Goal: Information Seeking & Learning: Learn about a topic

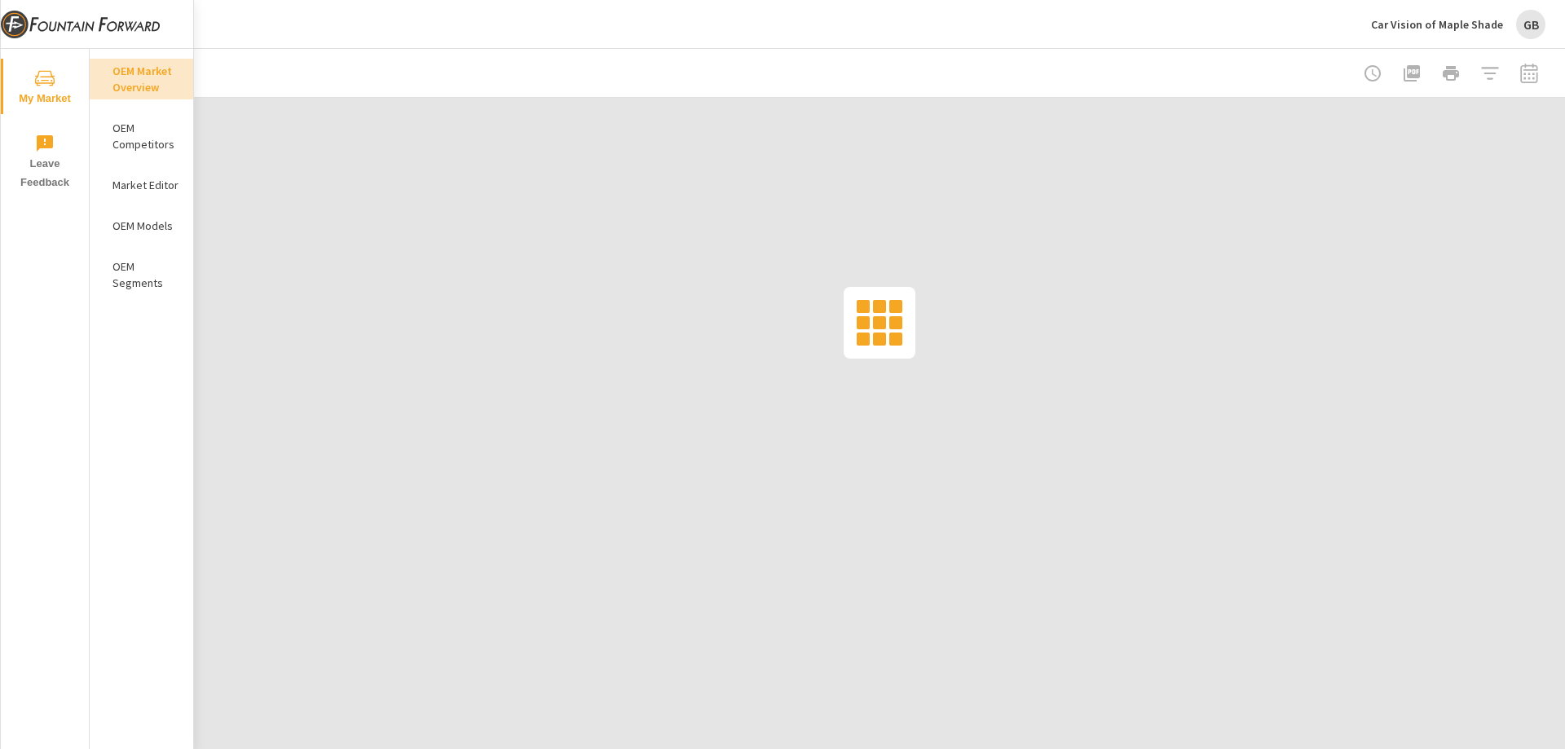
drag, startPoint x: 0, startPoint y: 0, endPoint x: 824, endPoint y: 46, distance: 825.5
click at [824, 46] on div "Car Vision of Maple Shade GB" at bounding box center [880, 24] width 1332 height 48
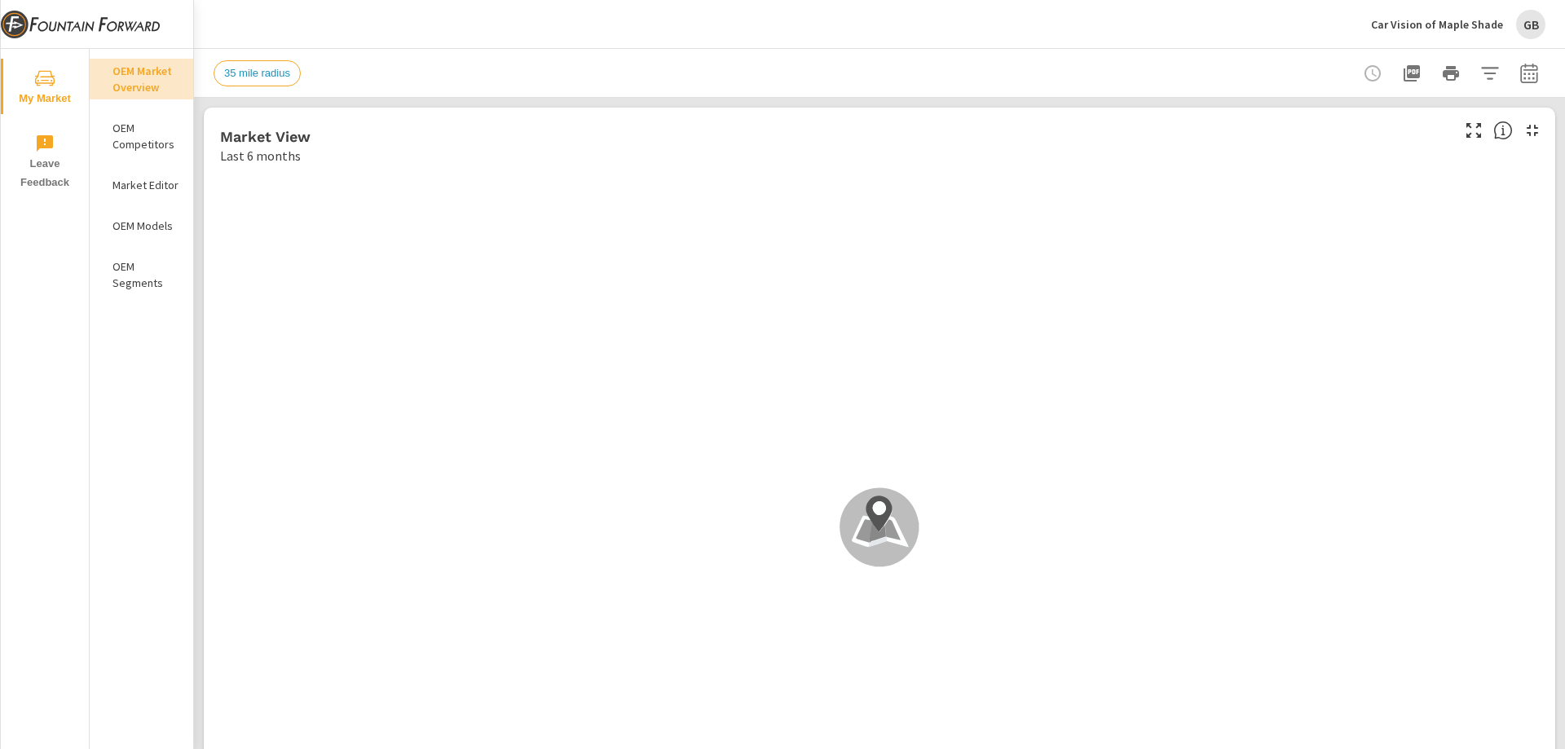
click at [154, 225] on p "OEM Models" at bounding box center [146, 226] width 68 height 16
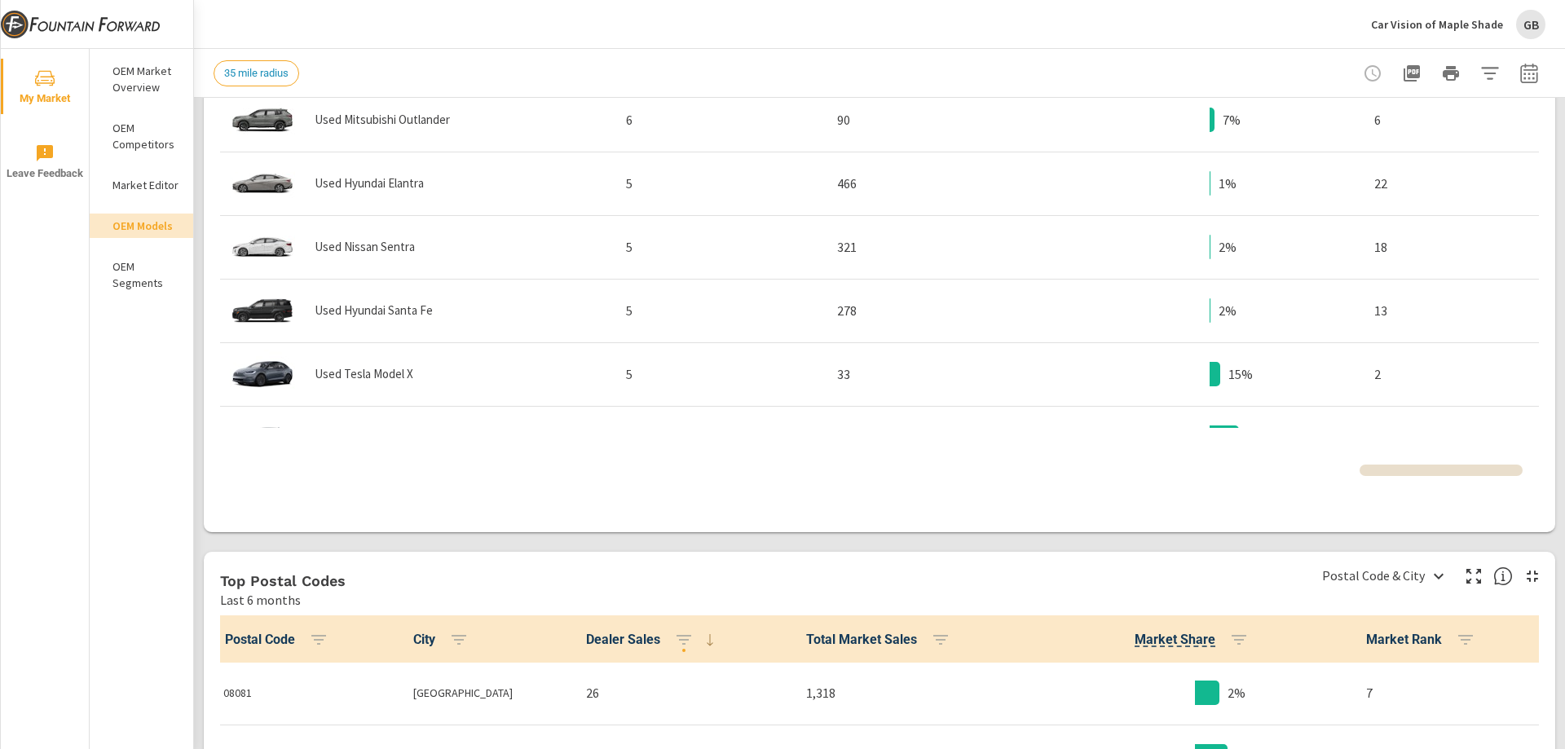
scroll to position [245, 0]
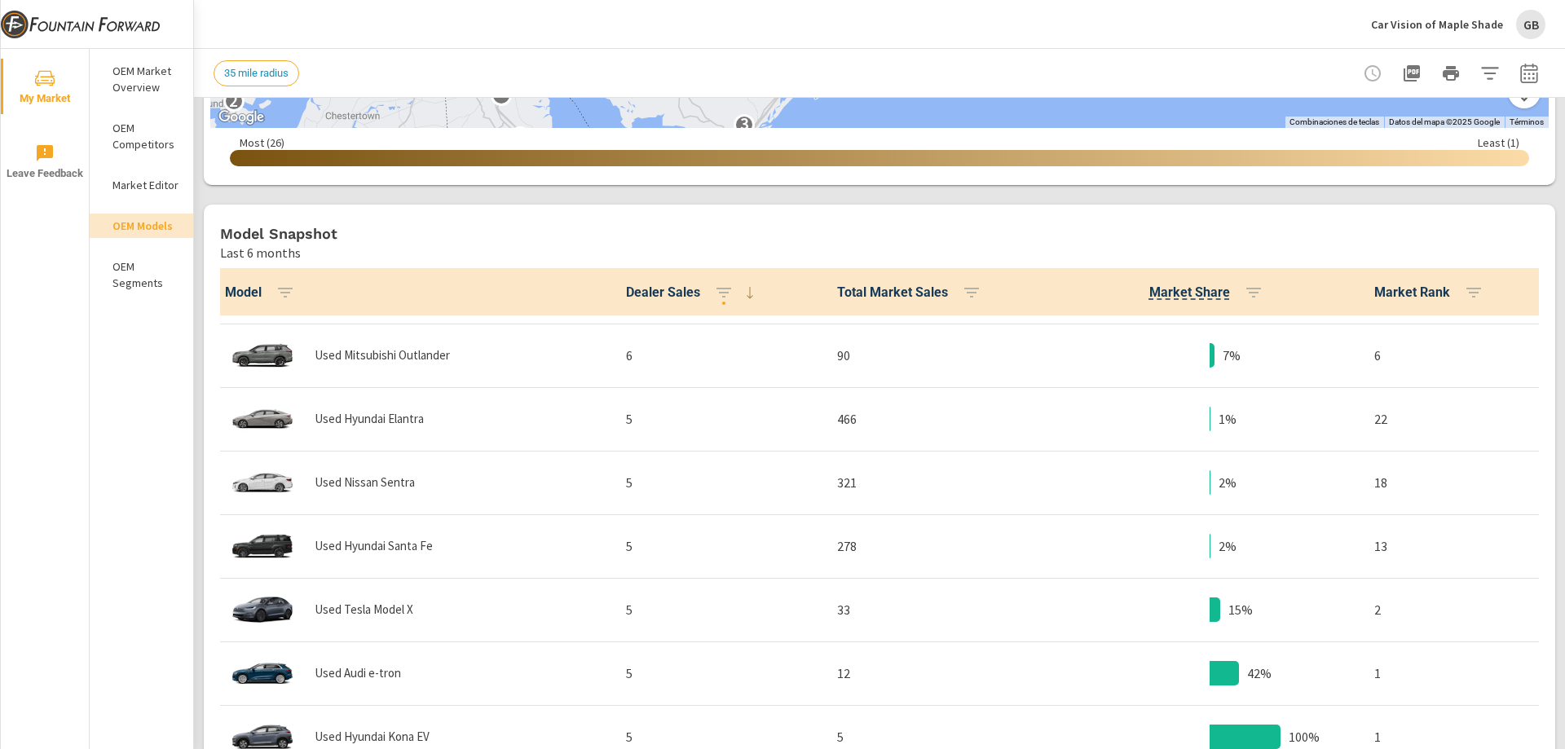
scroll to position [673, 0]
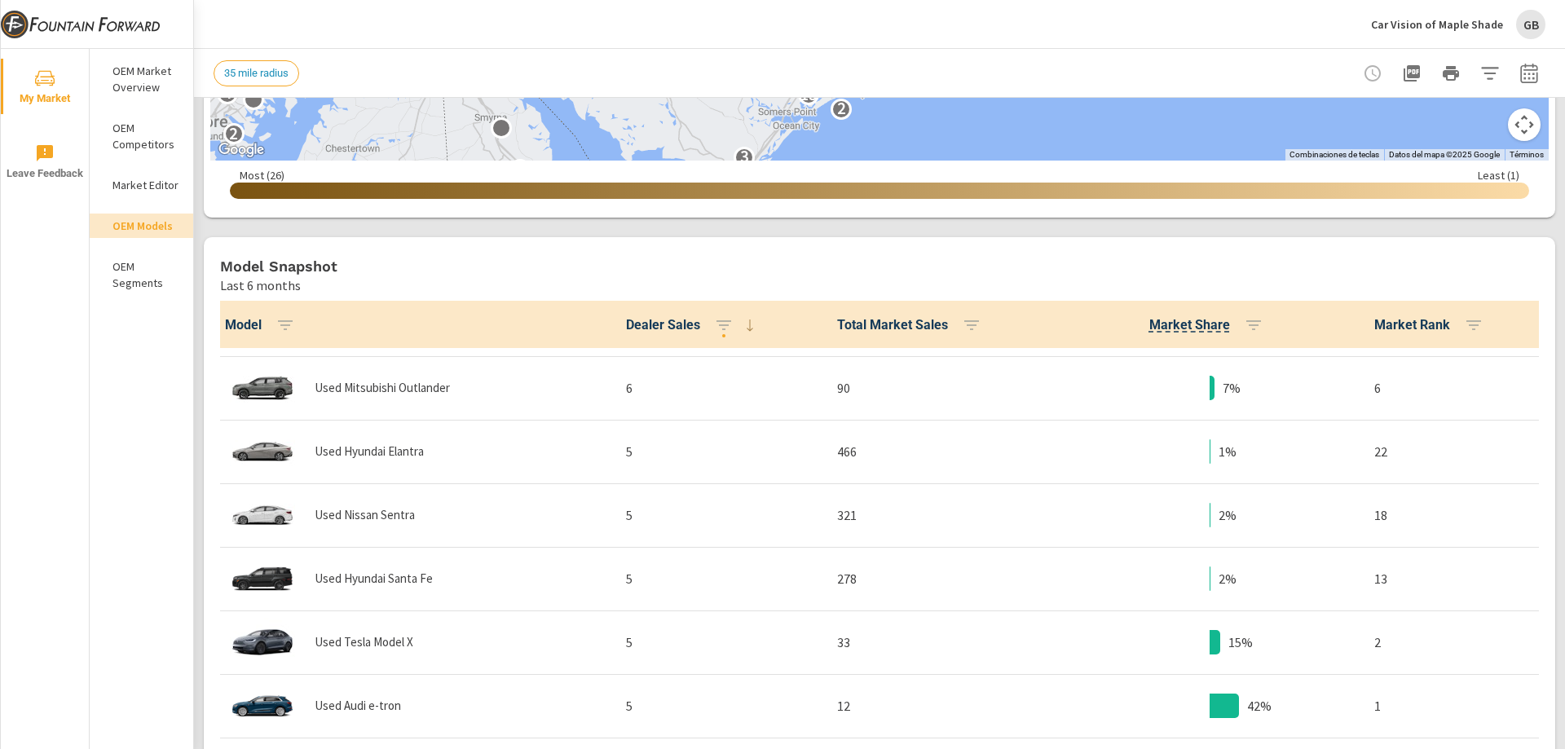
click at [260, 279] on p "Last 6 months" at bounding box center [260, 286] width 81 height 20
click at [134, 71] on p "OEM Market Overview" at bounding box center [146, 79] width 68 height 33
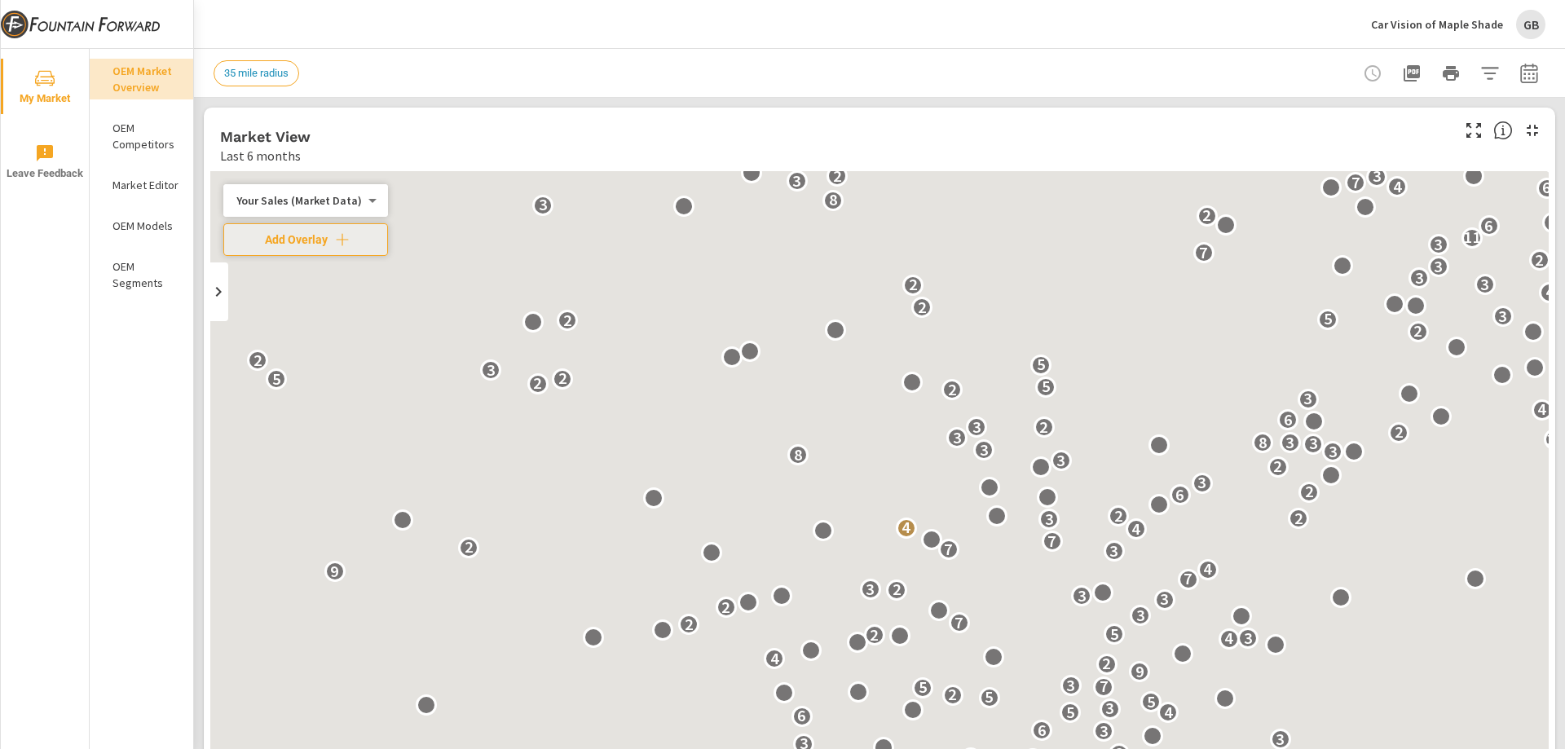
scroll to position [1, 0]
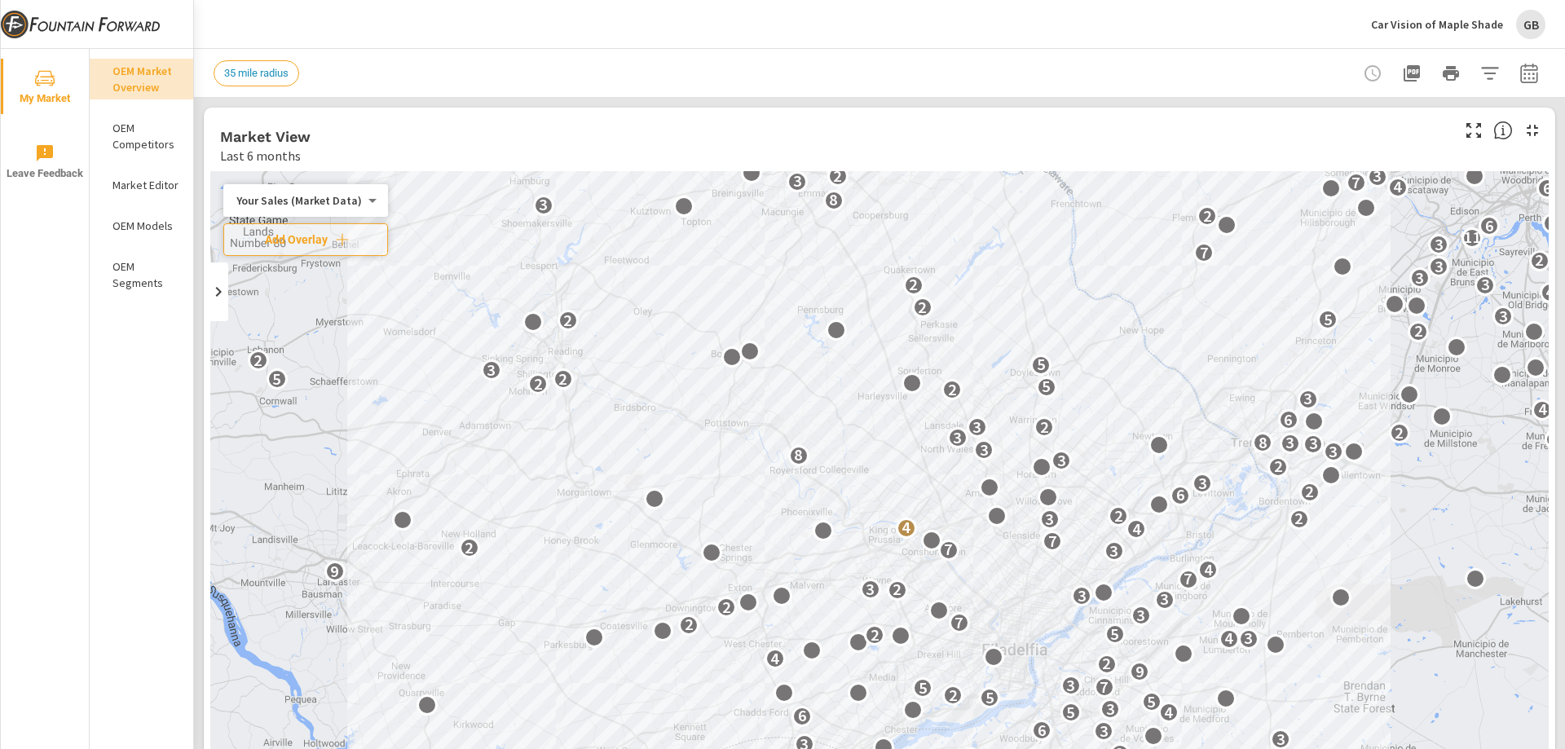
click at [247, 157] on p "Last 6 months" at bounding box center [260, 156] width 81 height 20
click at [137, 139] on p "OEM Competitors" at bounding box center [146, 136] width 68 height 33
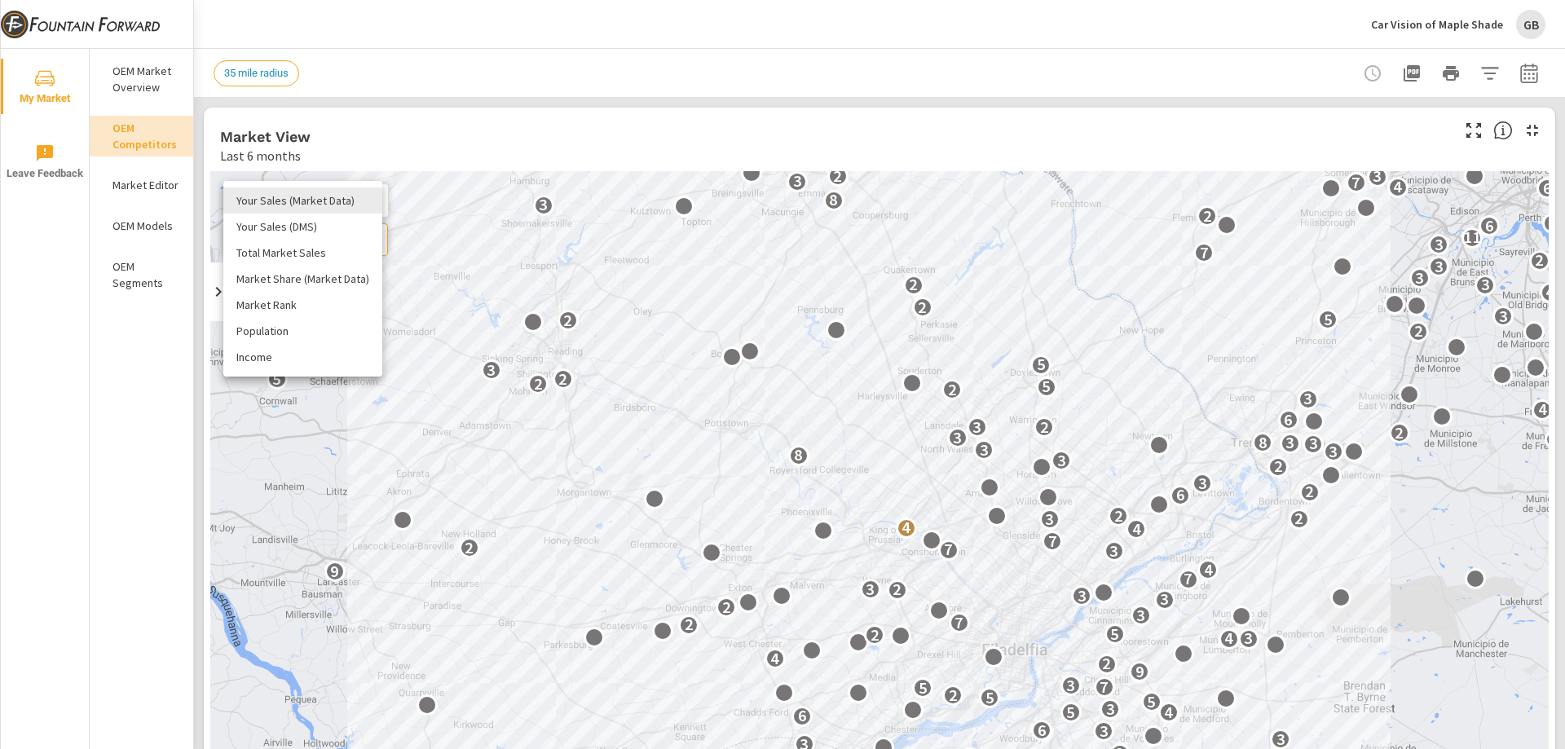
click at [276, 204] on body "My Market Leave Feedback OEM Market Overview OEM Competitors Market Editor OEM …" at bounding box center [782, 374] width 1565 height 749
click at [491, 129] on div at bounding box center [782, 374] width 1565 height 749
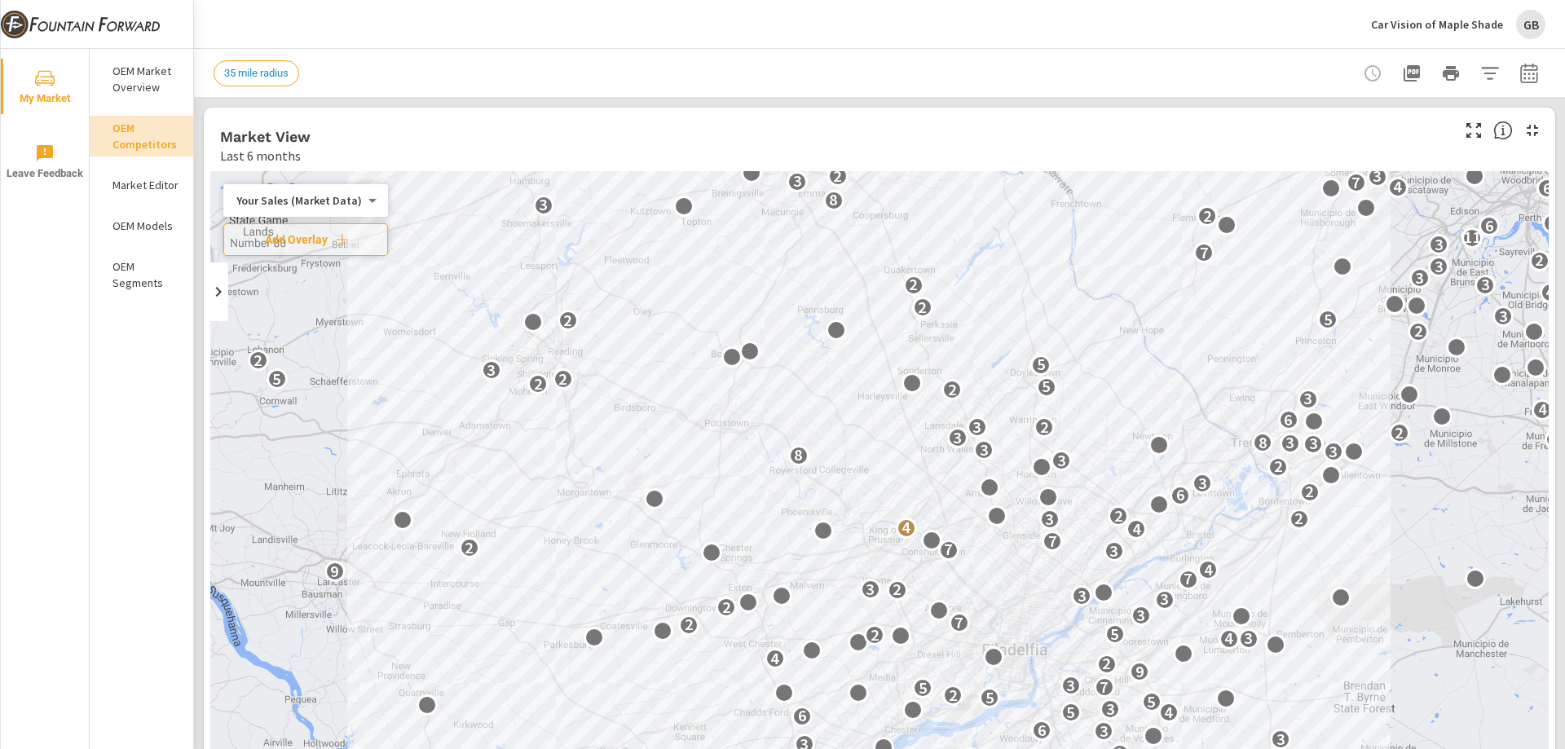
click at [153, 77] on p "OEM Market Overview" at bounding box center [146, 79] width 68 height 33
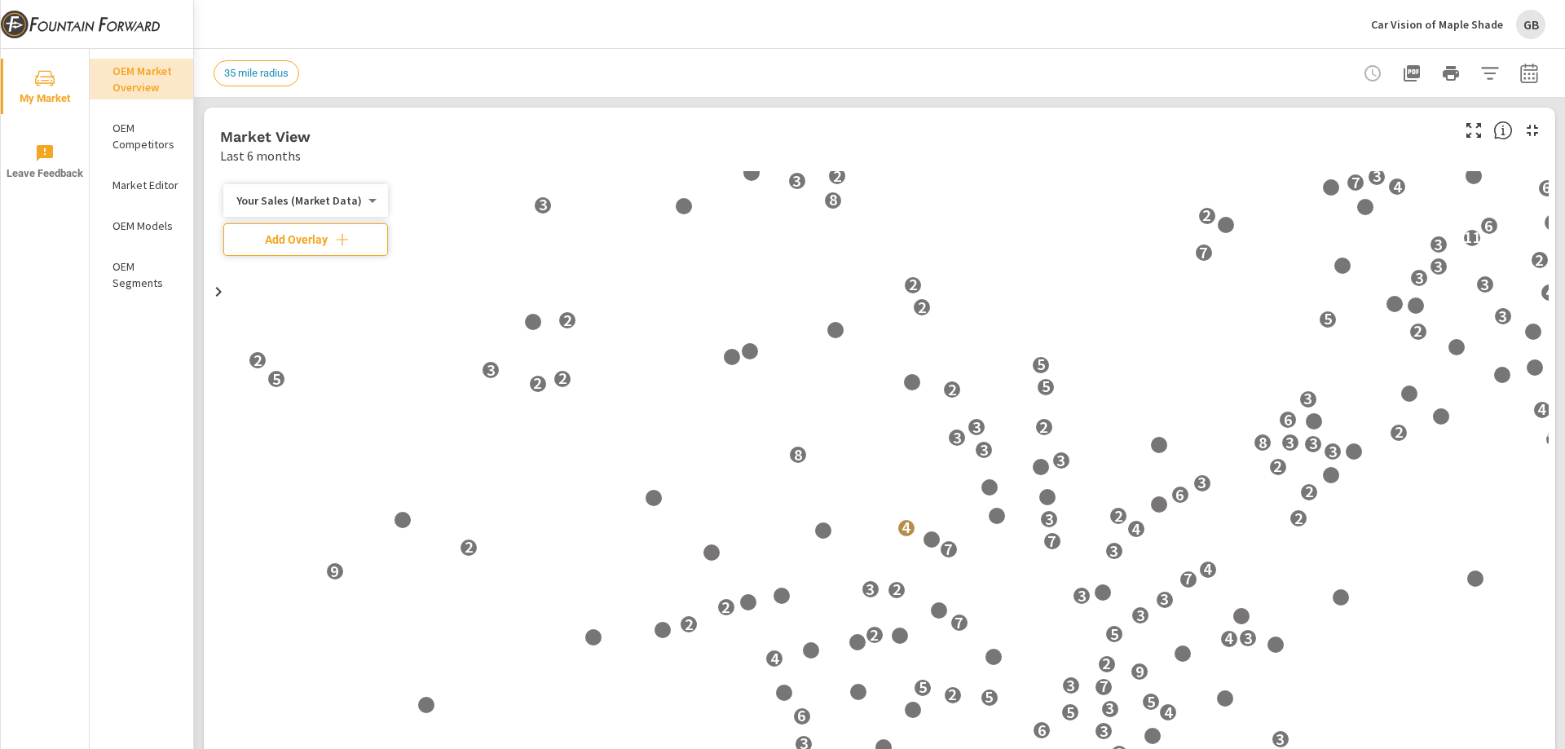
scroll to position [1, 0]
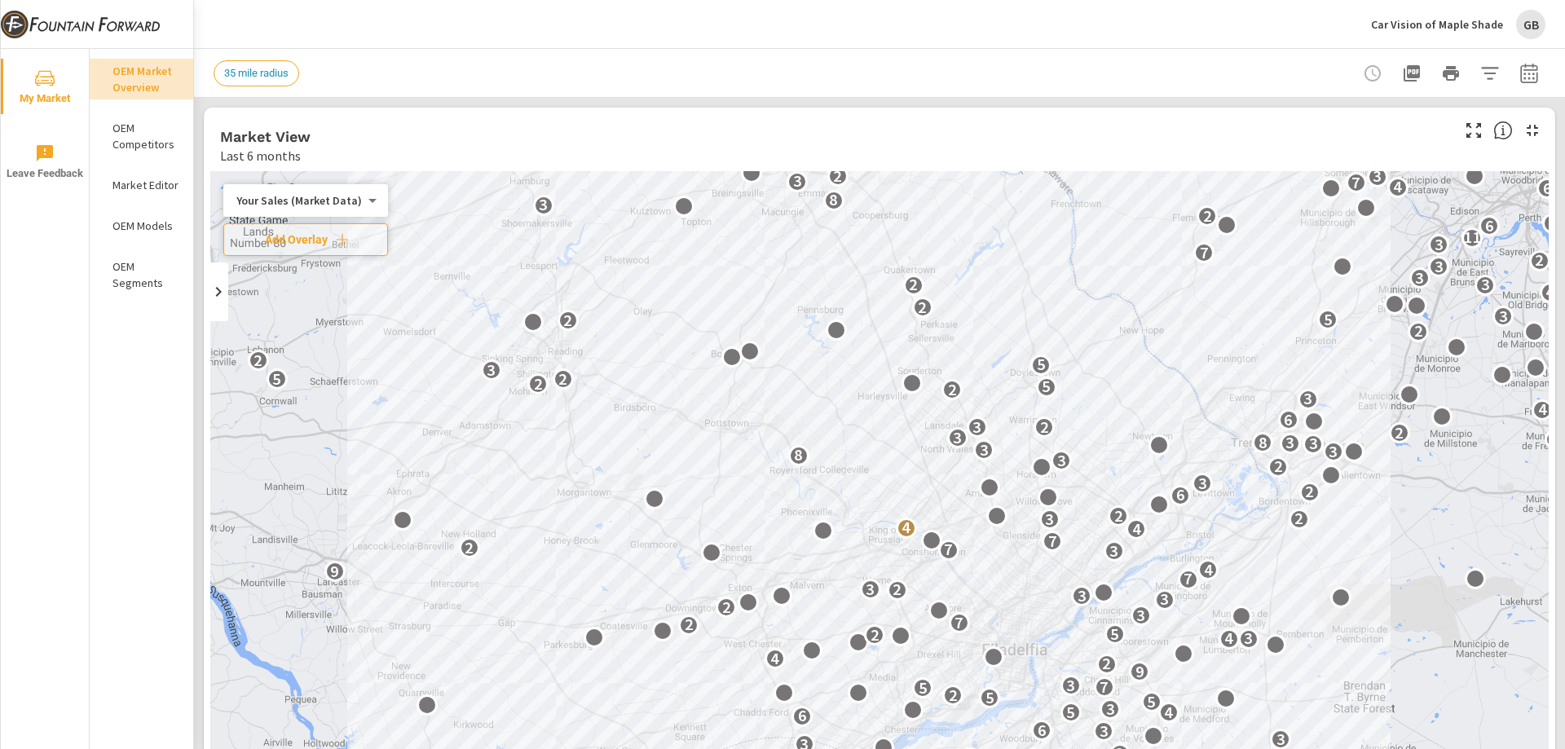
click at [1524, 73] on icon "button" at bounding box center [1529, 76] width 11 height 7
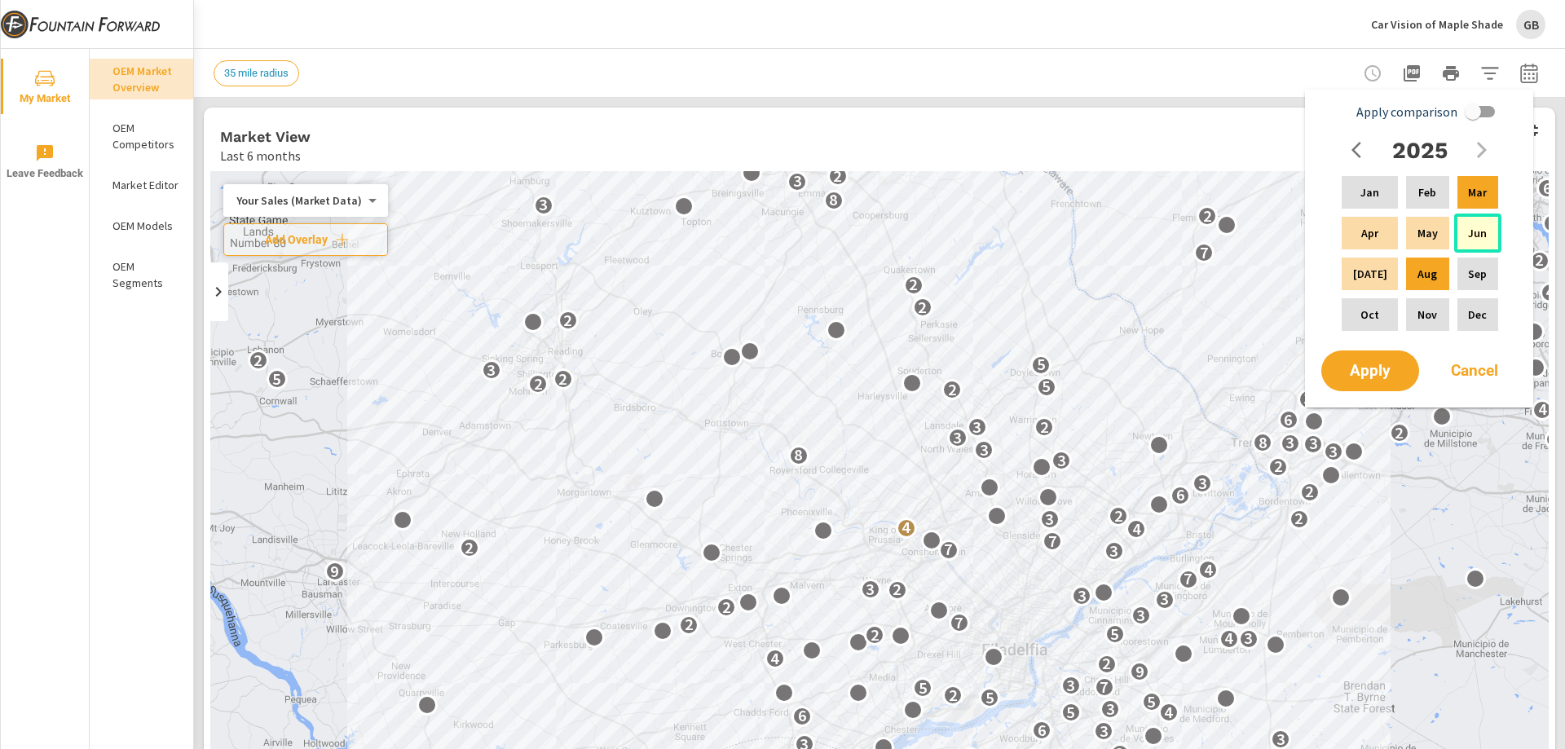
click at [1471, 238] on p "Jun" at bounding box center [1477, 233] width 19 height 16
click at [1403, 278] on div "Aug" at bounding box center [1427, 273] width 49 height 39
click at [1376, 366] on span "Apply" at bounding box center [1370, 371] width 67 height 15
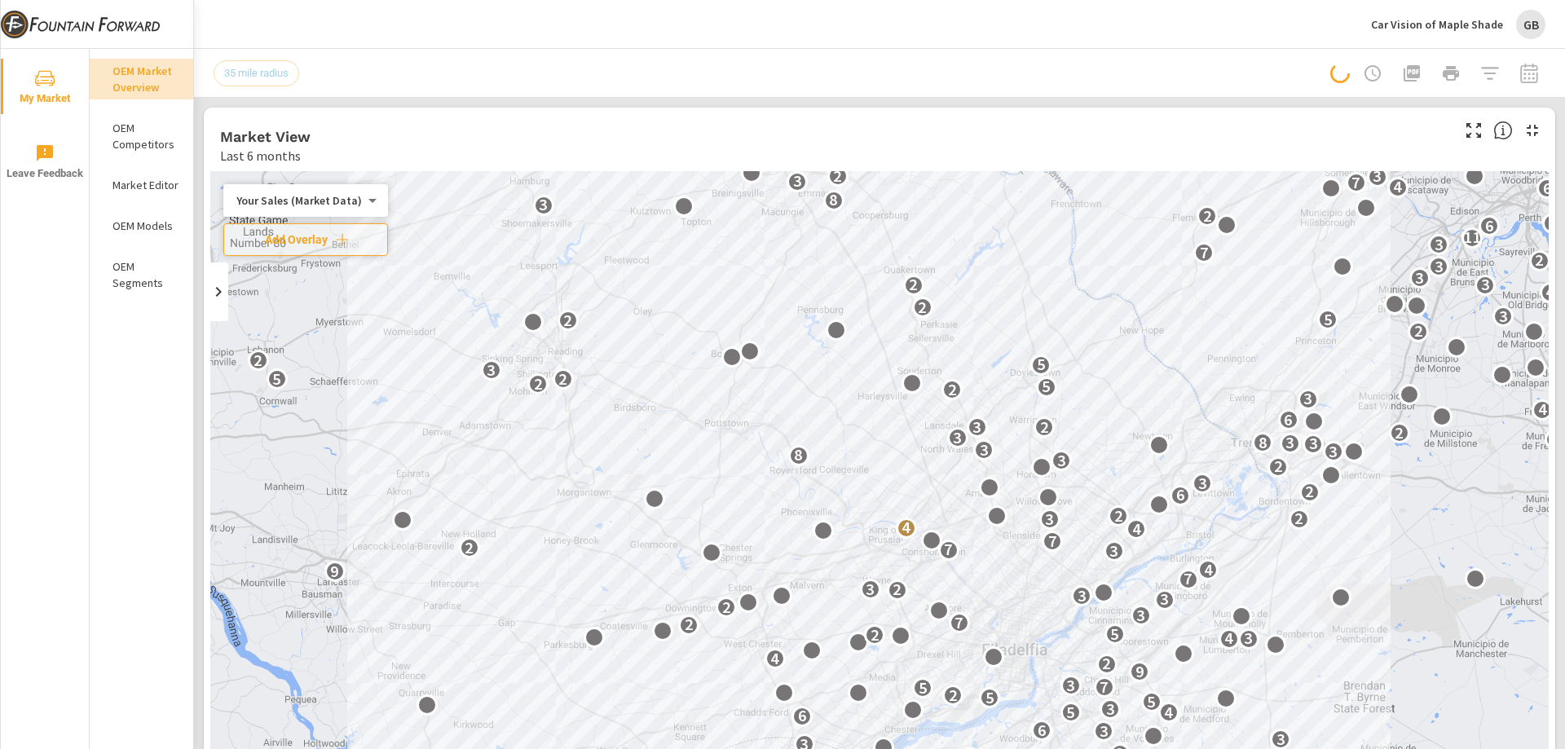
click at [141, 236] on div "OEM Models" at bounding box center [142, 226] width 104 height 24
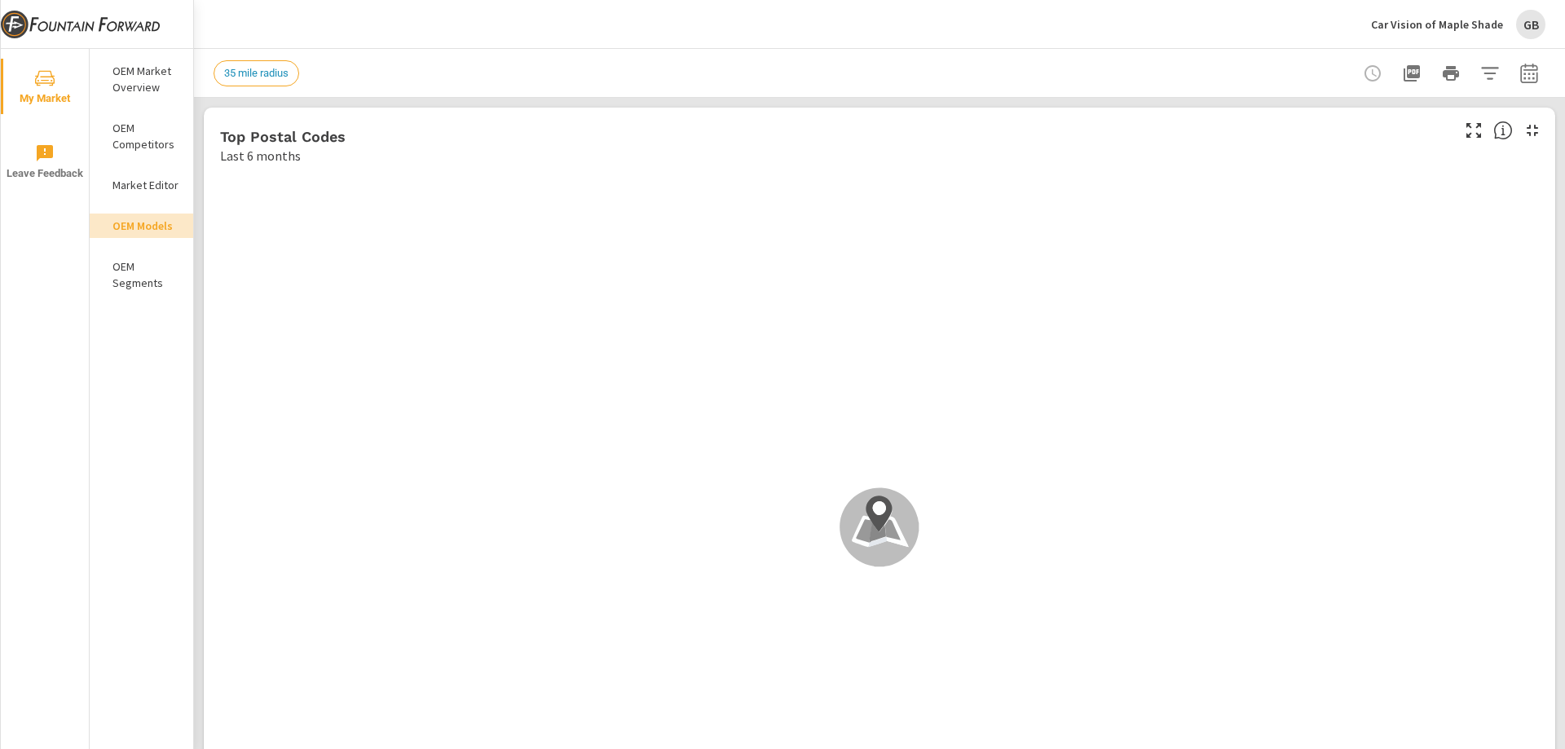
scroll to position [1, 0]
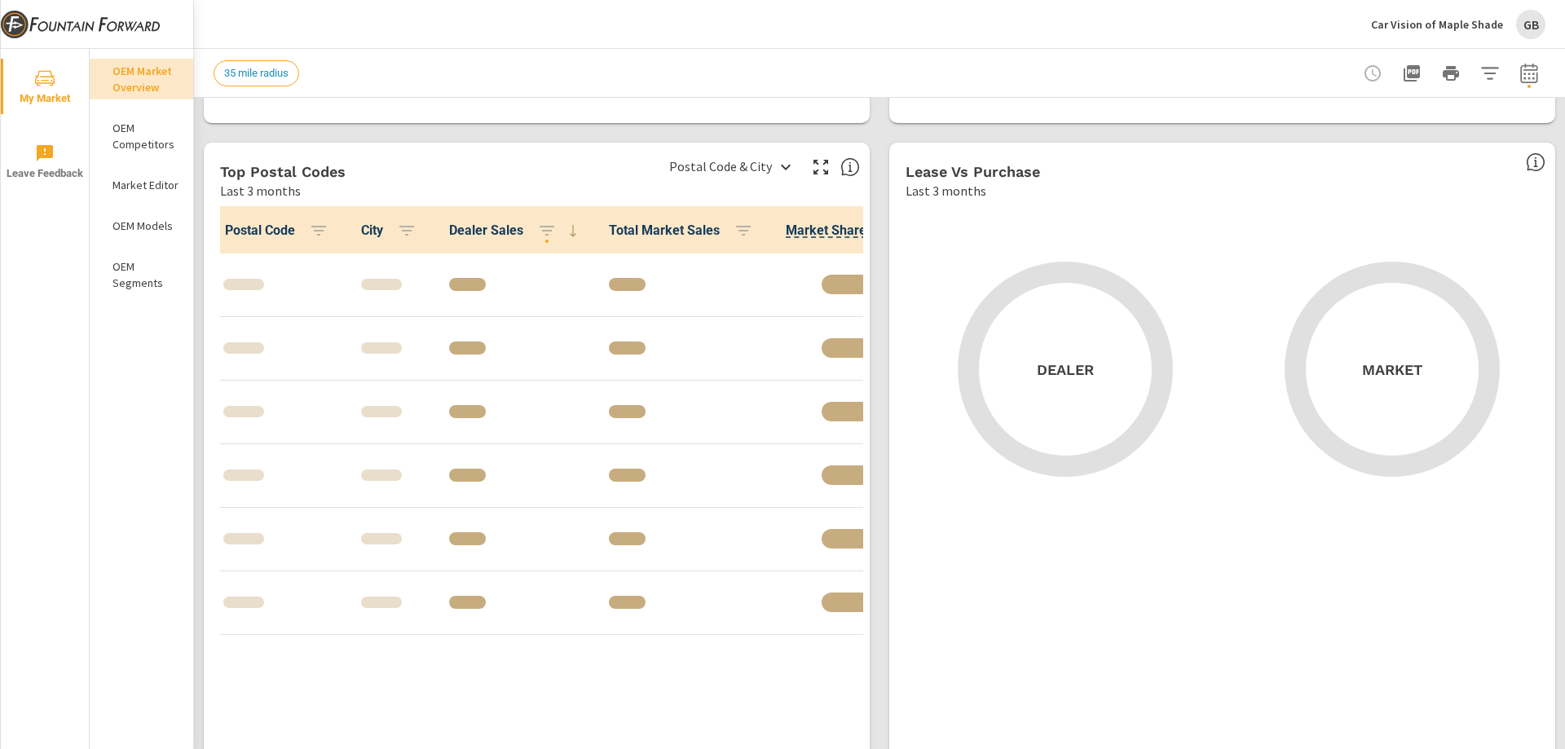
scroll to position [1467, 0]
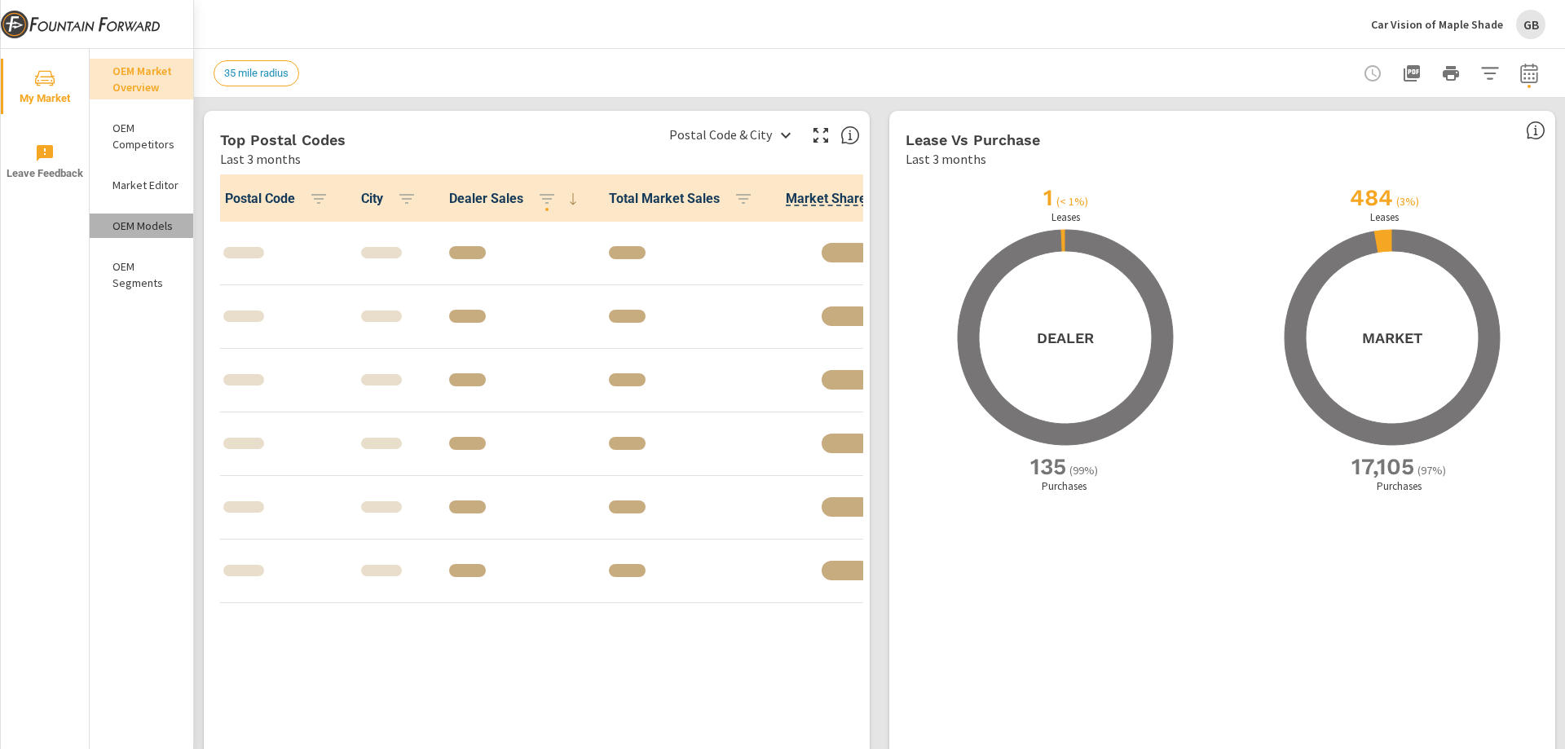
click at [157, 219] on p "OEM Models" at bounding box center [146, 226] width 68 height 16
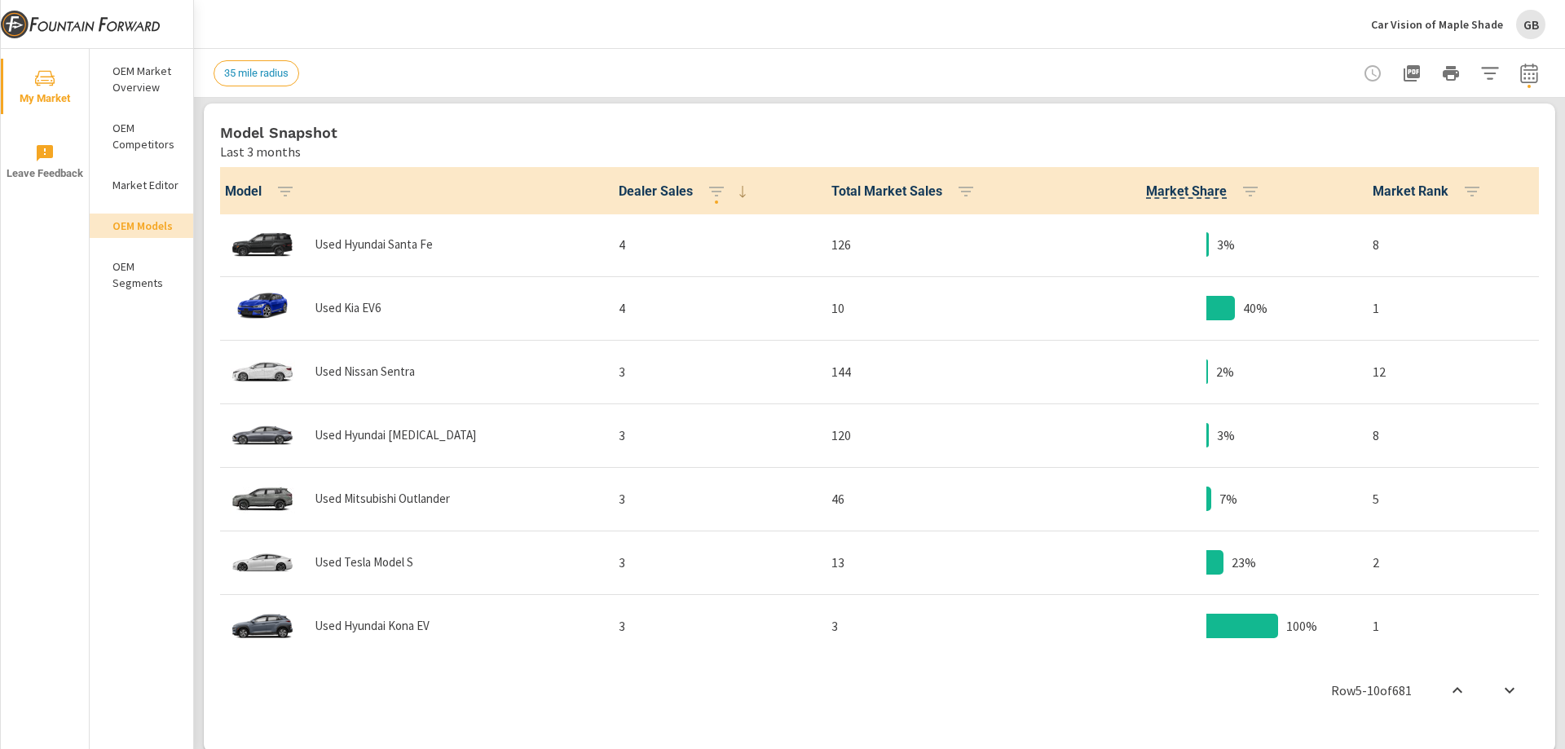
scroll to position [815, 0]
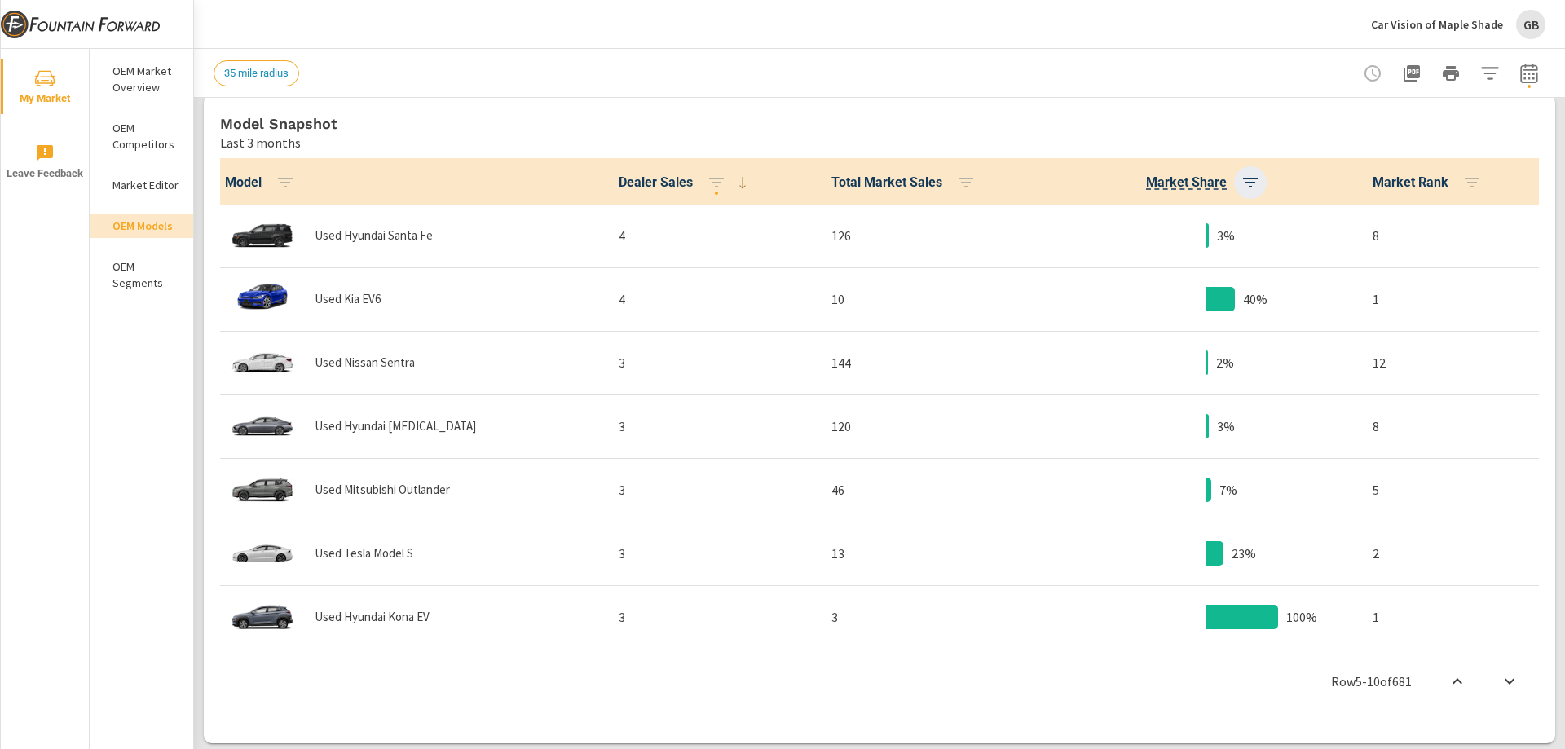
click at [1241, 175] on icon "button" at bounding box center [1251, 183] width 20 height 20
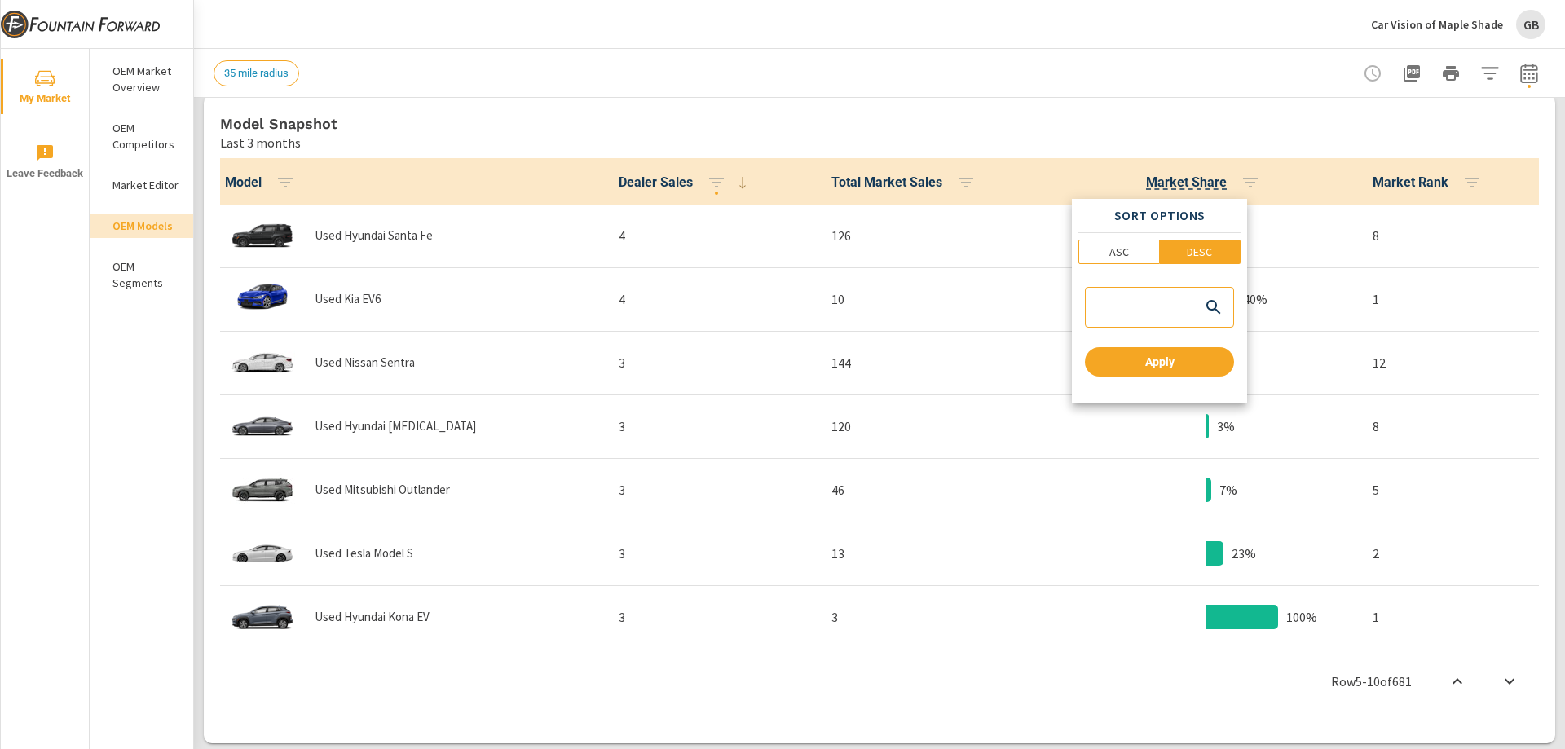
click at [1235, 116] on div at bounding box center [782, 374] width 1565 height 749
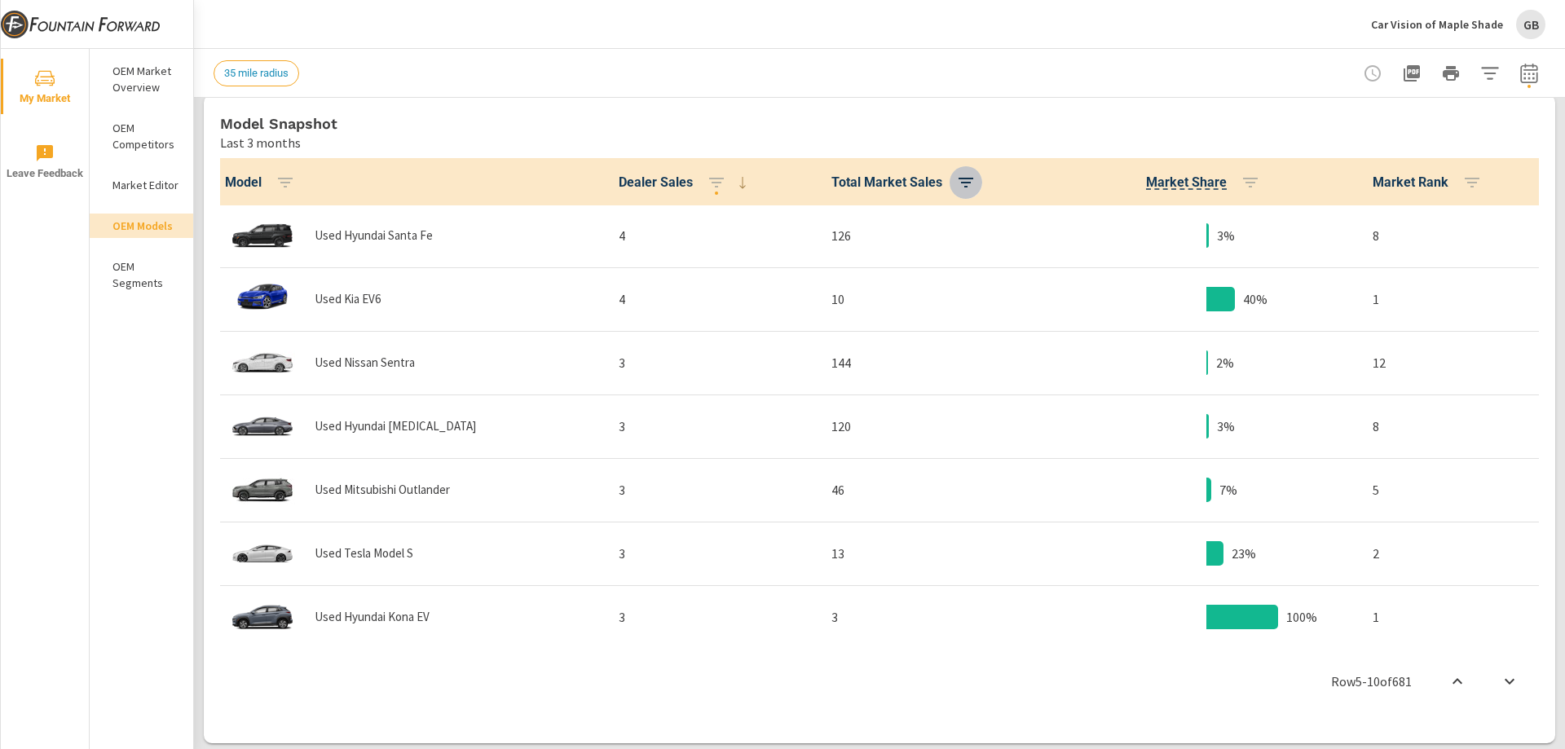
click at [962, 187] on icon "button" at bounding box center [966, 183] width 20 height 20
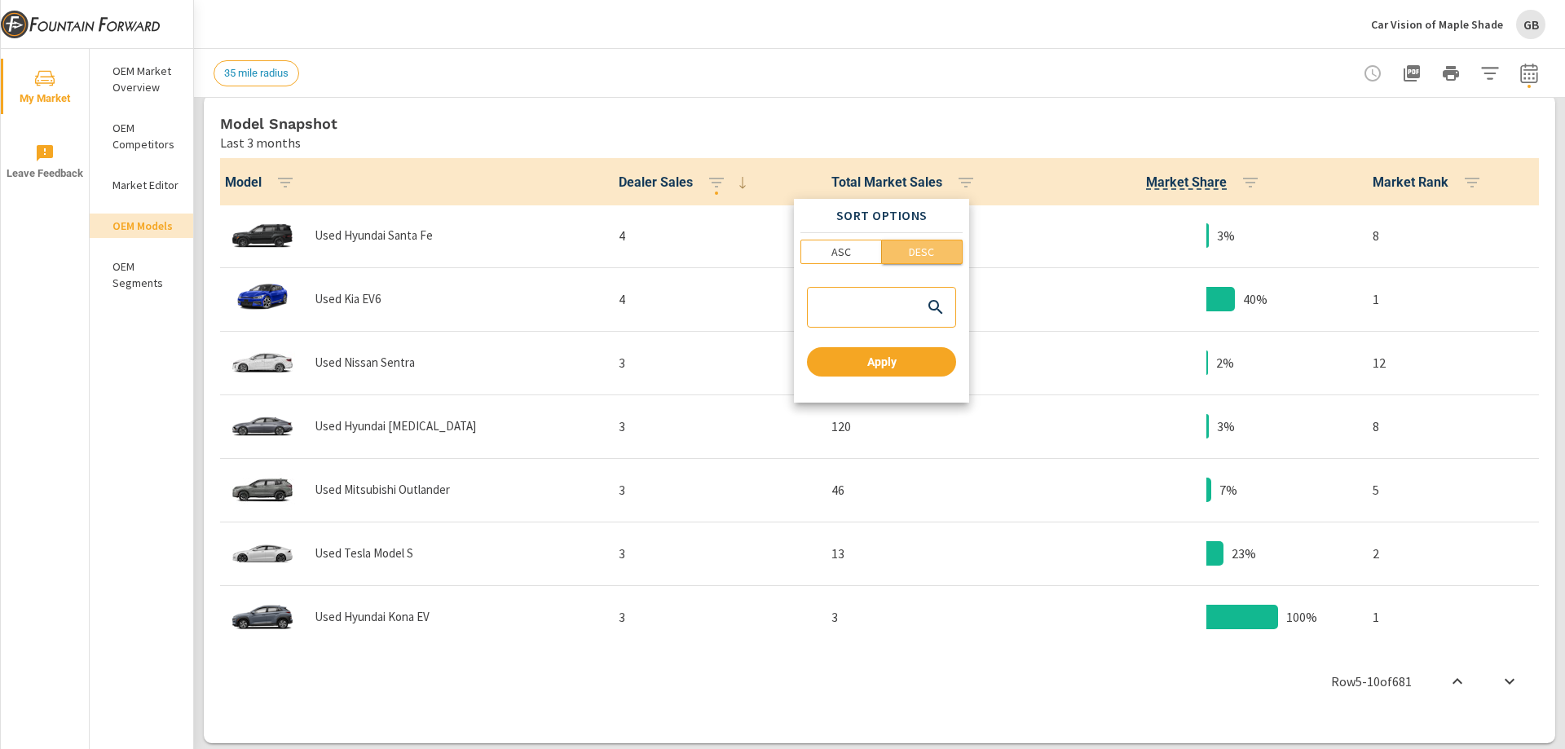
click at [907, 251] on span "DESC" at bounding box center [922, 252] width 71 height 16
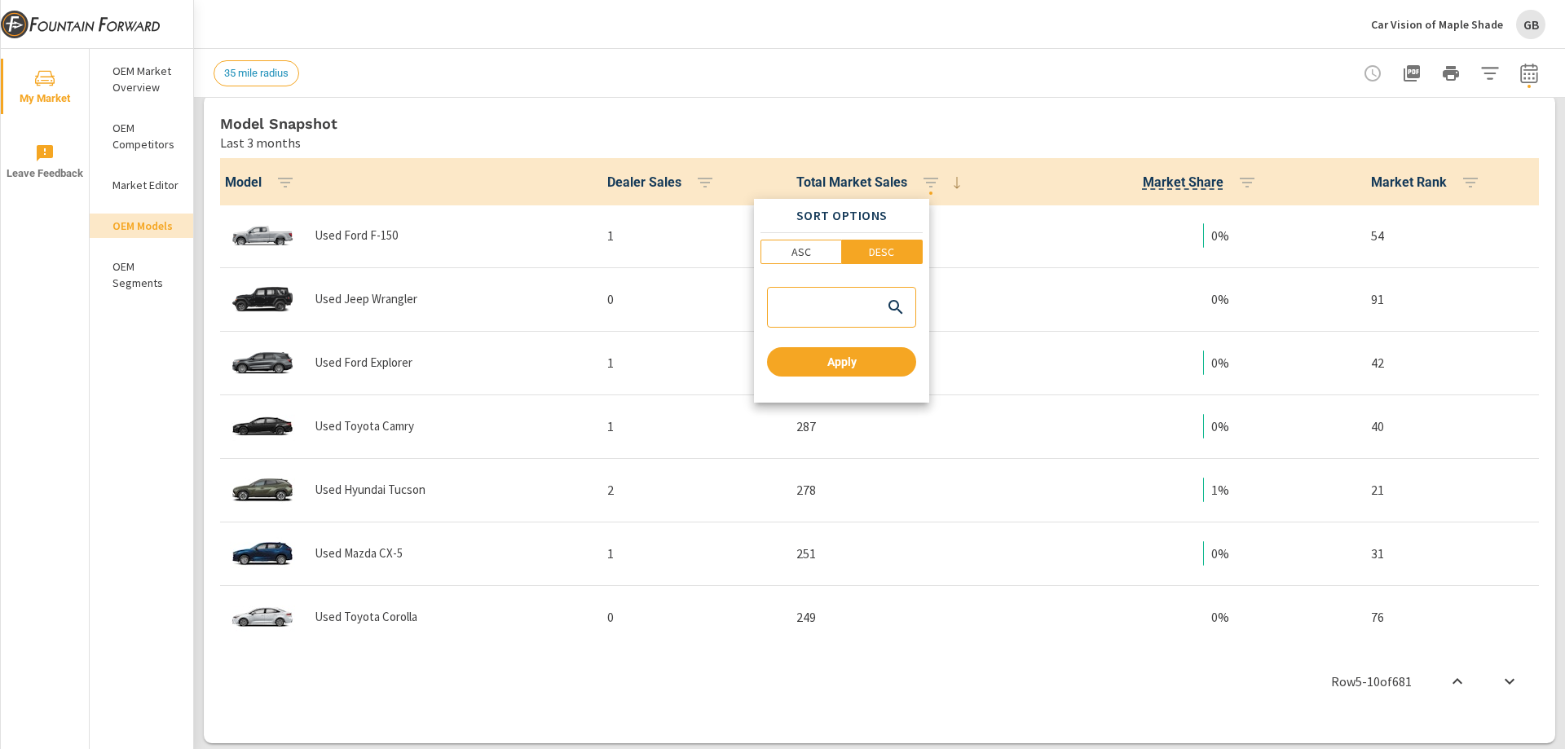
click at [967, 117] on div at bounding box center [782, 374] width 1565 height 749
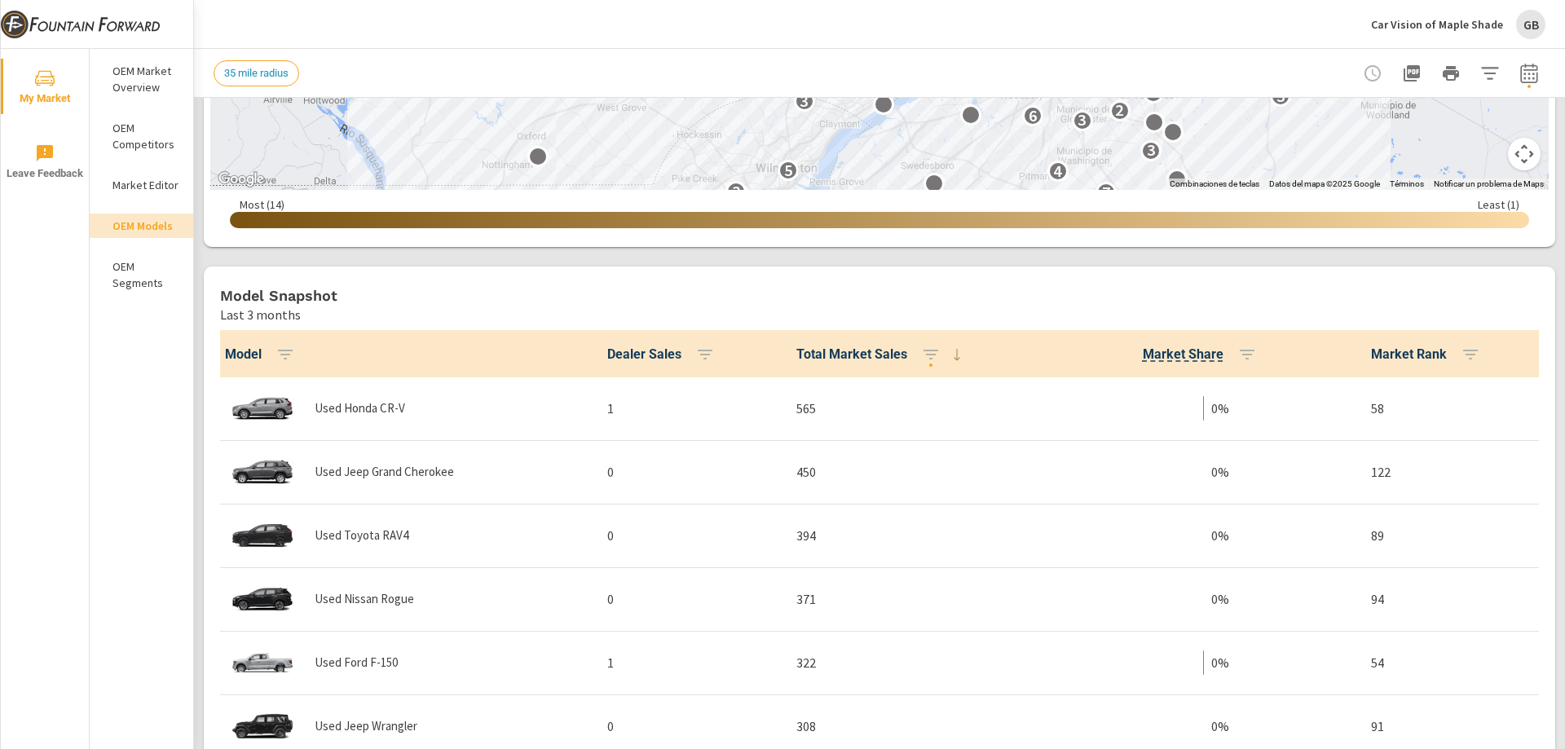
scroll to position [163, 0]
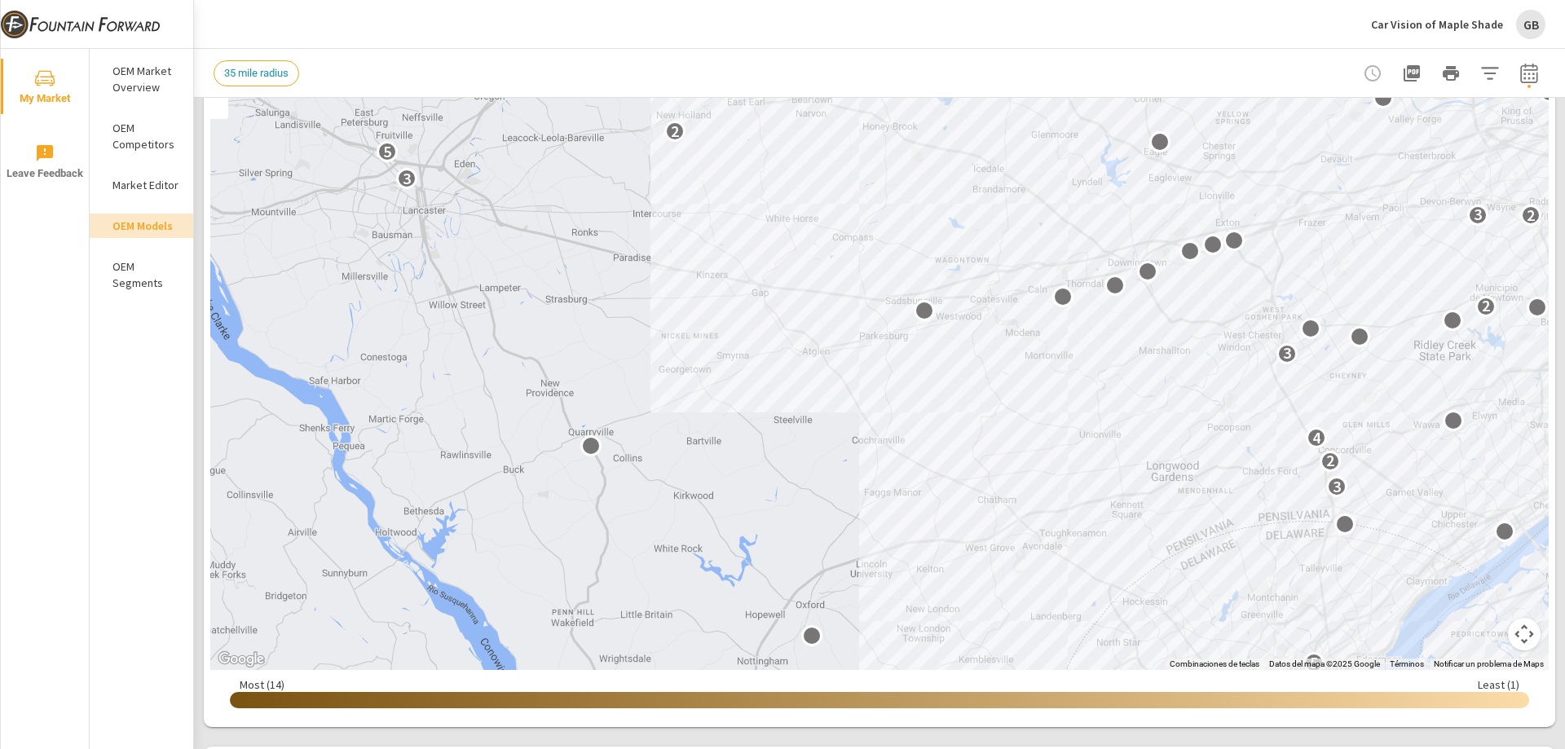
scroll to position [1, 0]
click at [1532, 36] on div "GB" at bounding box center [1530, 24] width 29 height 29
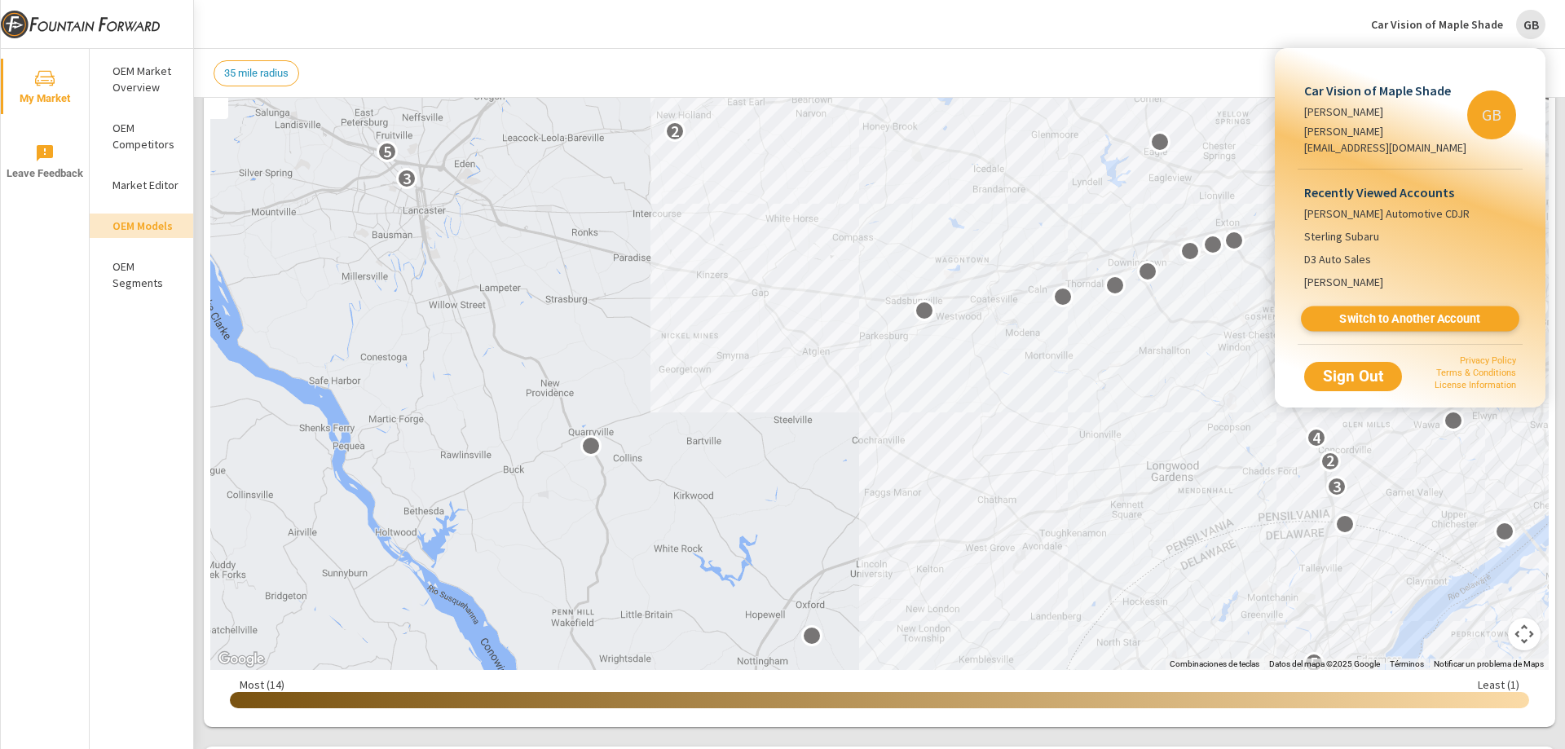
click at [1371, 311] on span "Switch to Another Account" at bounding box center [1410, 318] width 200 height 15
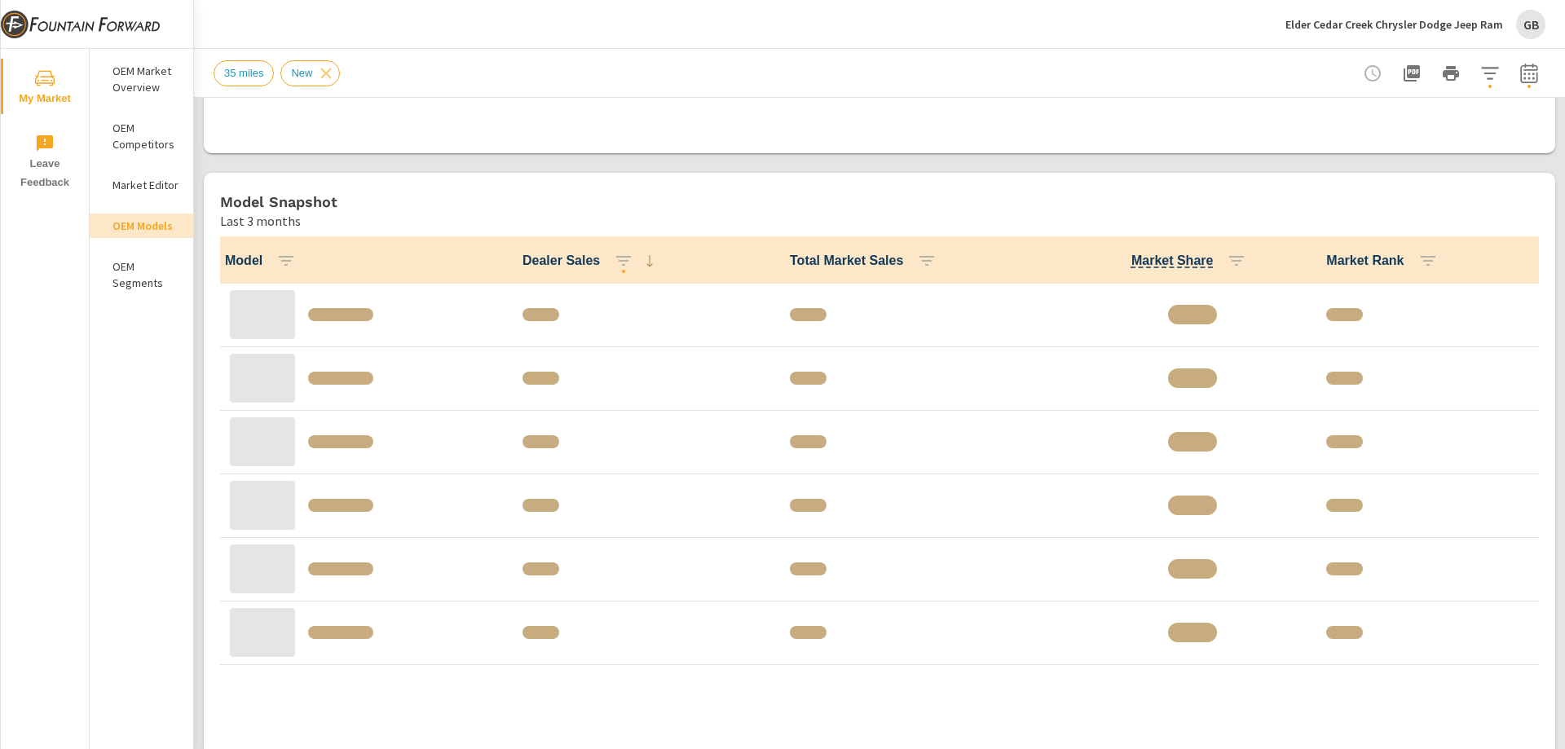
scroll to position [734, 0]
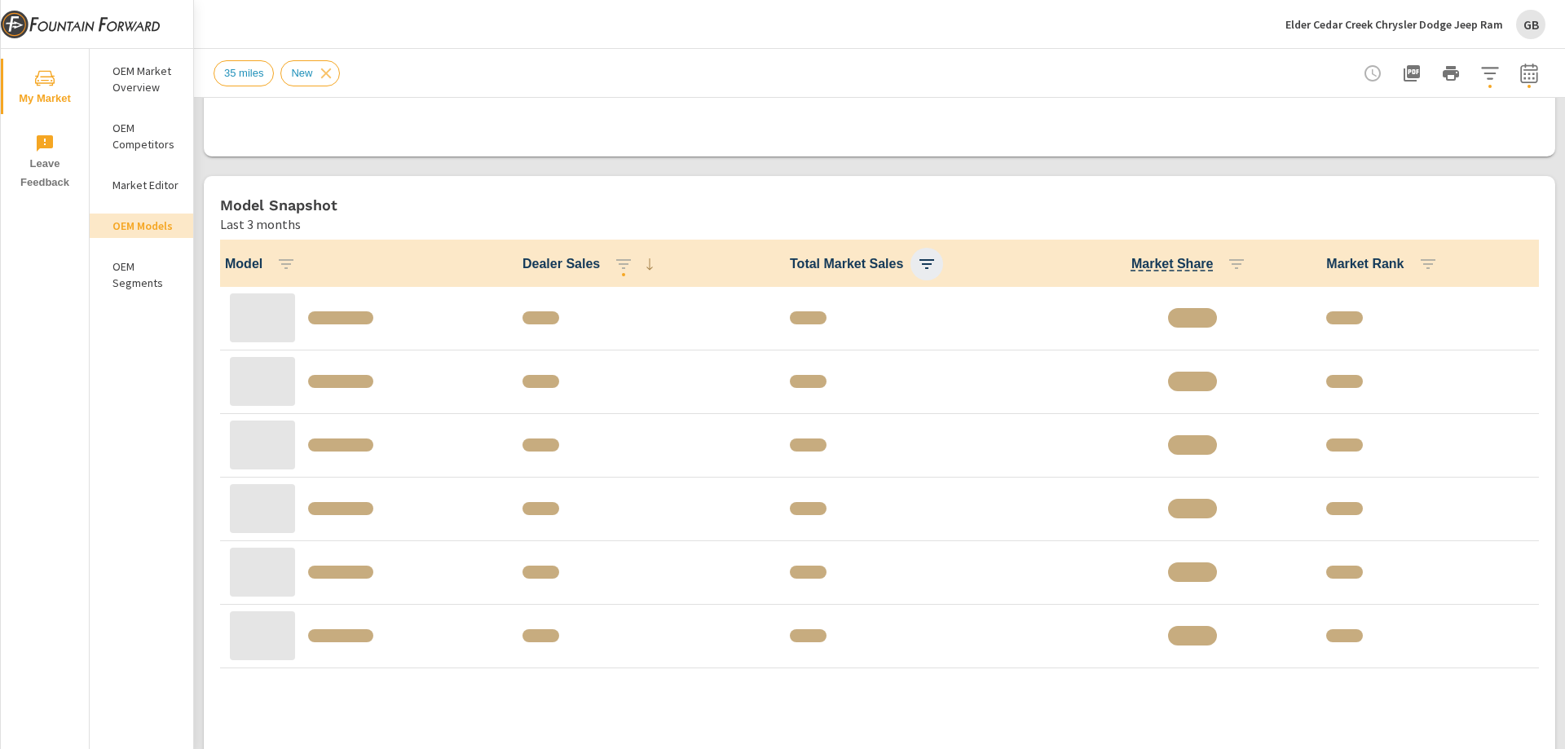
click at [920, 276] on button "button" at bounding box center [927, 264] width 33 height 33
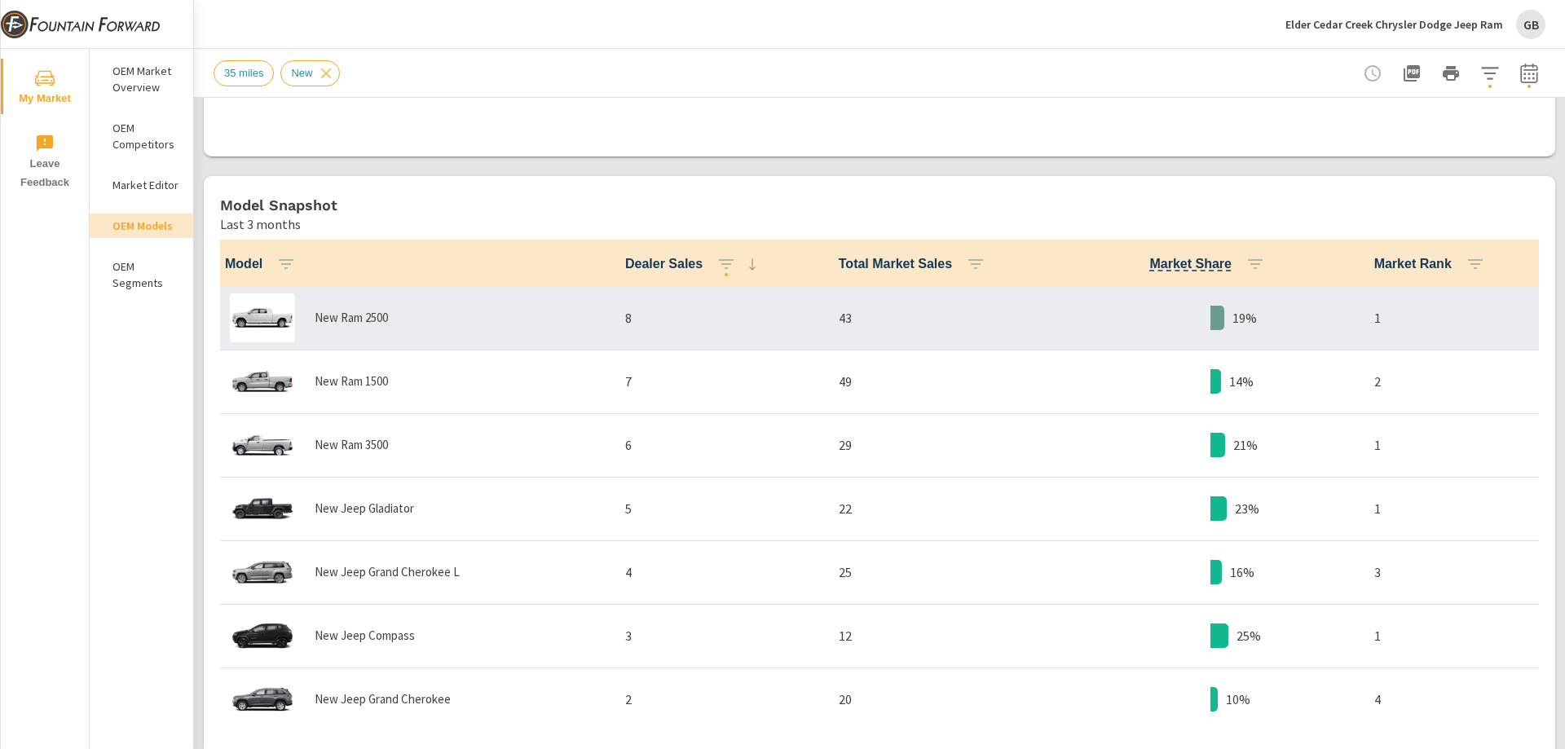
scroll to position [1, 0]
click at [887, 345] on td "43" at bounding box center [943, 319] width 235 height 64
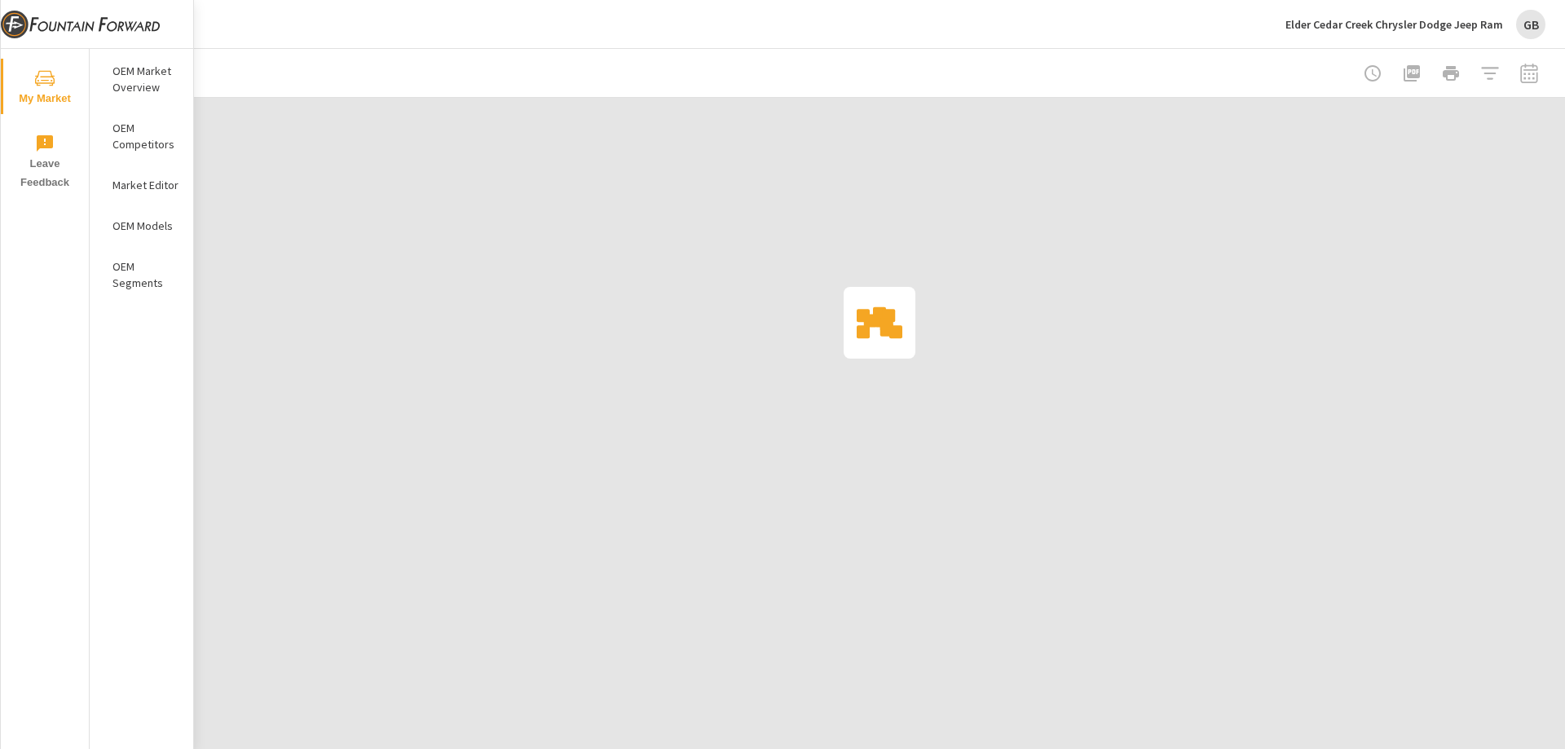
click at [152, 240] on nav "OEM Market Overview OEM Competitors Market Editor OEM Models OEM Segments" at bounding box center [142, 183] width 104 height 269
click at [153, 228] on p "OEM Models" at bounding box center [146, 226] width 68 height 16
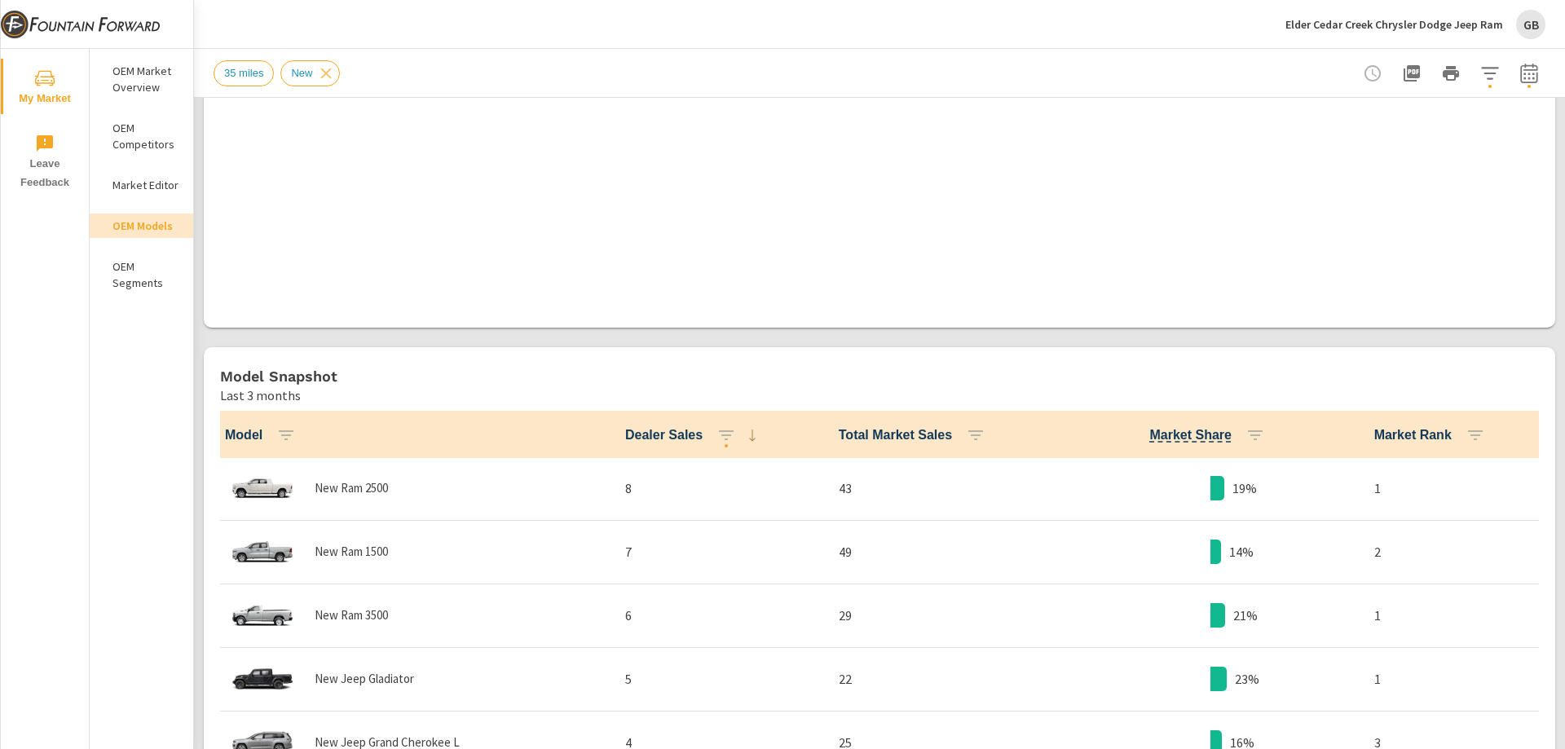
scroll to position [652, 0]
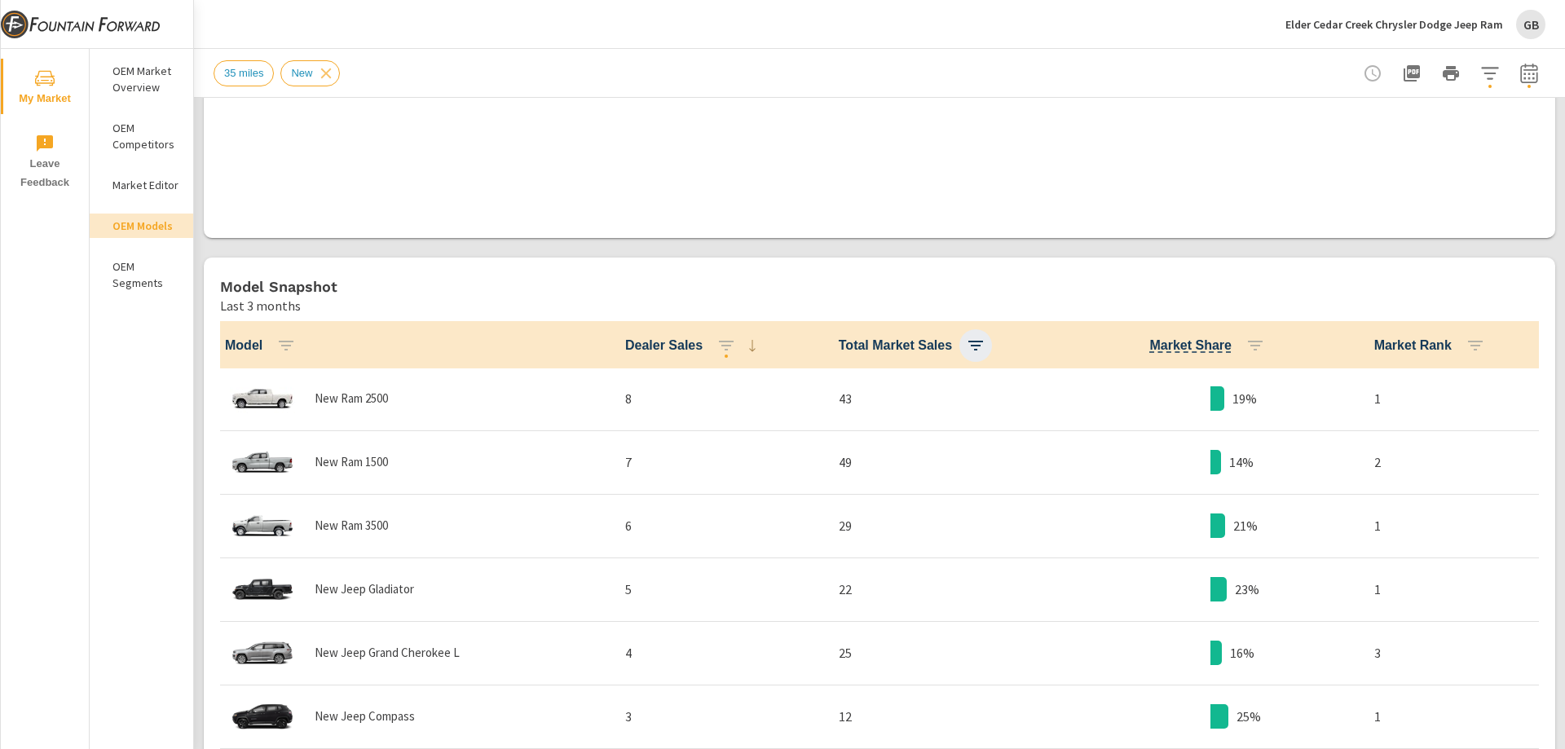
click at [966, 349] on icon "button" at bounding box center [976, 346] width 20 height 20
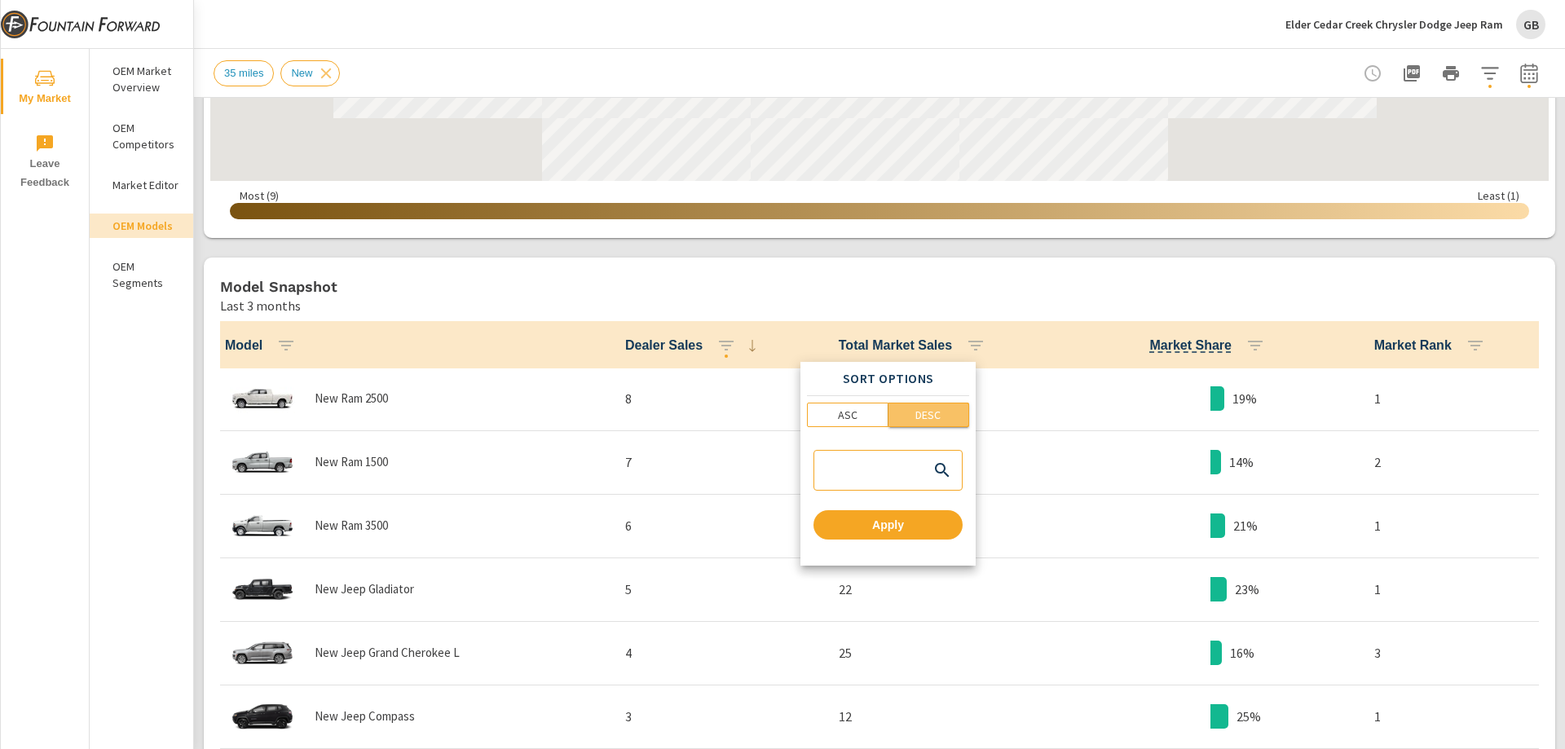
click at [927, 423] on button "DESC" at bounding box center [930, 415] width 82 height 24
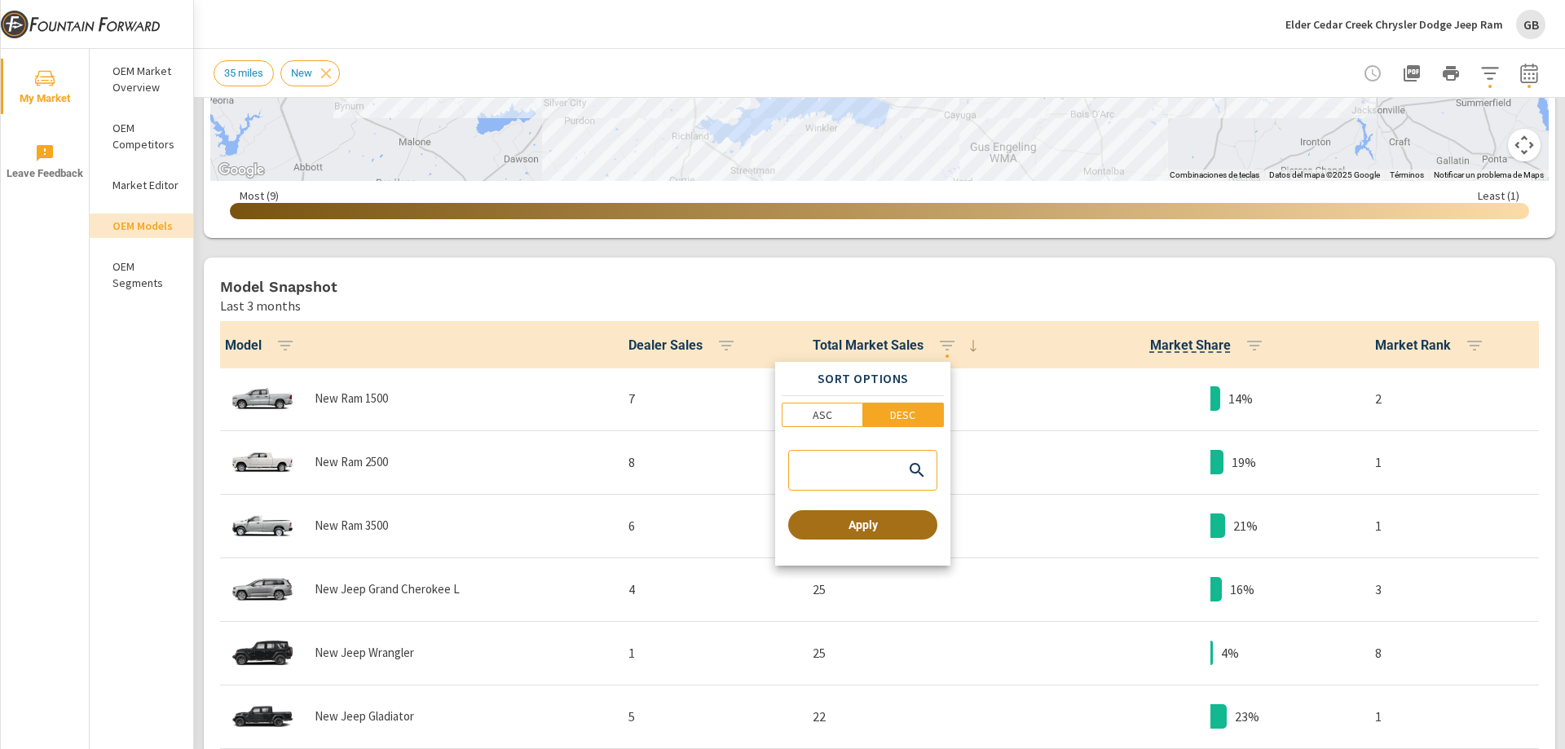
click at [867, 519] on span "Apply" at bounding box center [863, 525] width 136 height 15
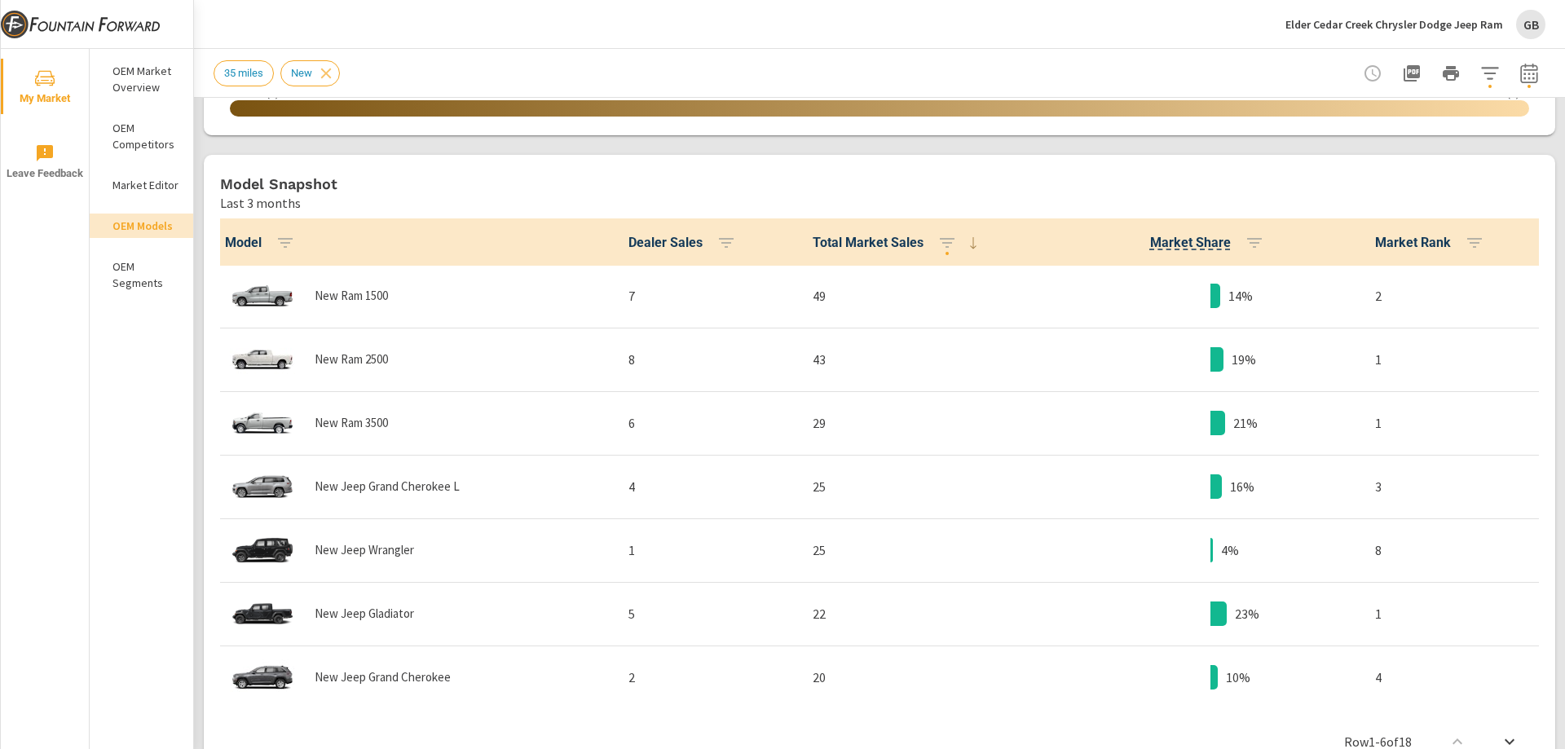
scroll to position [897, 0]
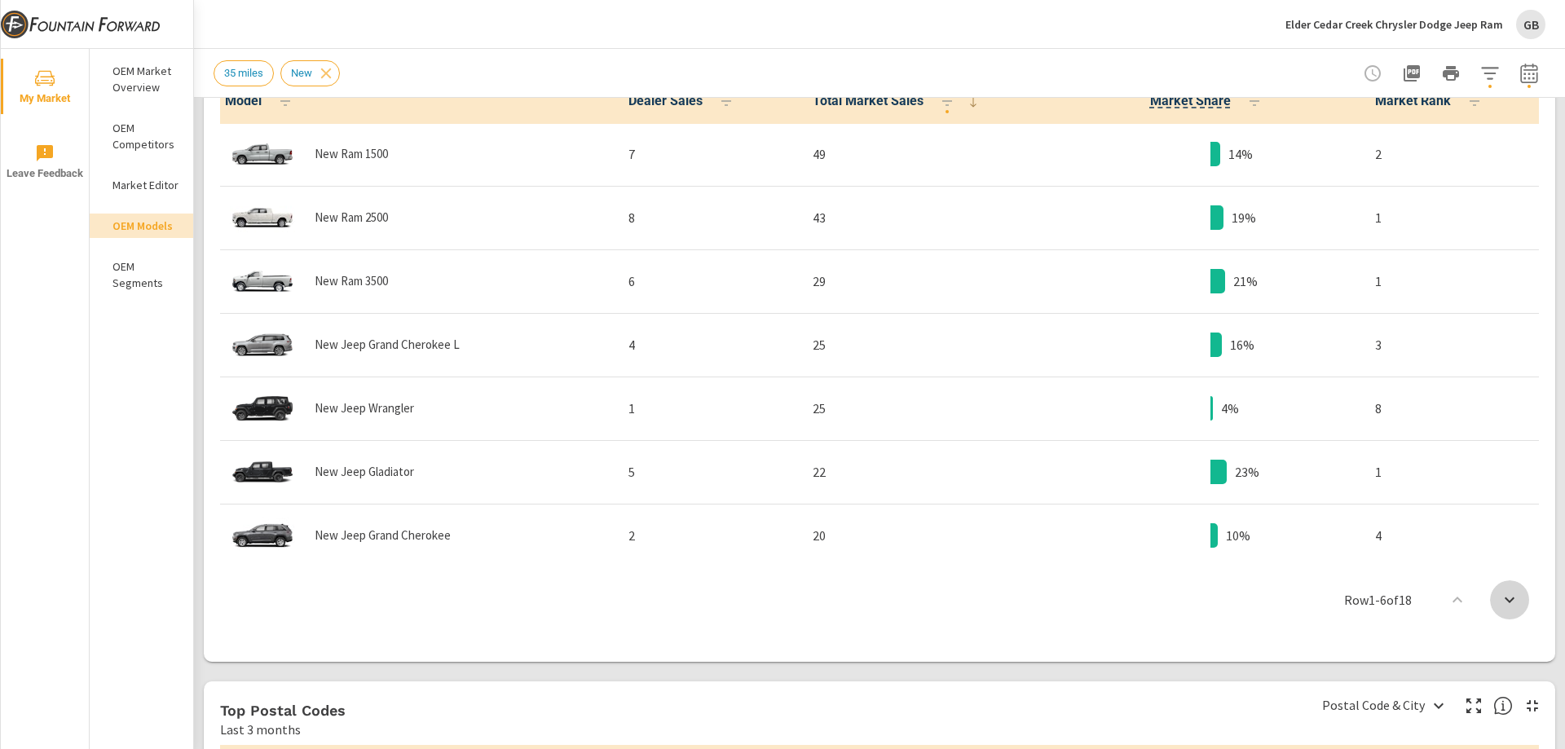
click at [1500, 601] on icon "scroll to bottom" at bounding box center [1510, 600] width 20 height 20
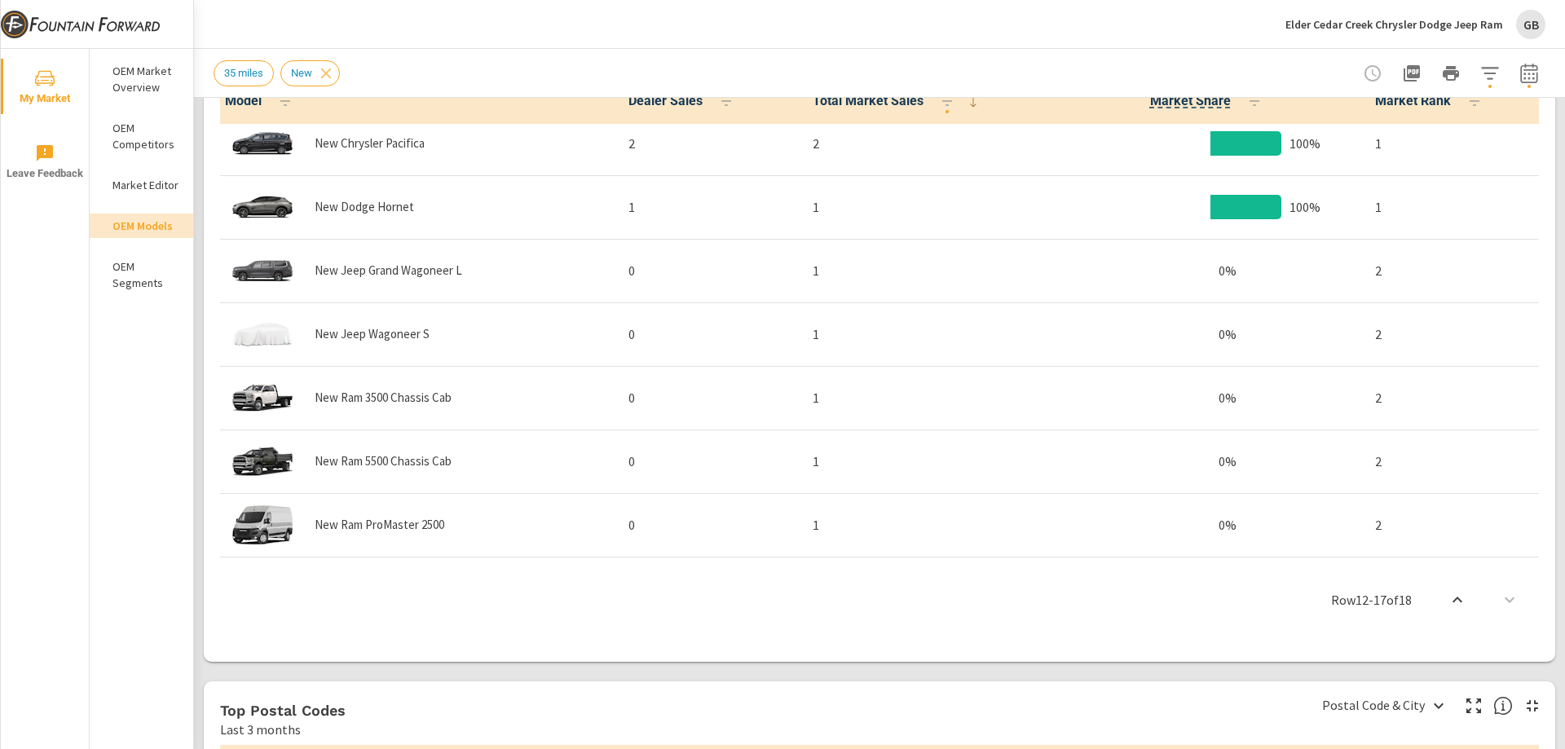
click at [1458, 601] on button "scroll to top" at bounding box center [1457, 599] width 39 height 39
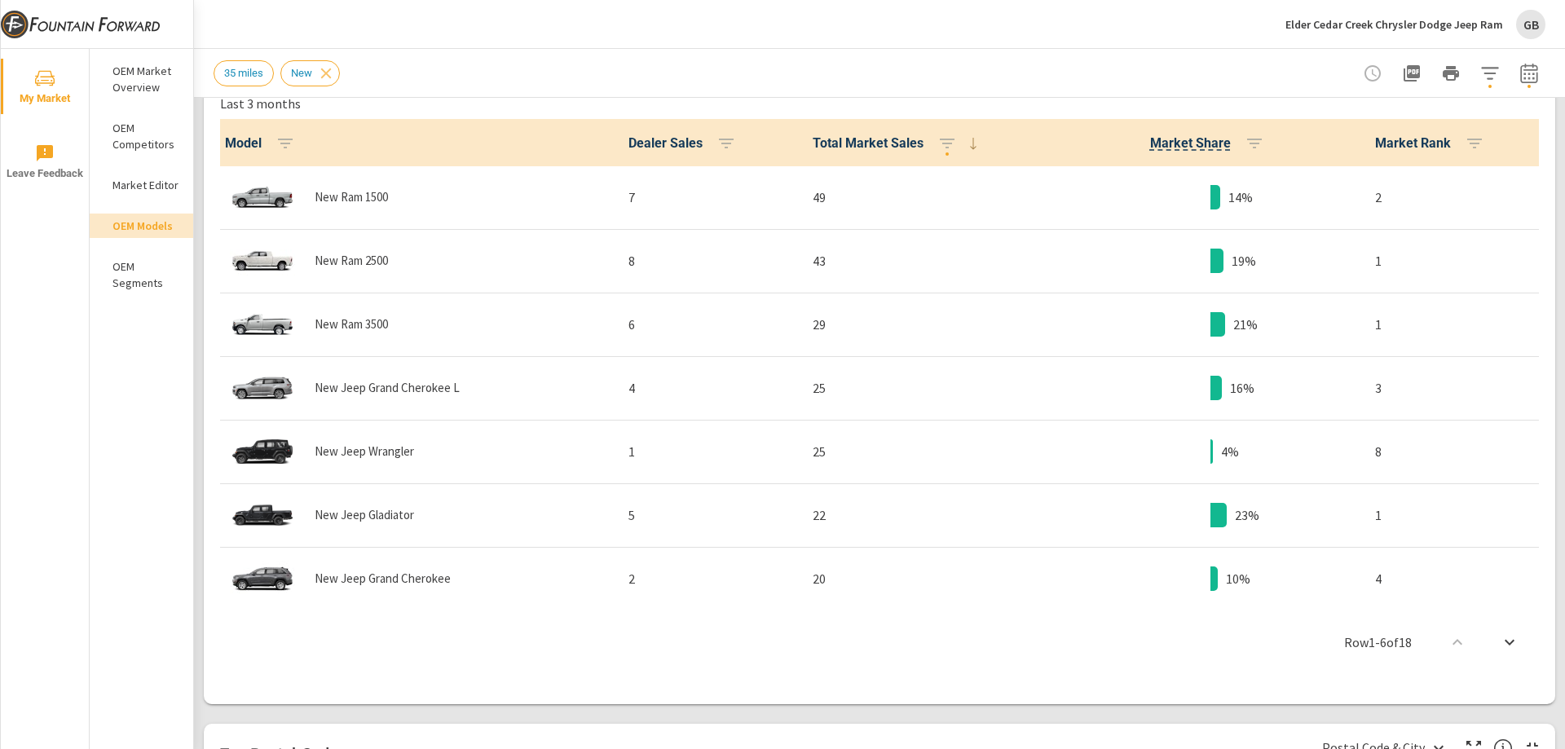
scroll to position [852, 0]
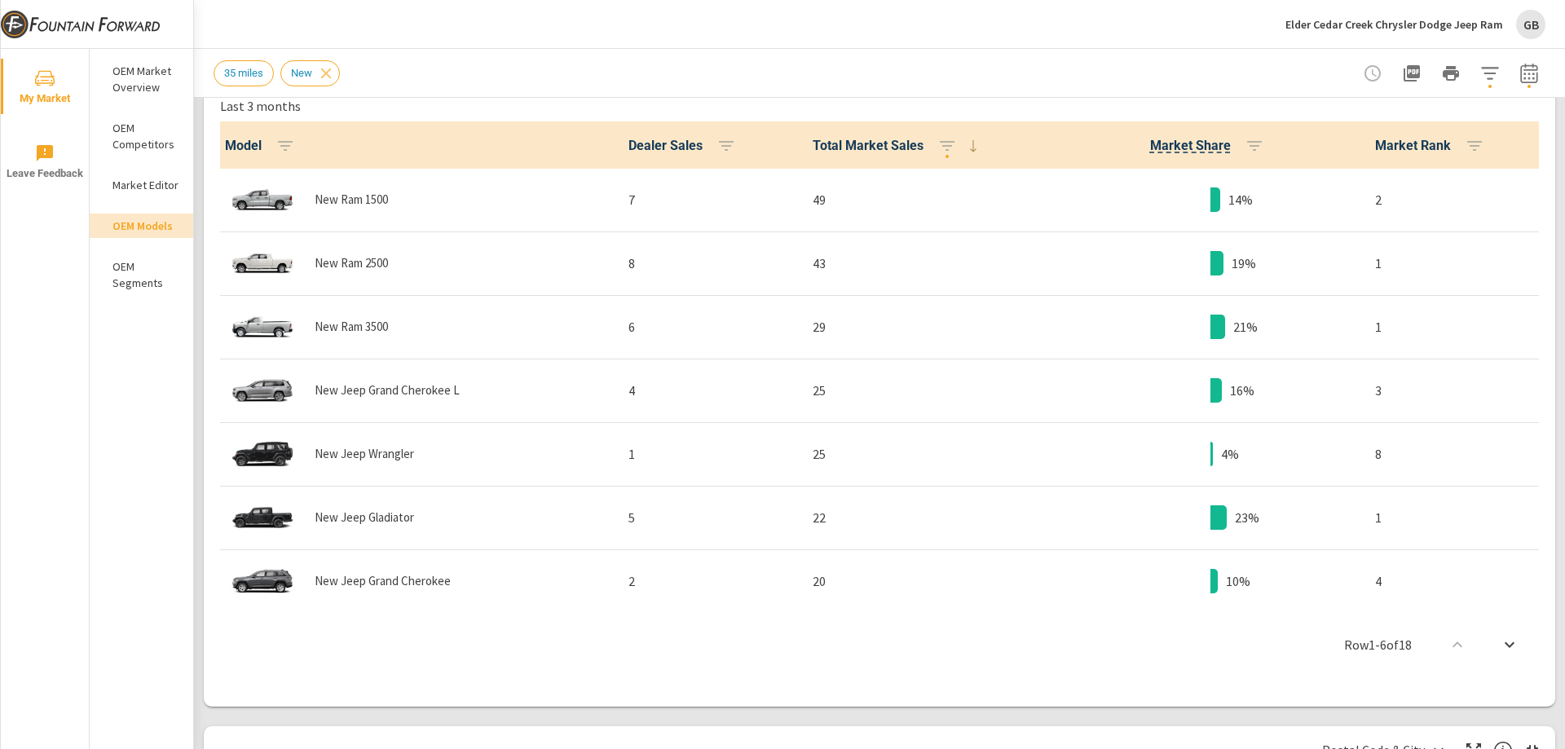
click at [1501, 640] on icon "scroll to bottom" at bounding box center [1510, 645] width 20 height 20
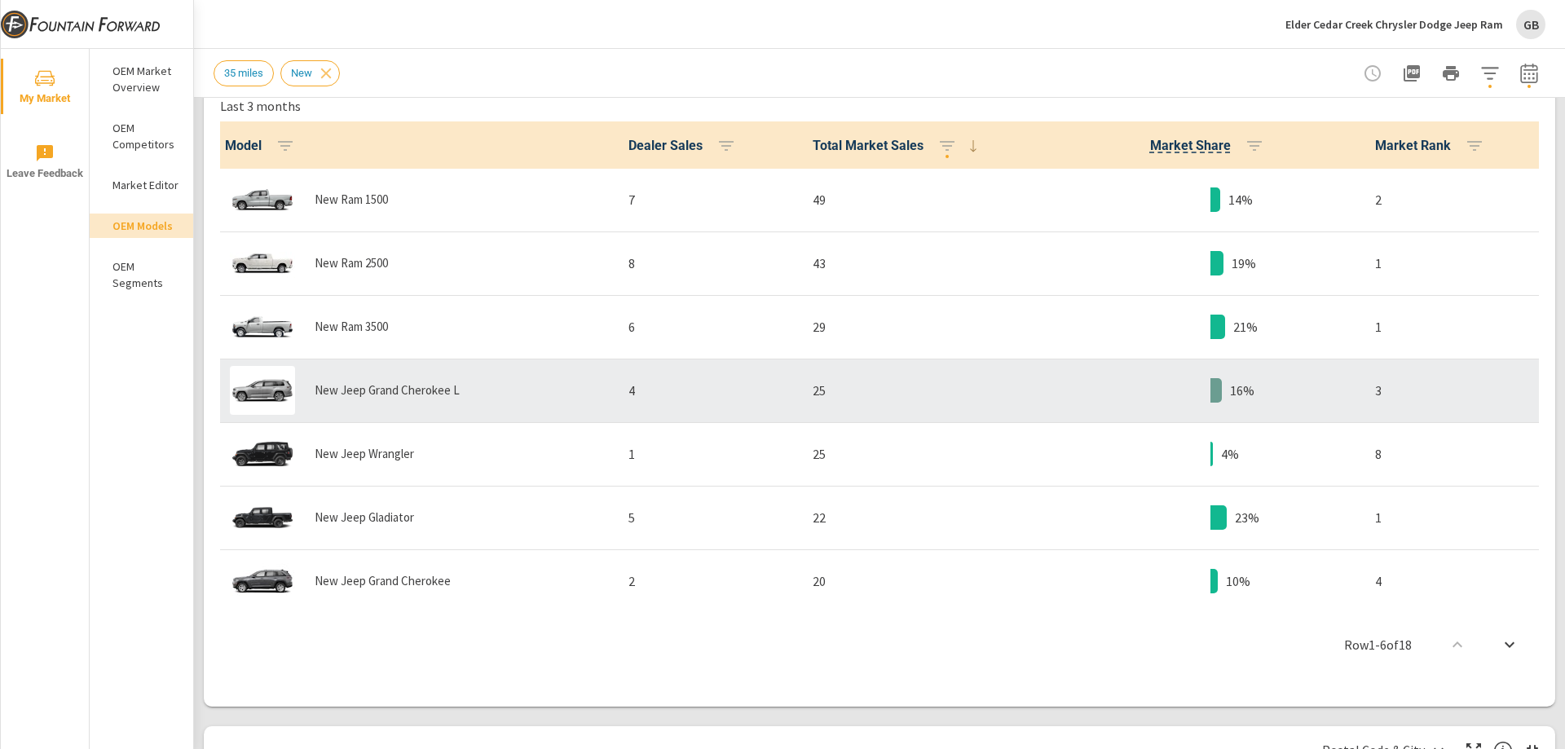
scroll to position [770, 0]
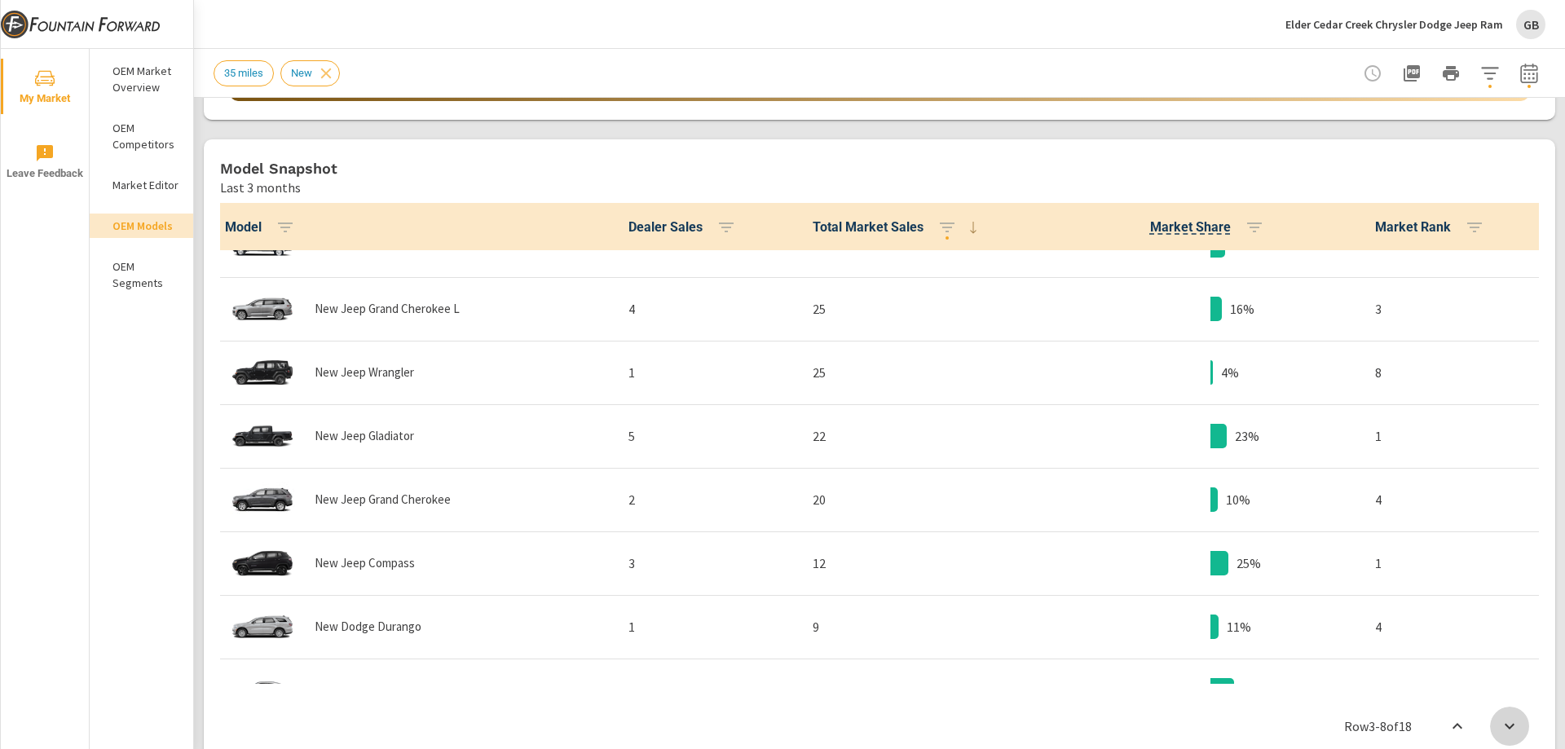
click at [1500, 726] on icon "scroll to bottom" at bounding box center [1510, 727] width 20 height 20
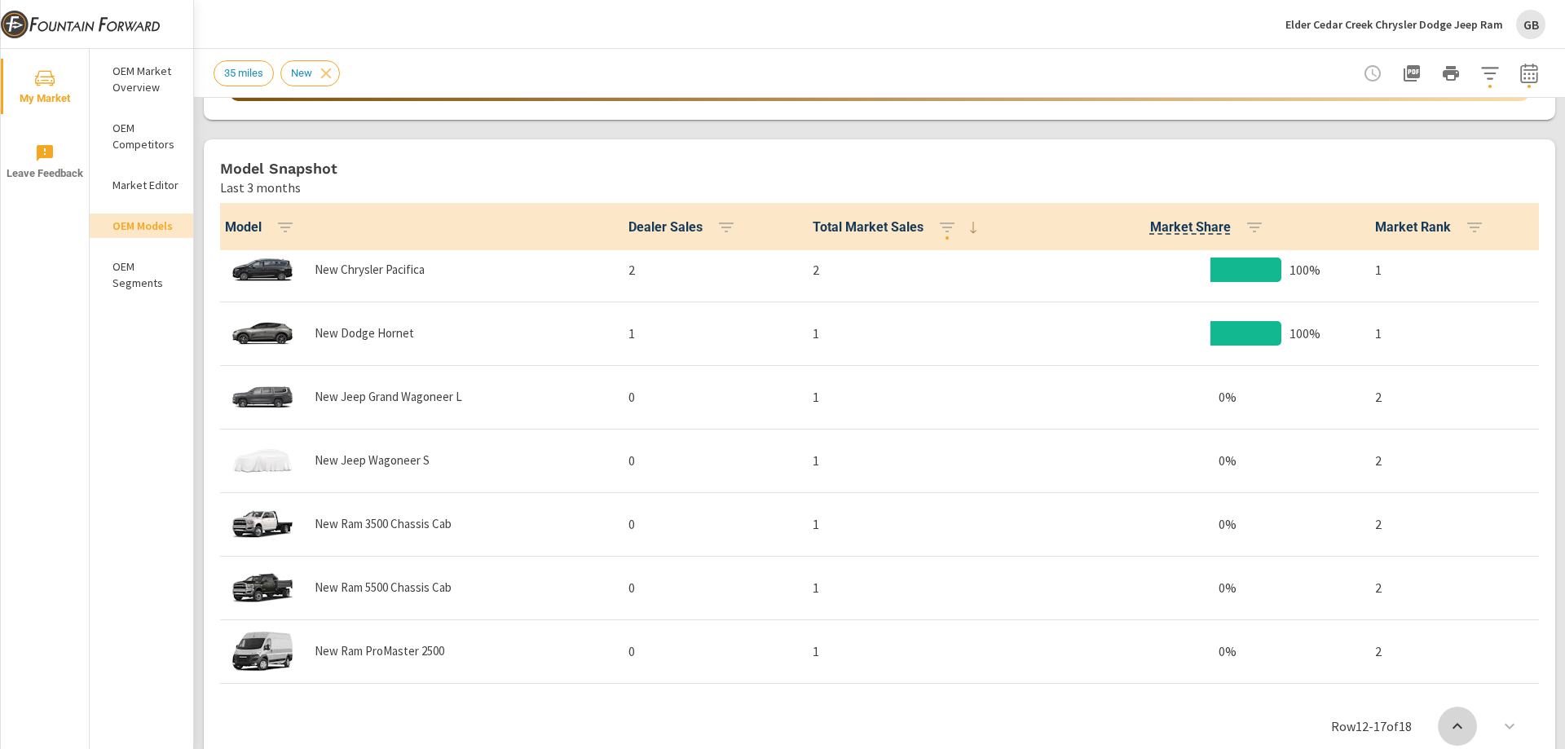
click at [1458, 724] on button "scroll to top" at bounding box center [1457, 726] width 39 height 39
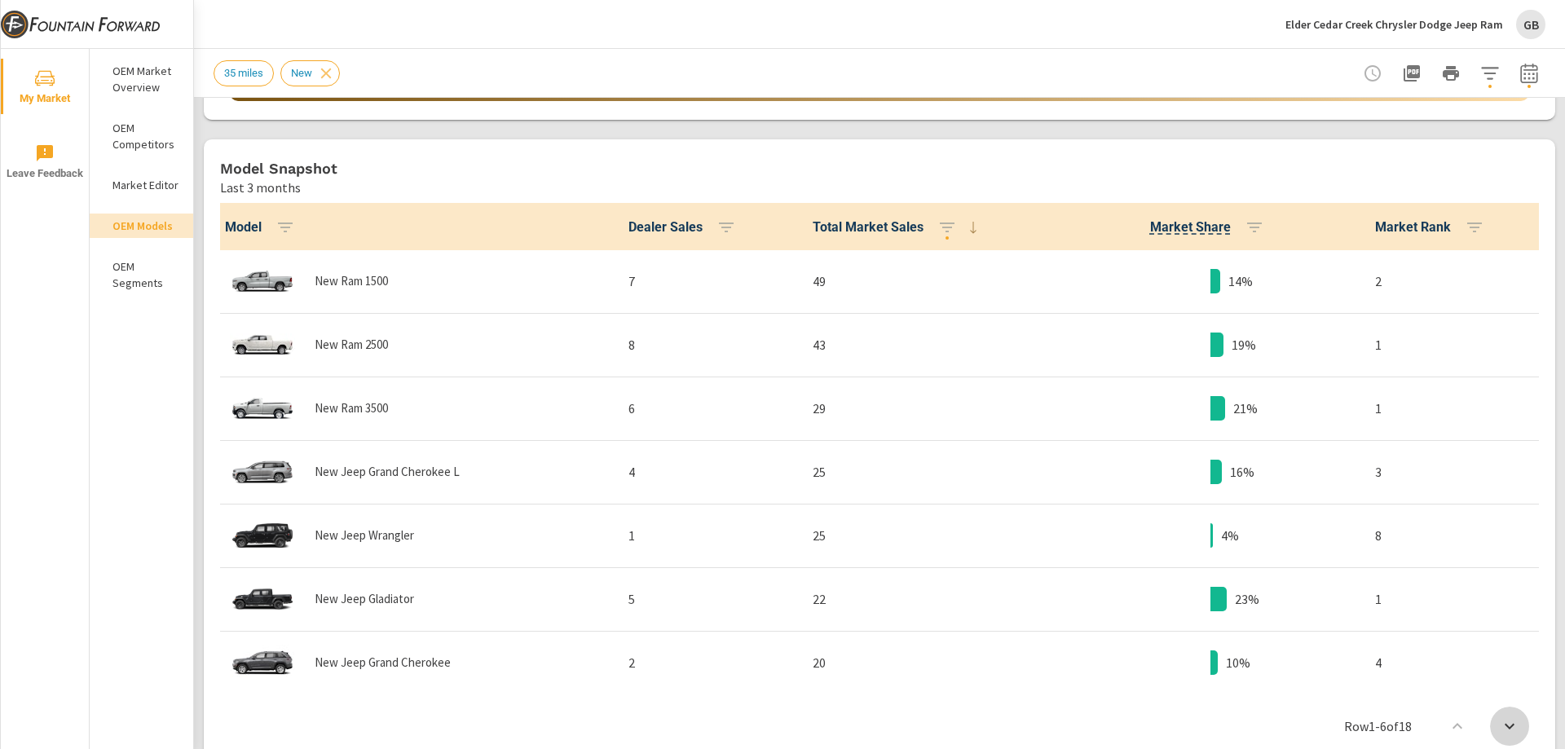
click at [1502, 722] on icon "scroll to bottom" at bounding box center [1510, 727] width 20 height 20
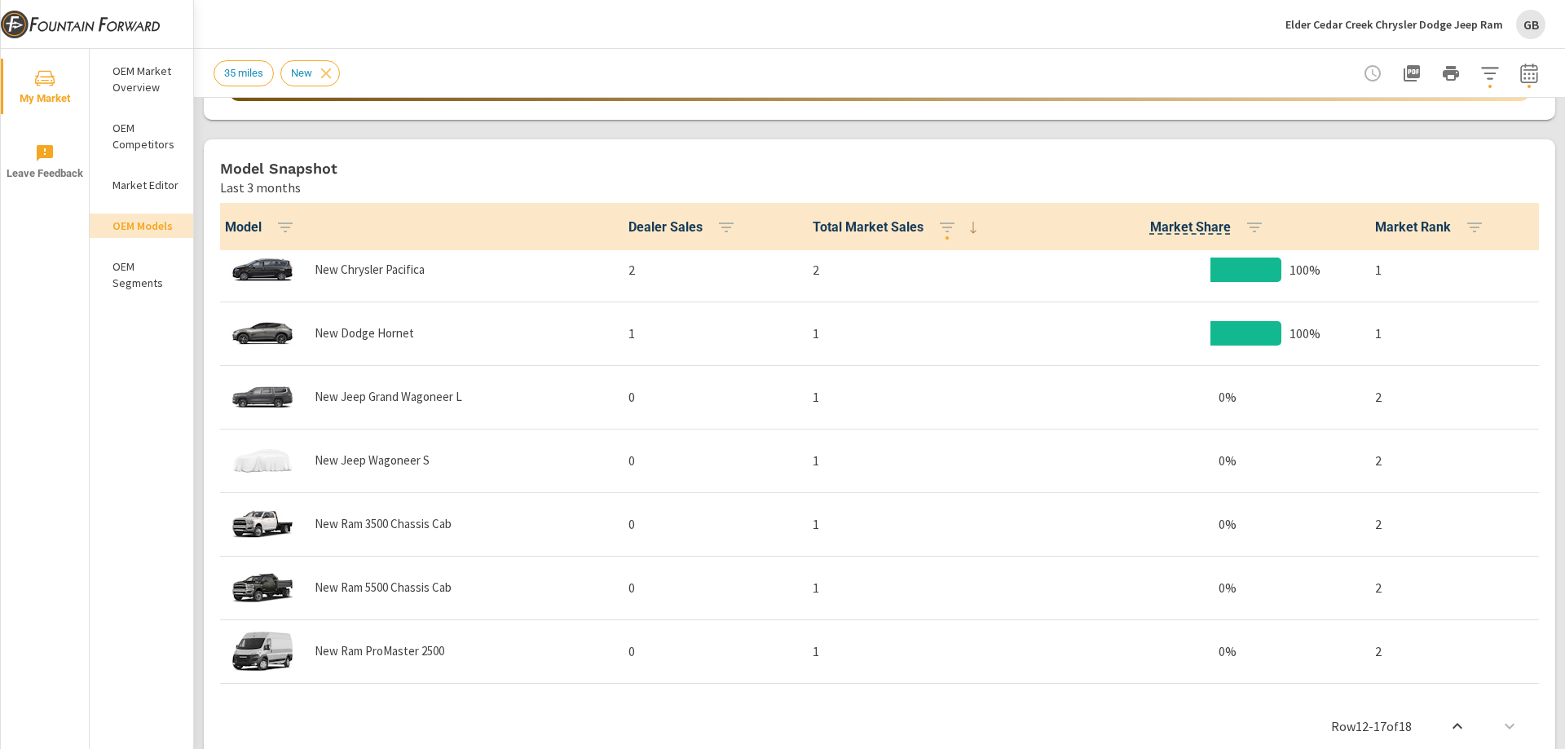
click at [1456, 723] on button "scroll to top" at bounding box center [1457, 726] width 39 height 39
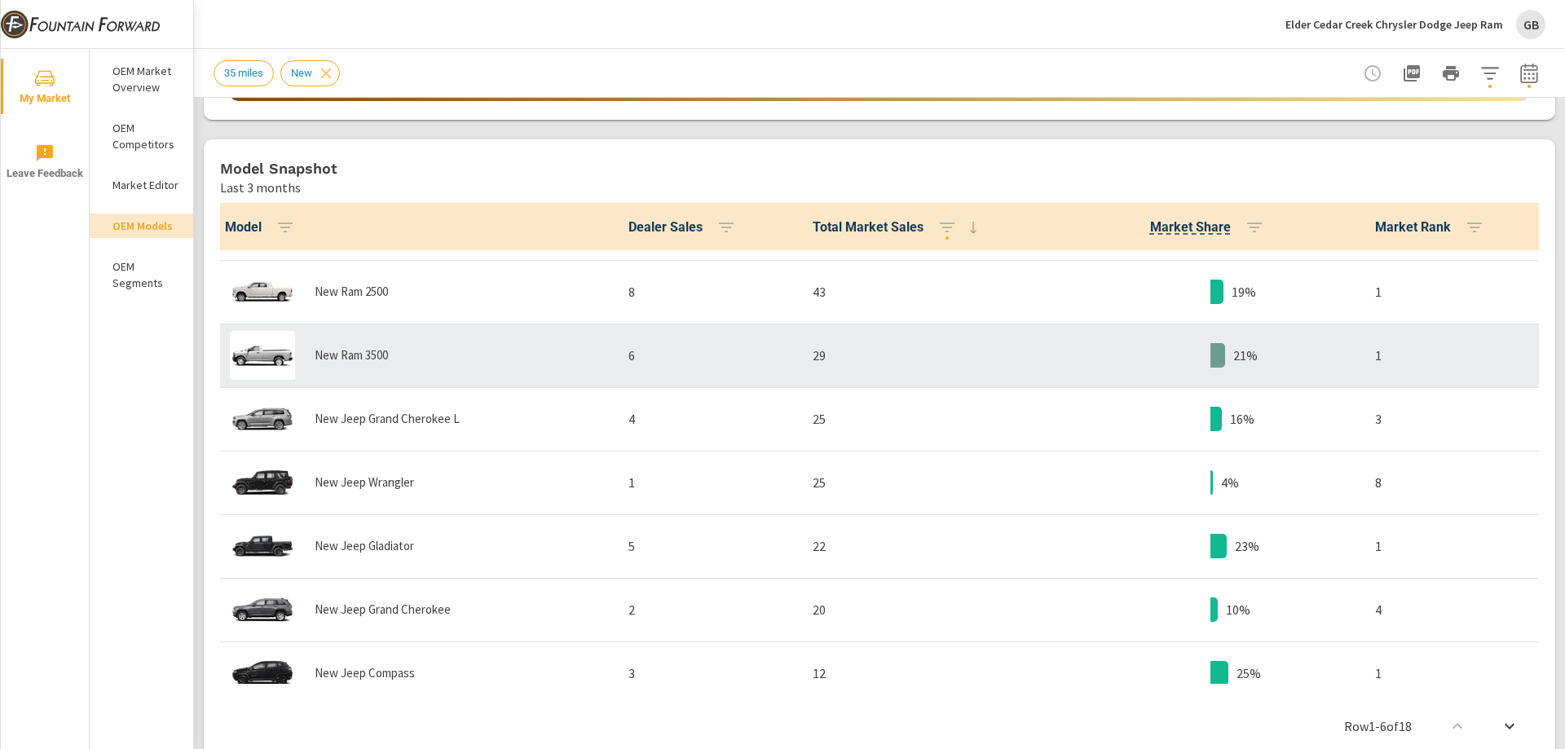
scroll to position [82, 0]
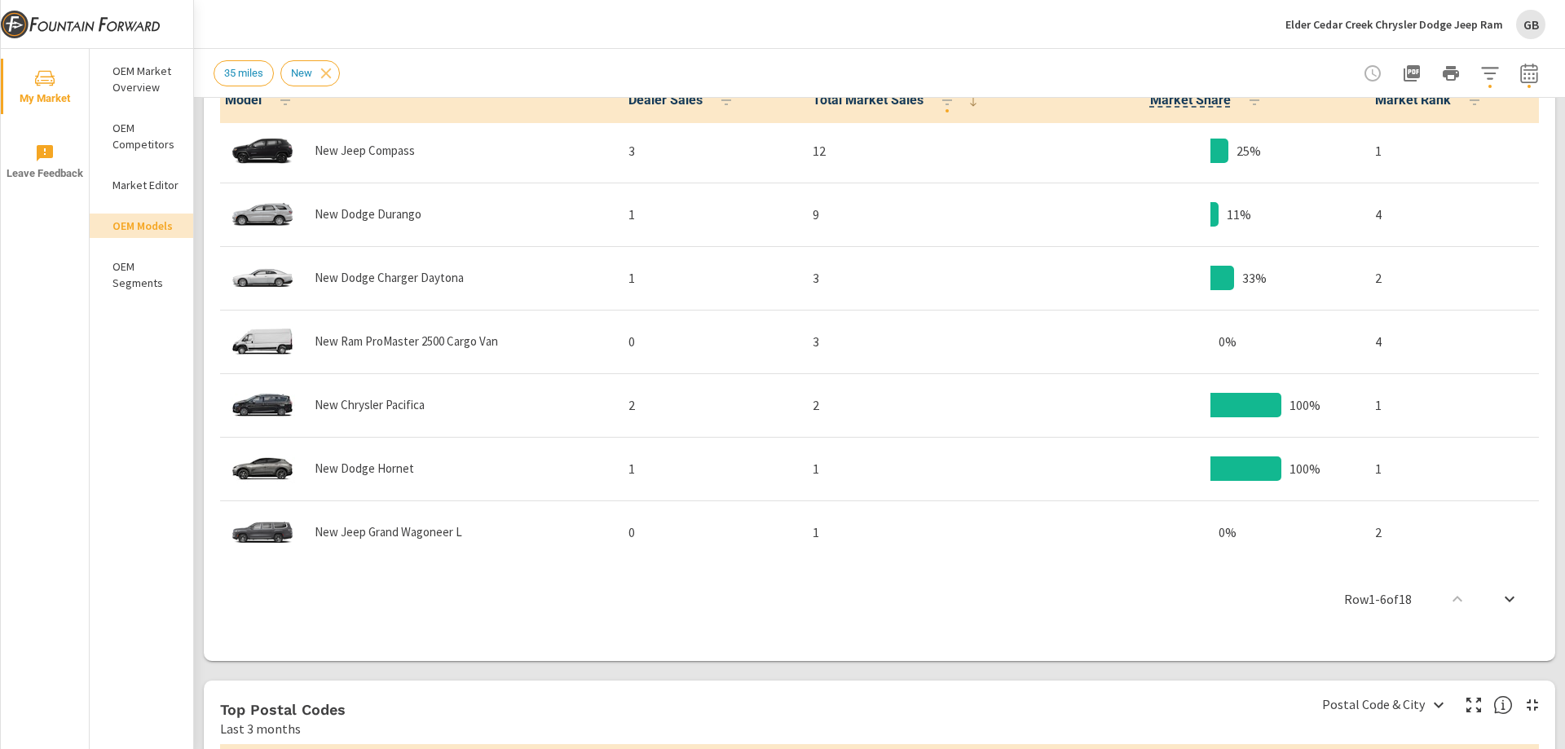
scroll to position [467, 0]
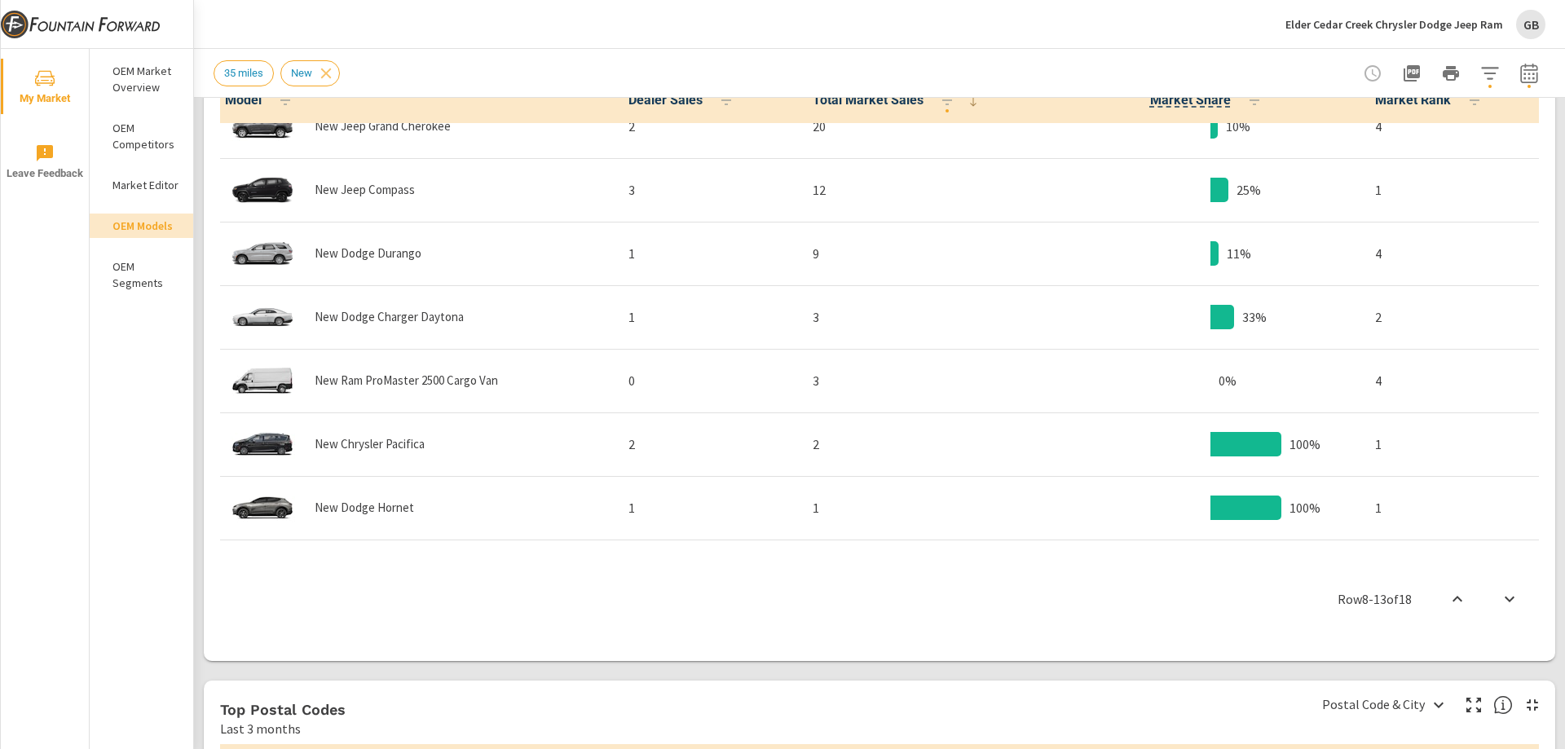
scroll to position [407, 0]
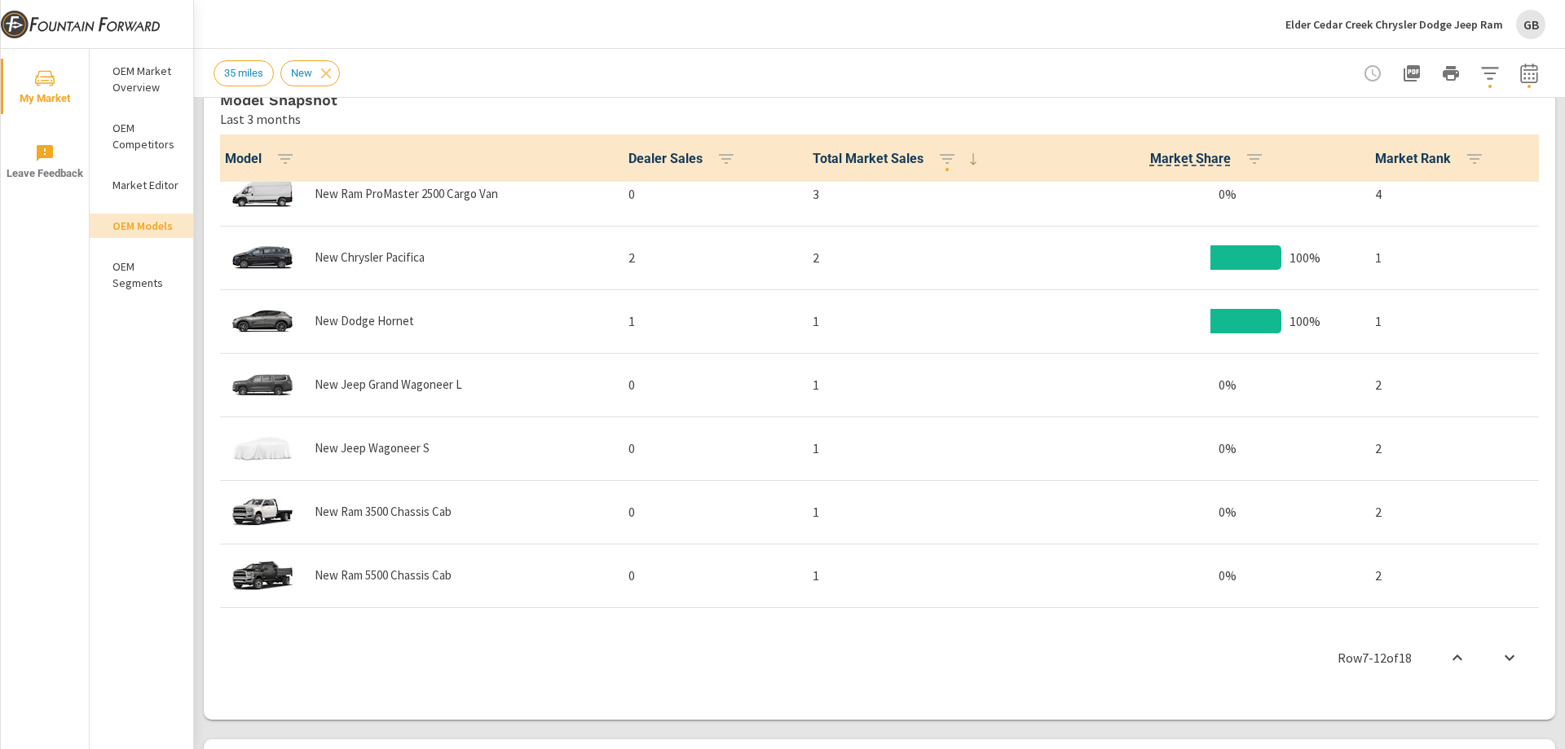
scroll to position [711, 0]
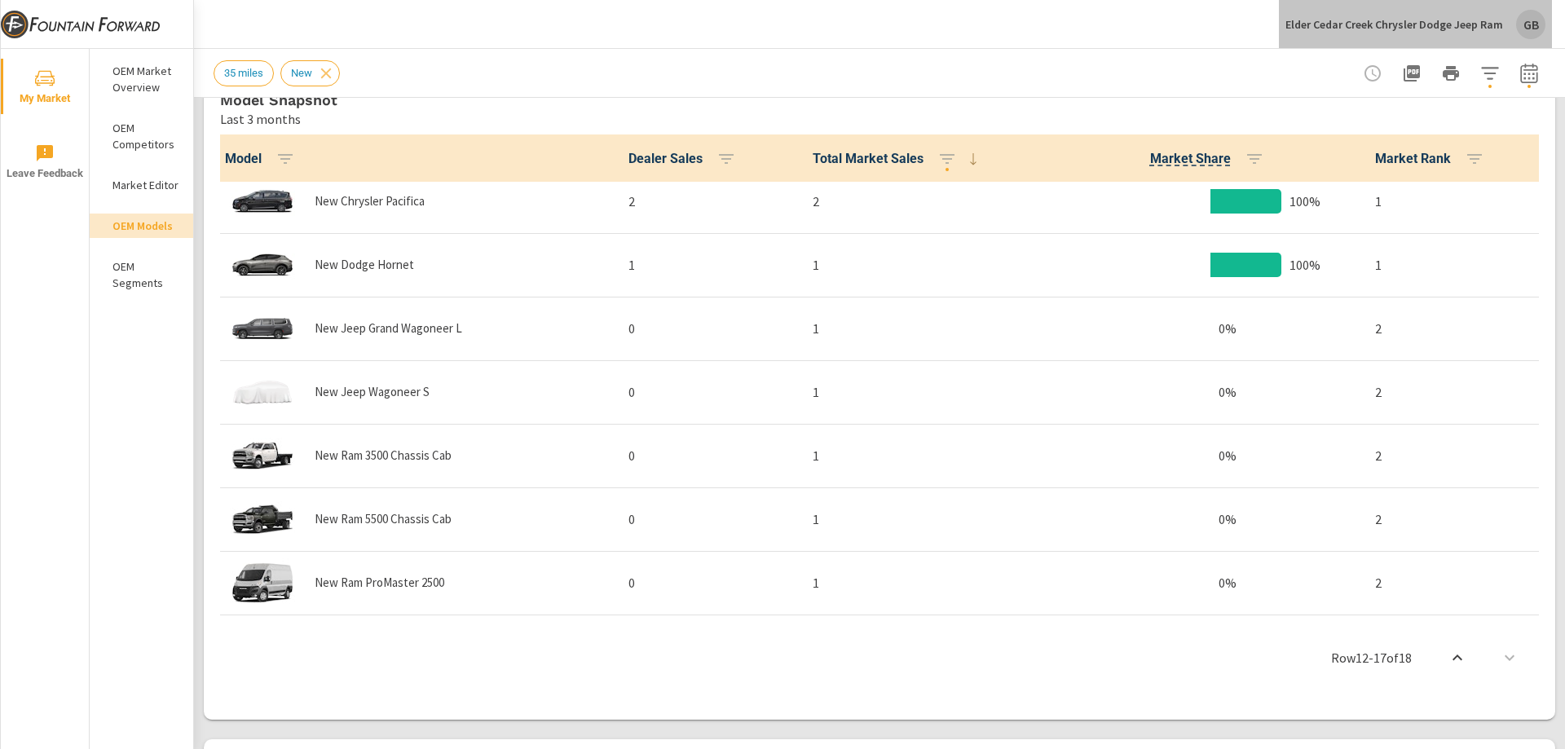
click at [1525, 26] on div "GB" at bounding box center [1530, 24] width 29 height 29
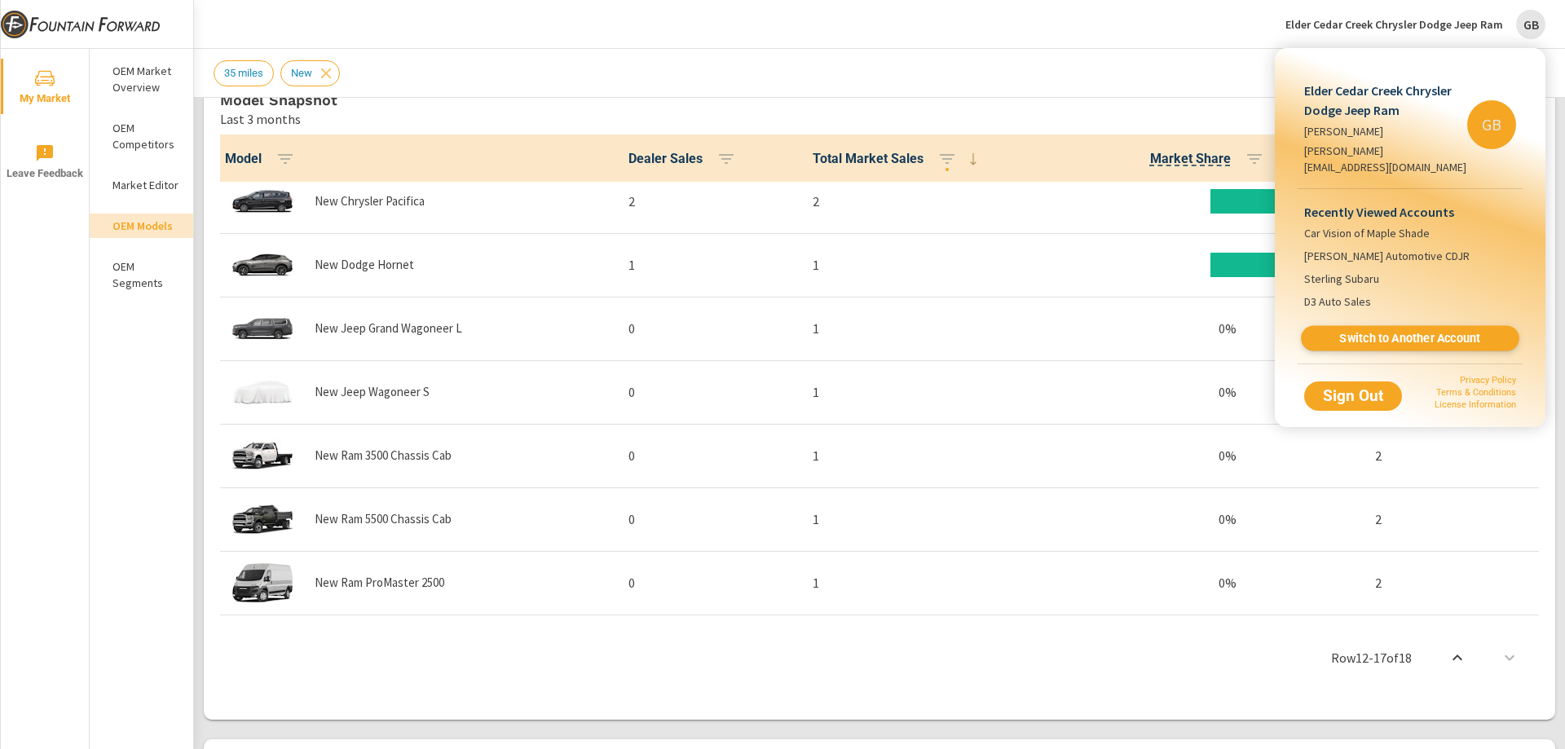
click at [1393, 331] on span "Switch to Another Account" at bounding box center [1410, 338] width 200 height 15
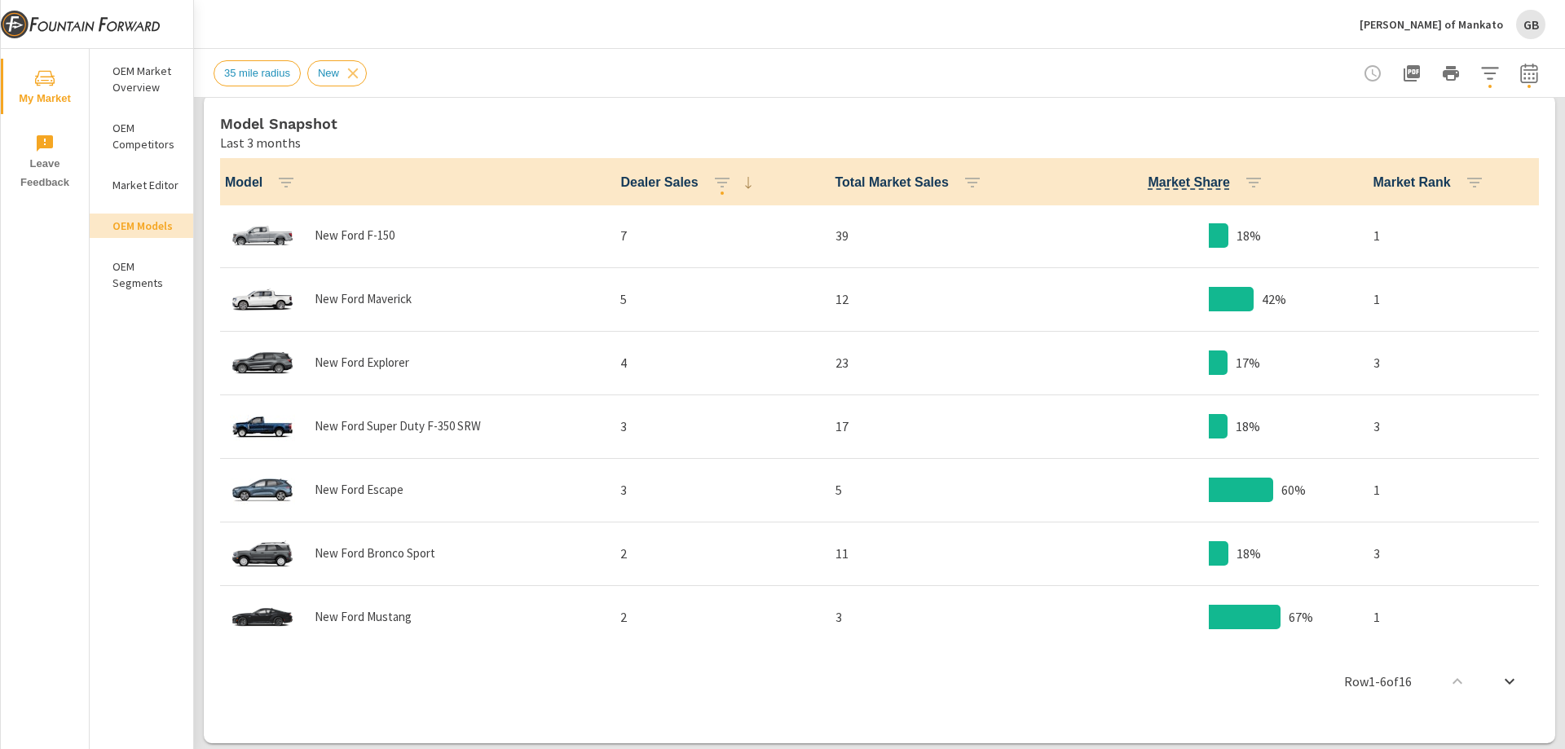
scroll to position [1, 0]
click at [963, 184] on icon "button" at bounding box center [973, 183] width 20 height 20
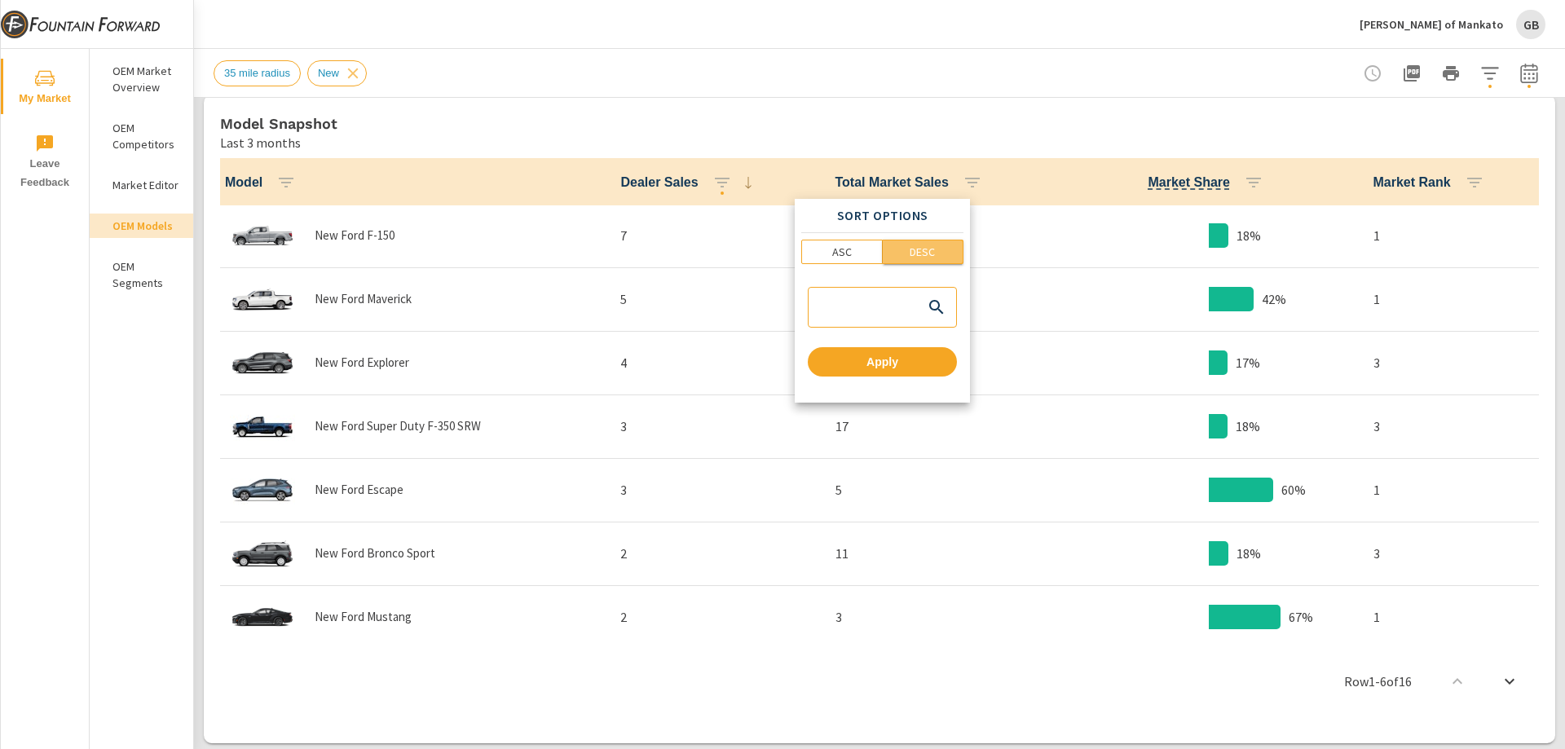
click at [911, 252] on p "DESC" at bounding box center [922, 252] width 25 height 16
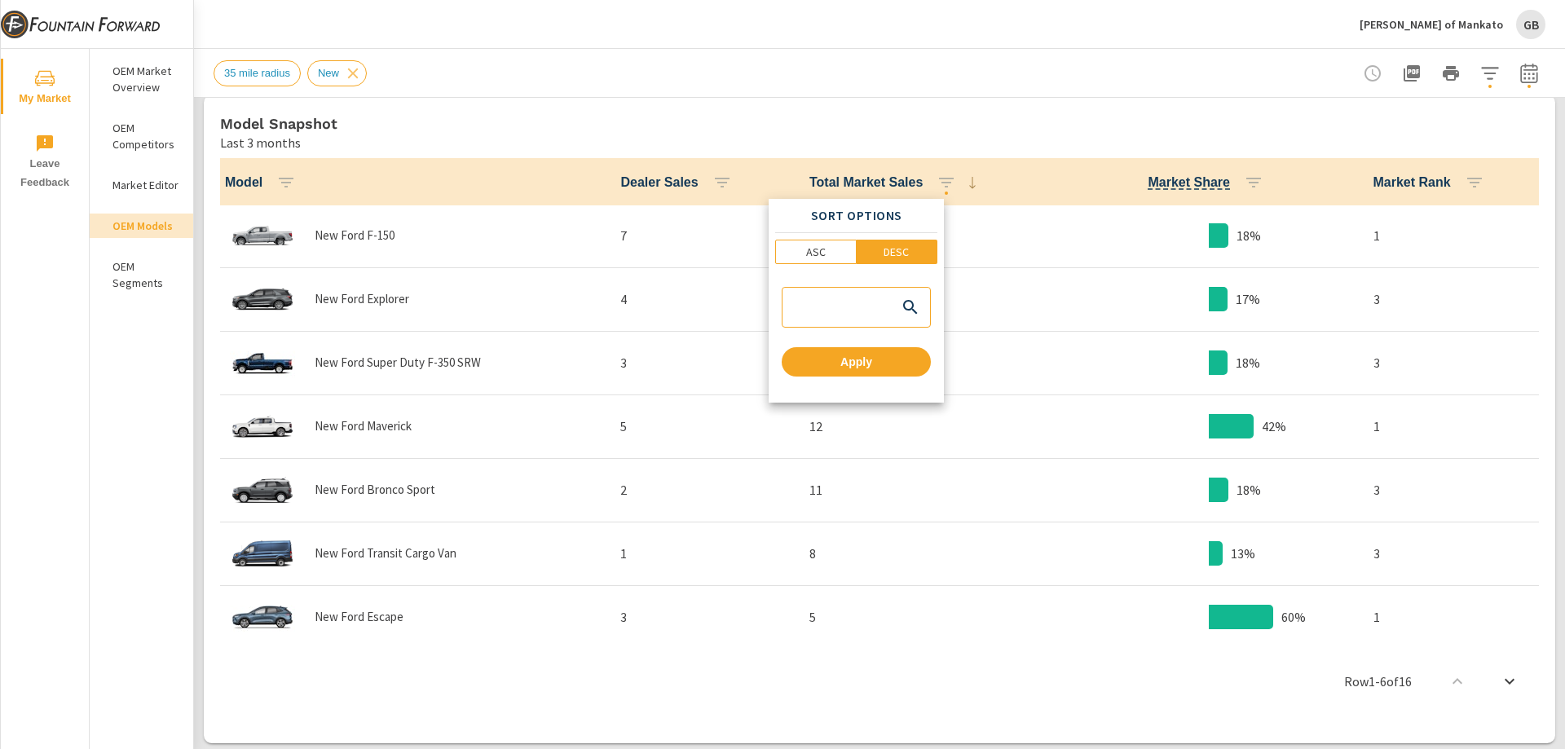
click at [951, 128] on div at bounding box center [782, 374] width 1565 height 749
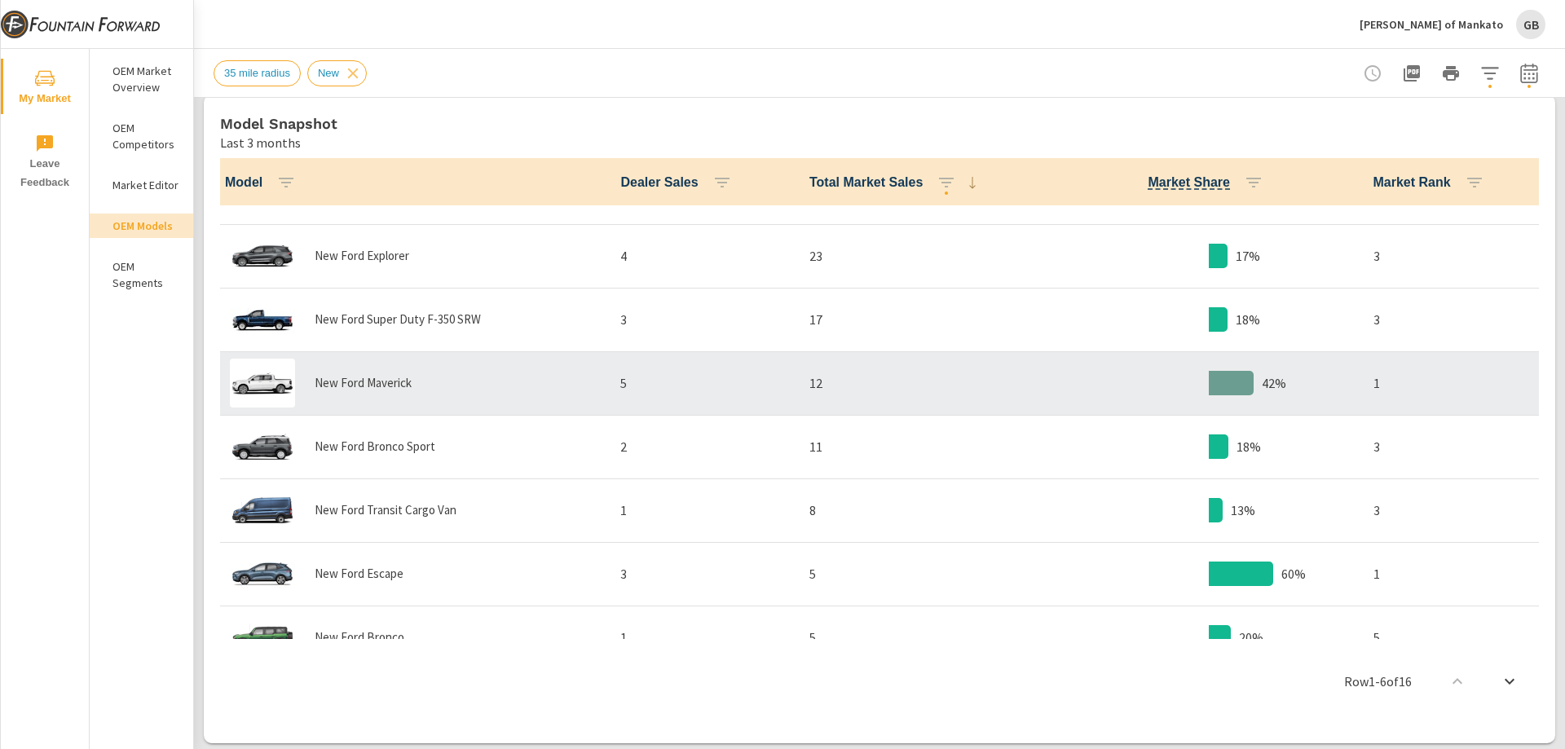
scroll to position [82, 0]
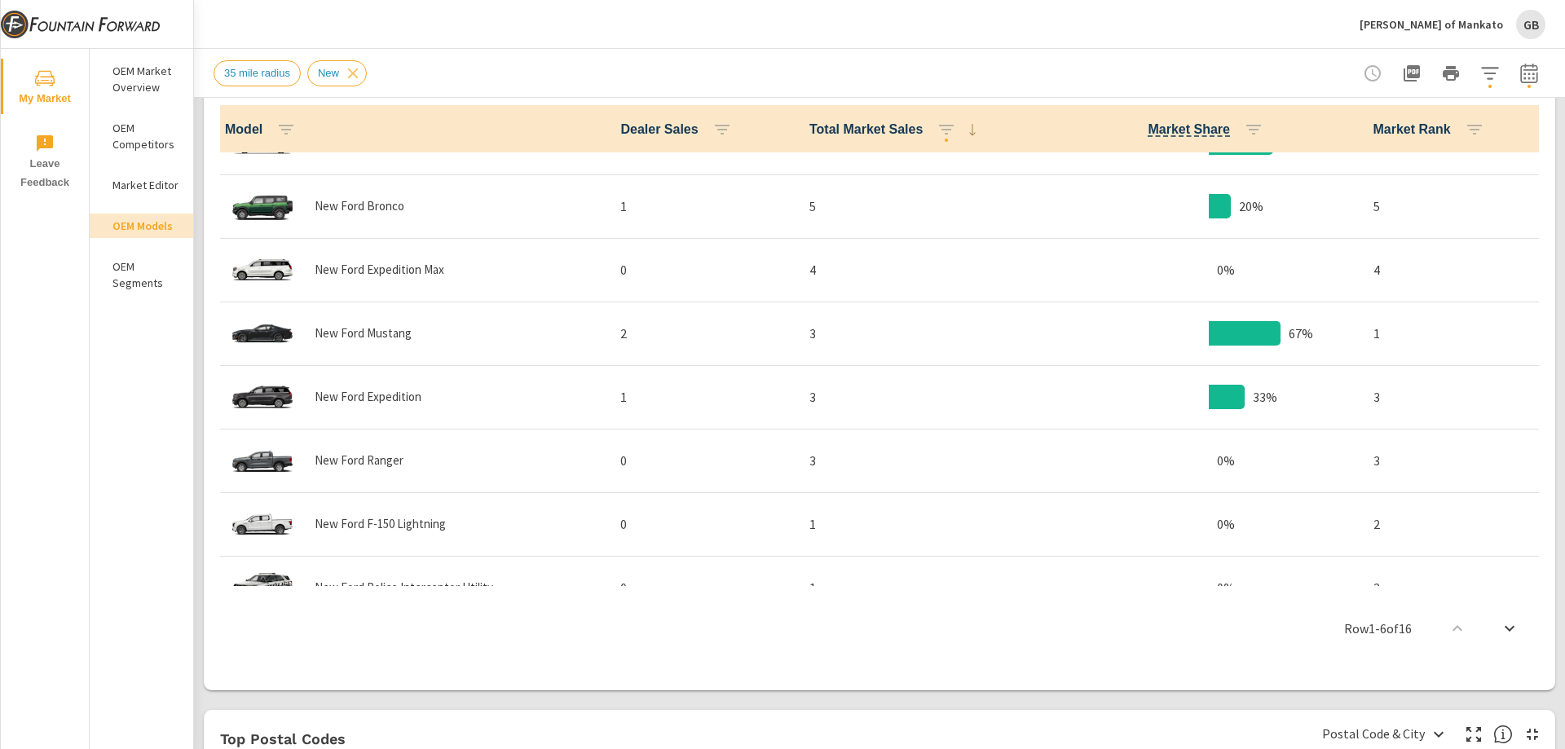
scroll to position [453, 0]
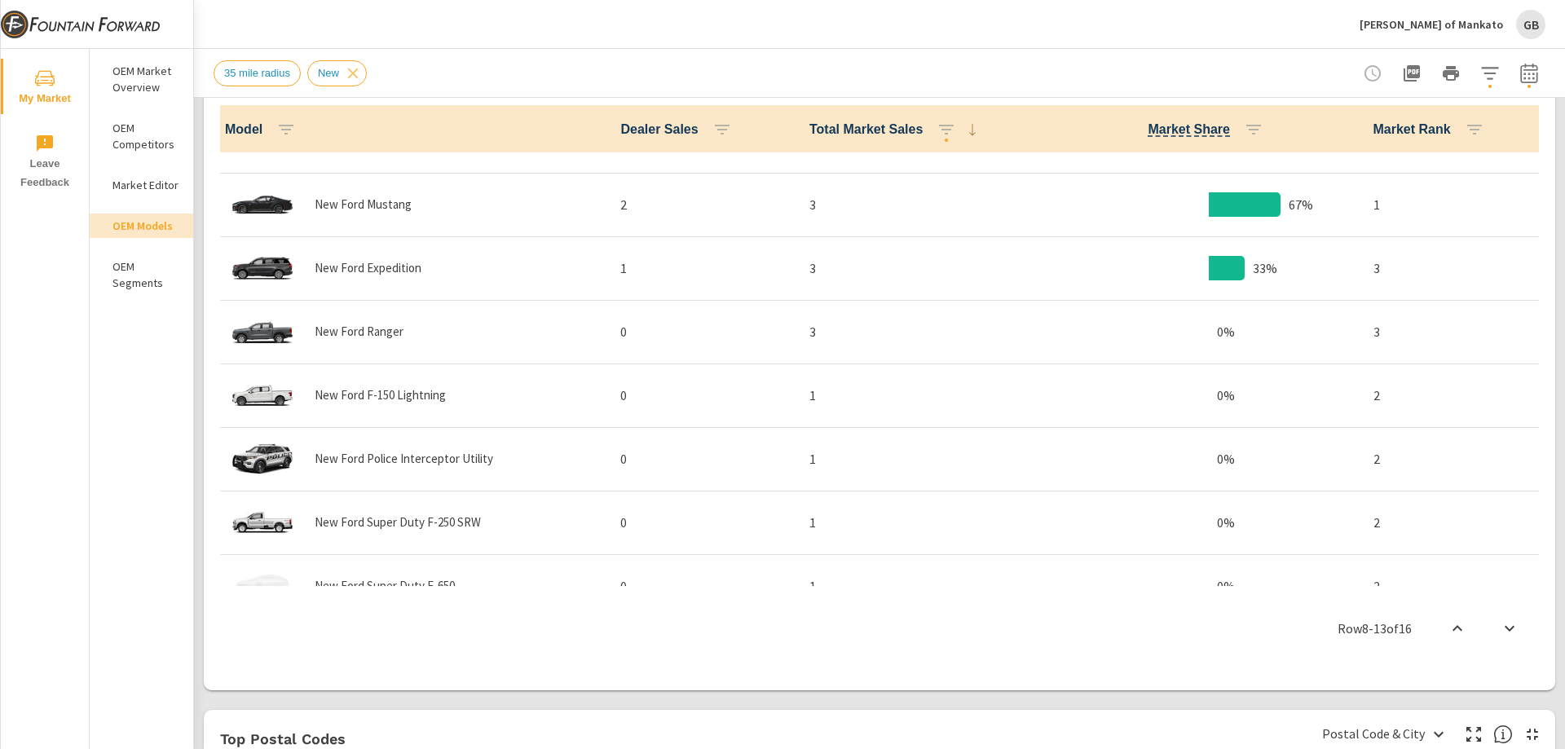
scroll to position [584, 0]
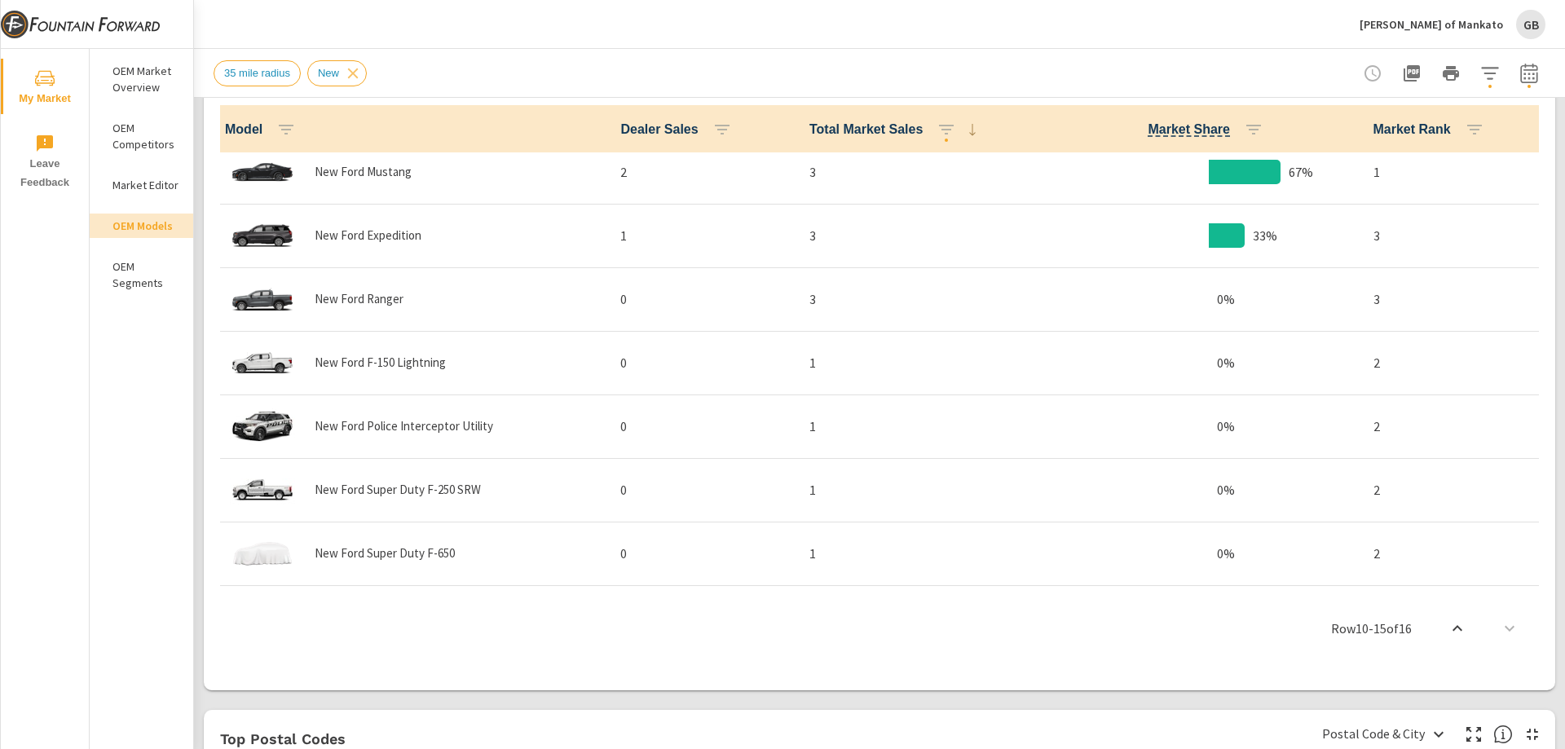
click at [1533, 28] on div "GB" at bounding box center [1530, 24] width 29 height 29
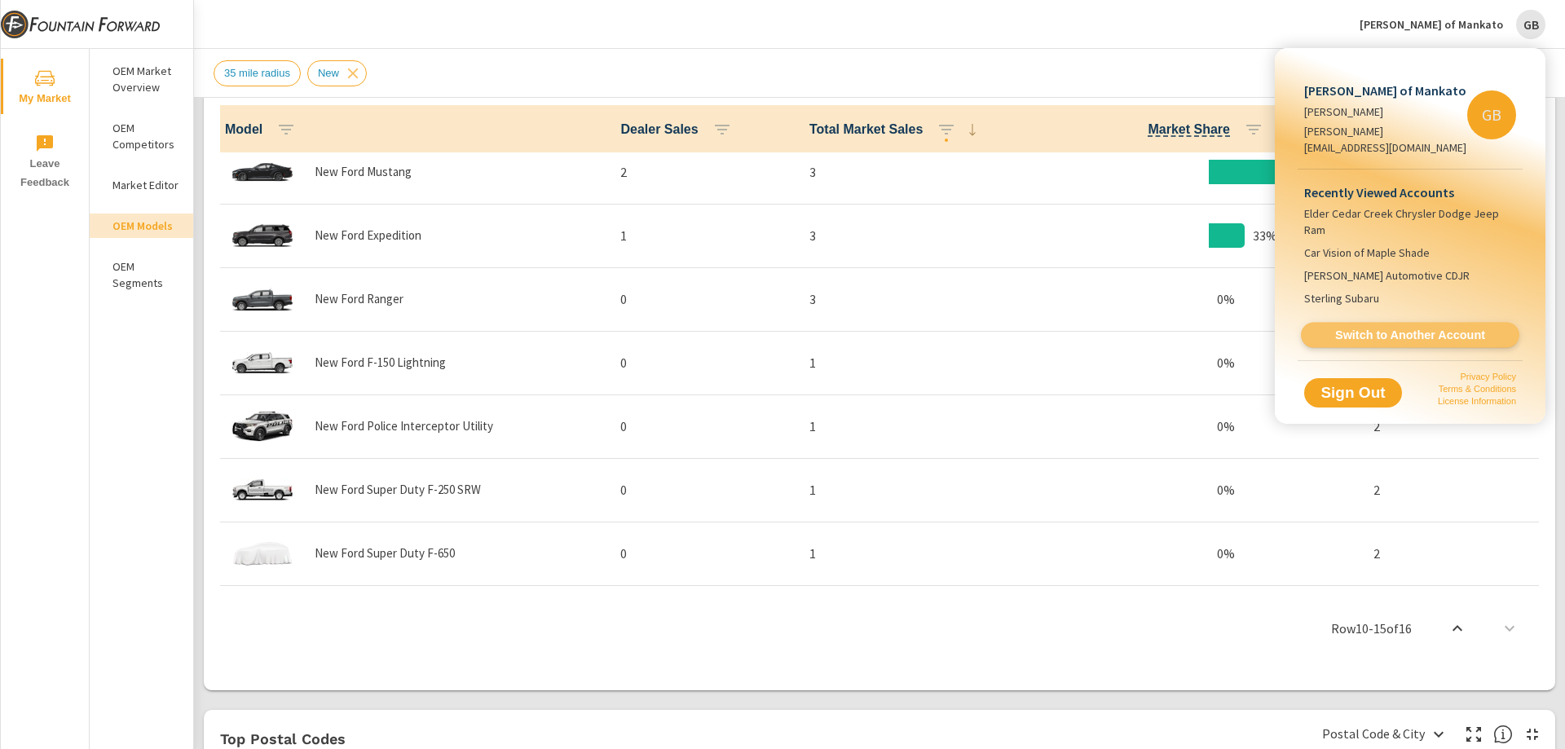
click at [1403, 328] on span "Switch to Another Account" at bounding box center [1410, 335] width 200 height 15
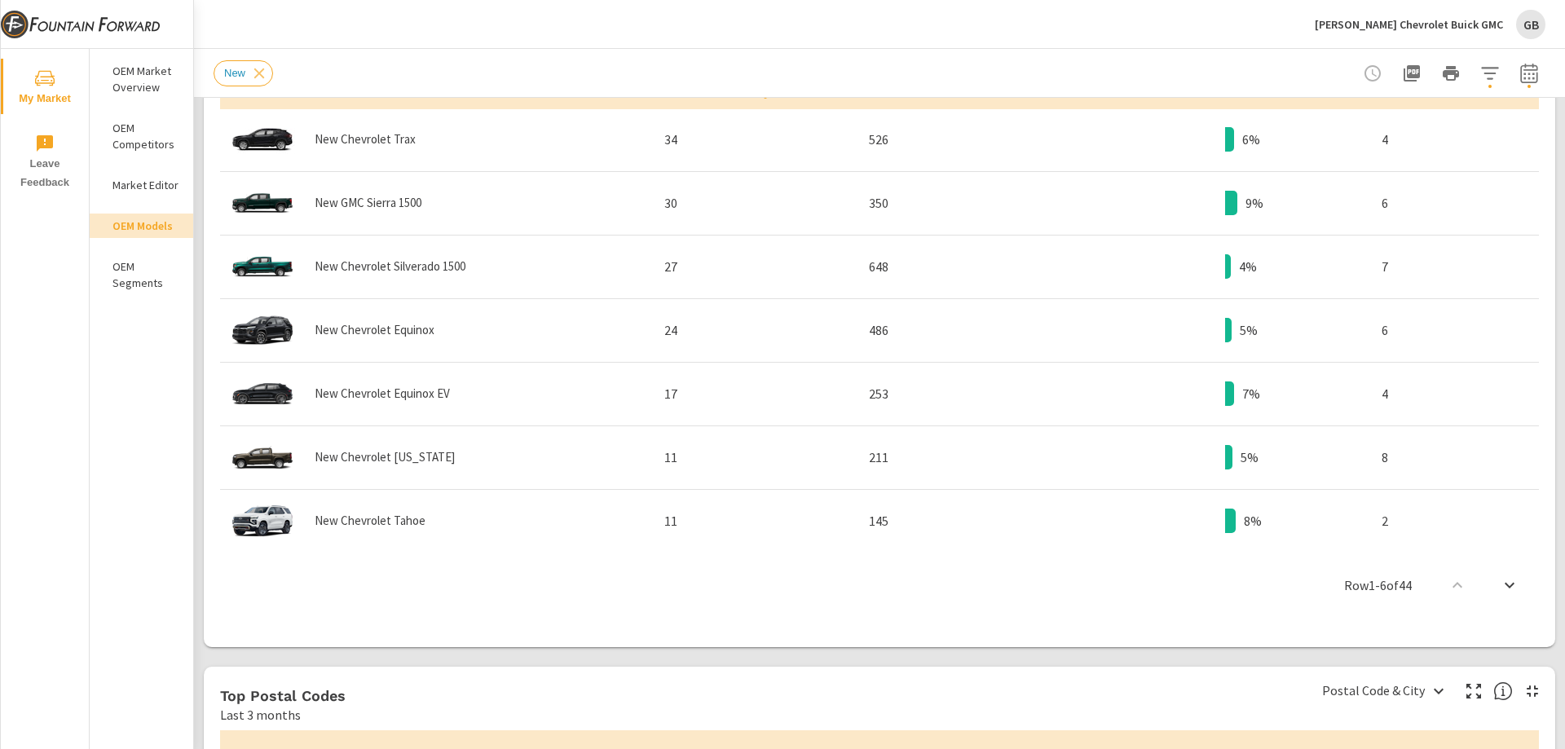
scroll to position [871, 0]
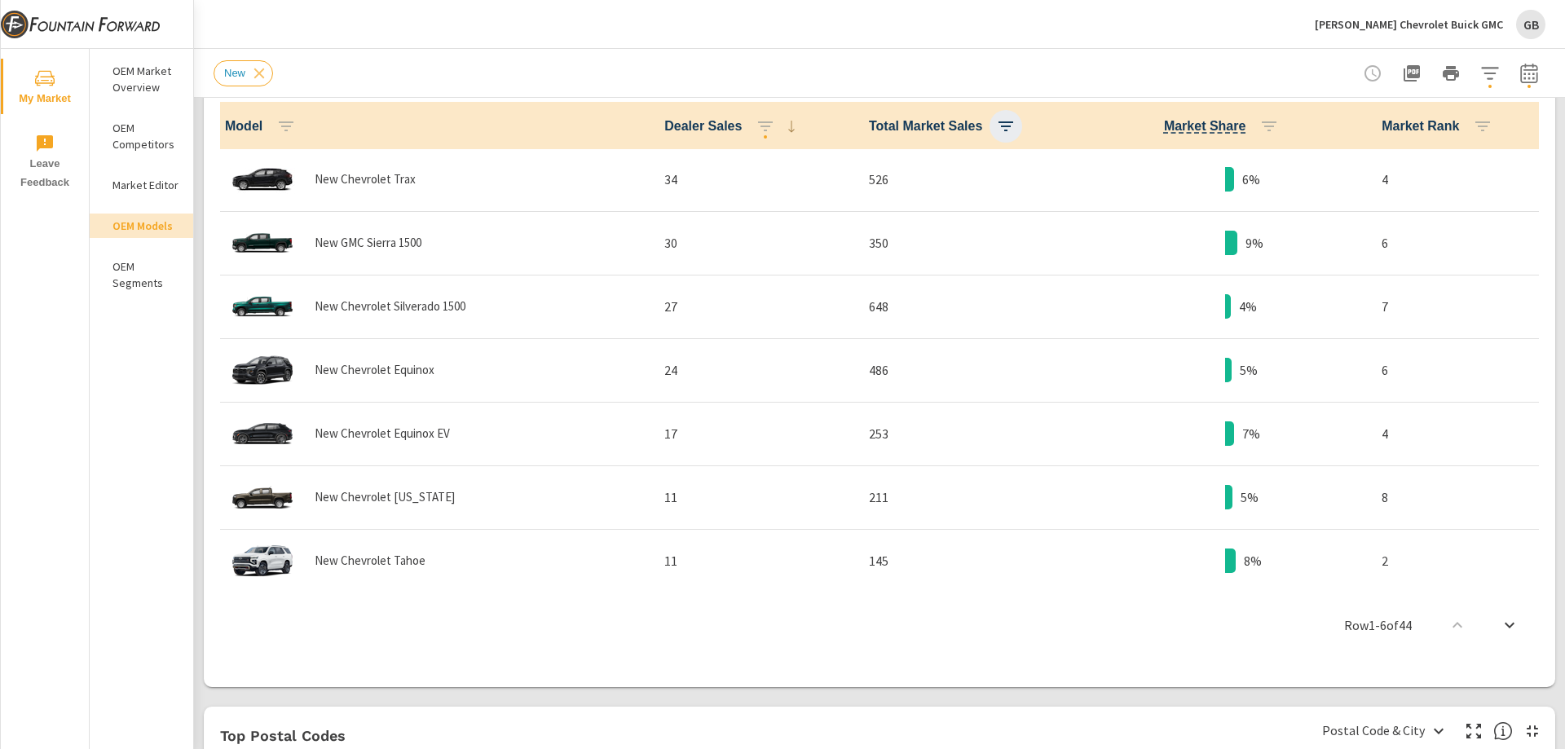
click at [999, 122] on icon "button" at bounding box center [1006, 126] width 15 height 10
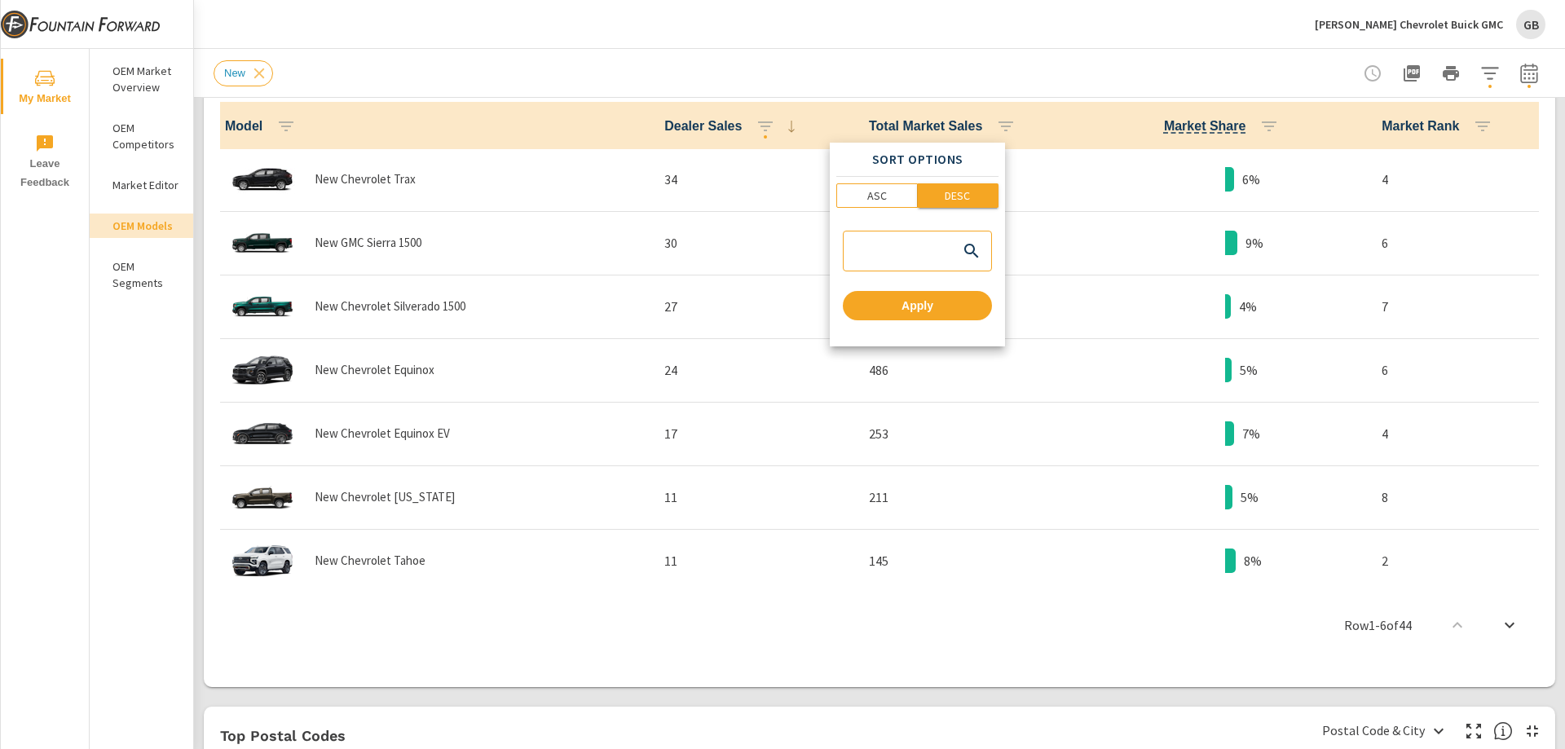
click at [972, 196] on span "DESC" at bounding box center [958, 195] width 71 height 16
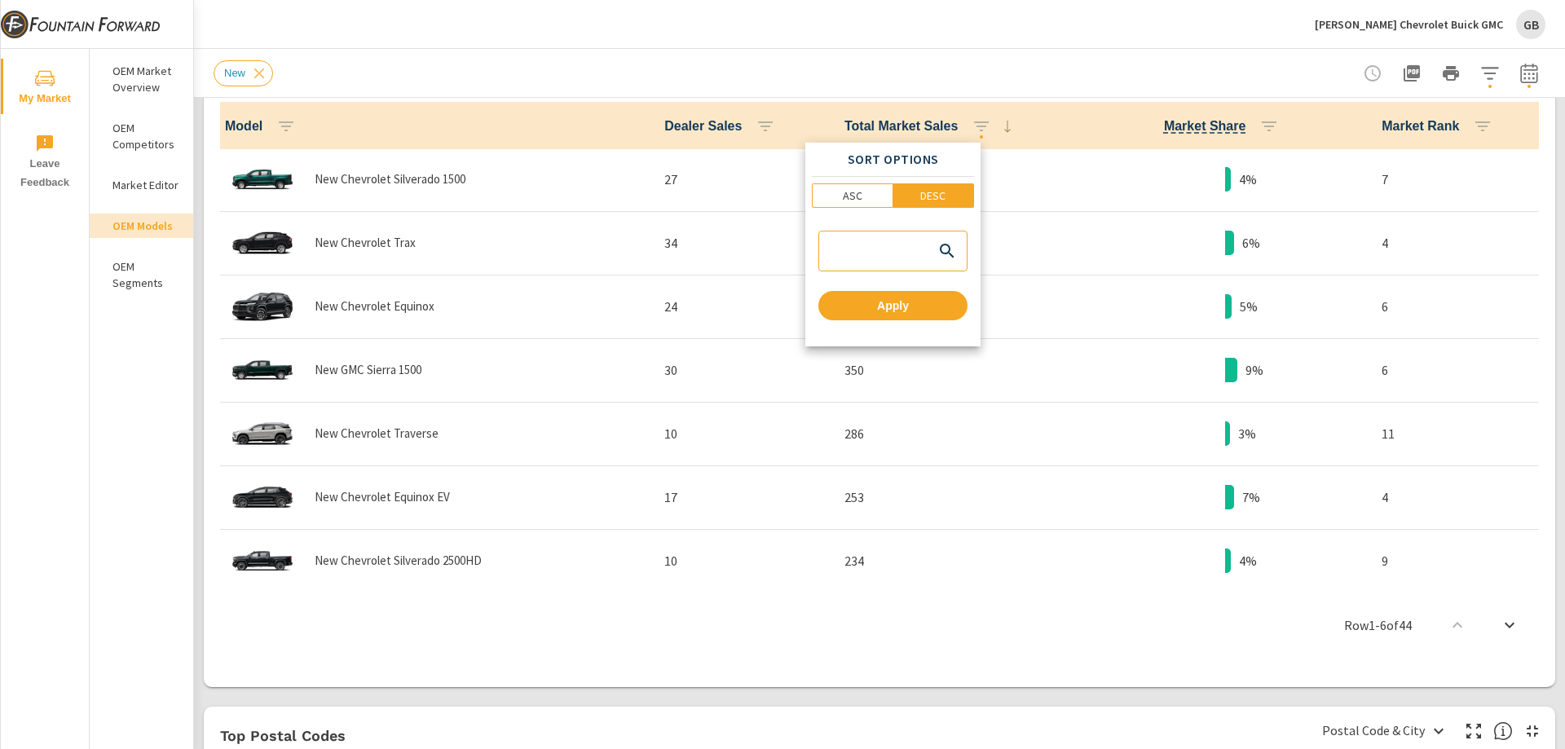
click at [1034, 87] on div at bounding box center [782, 374] width 1565 height 749
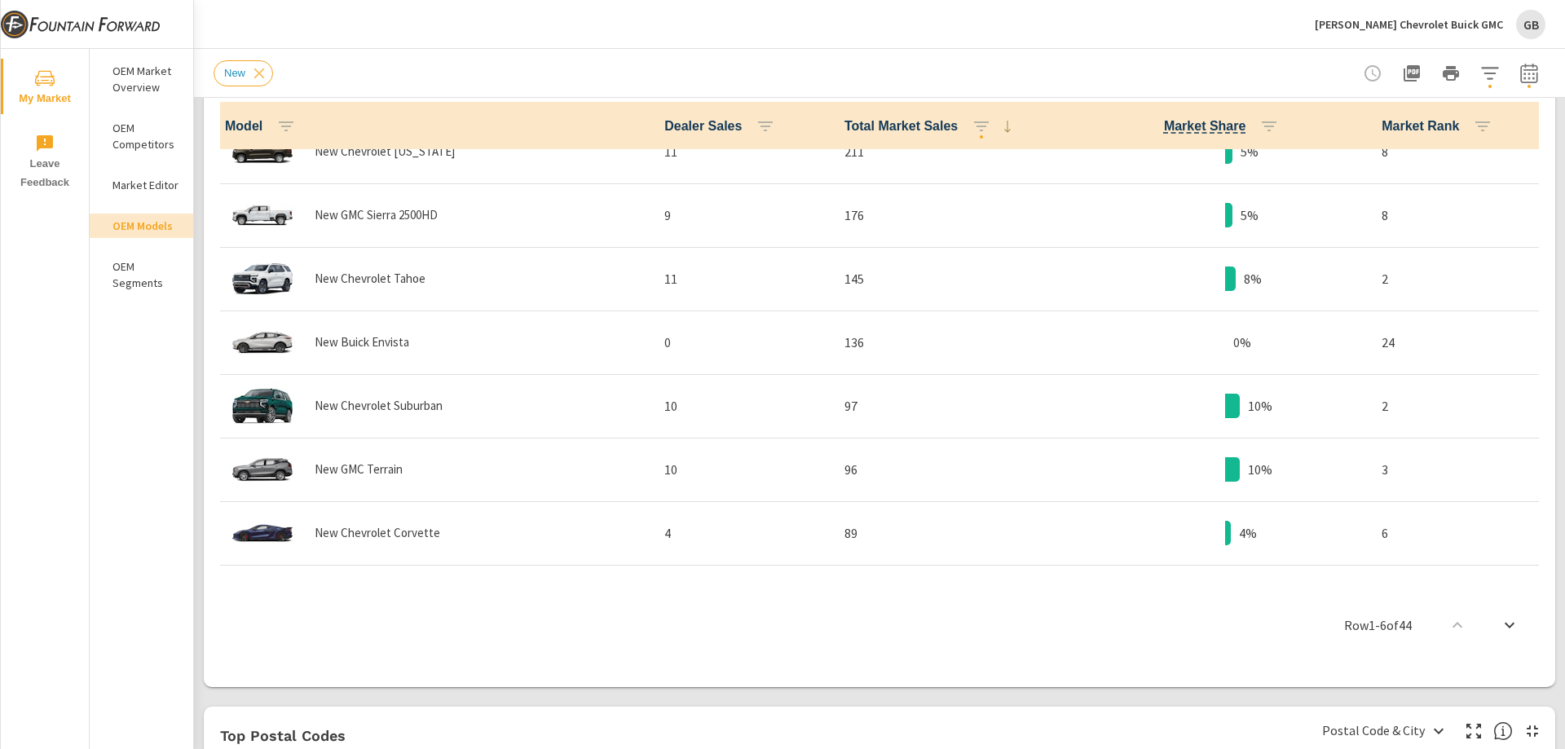
scroll to position [453, 0]
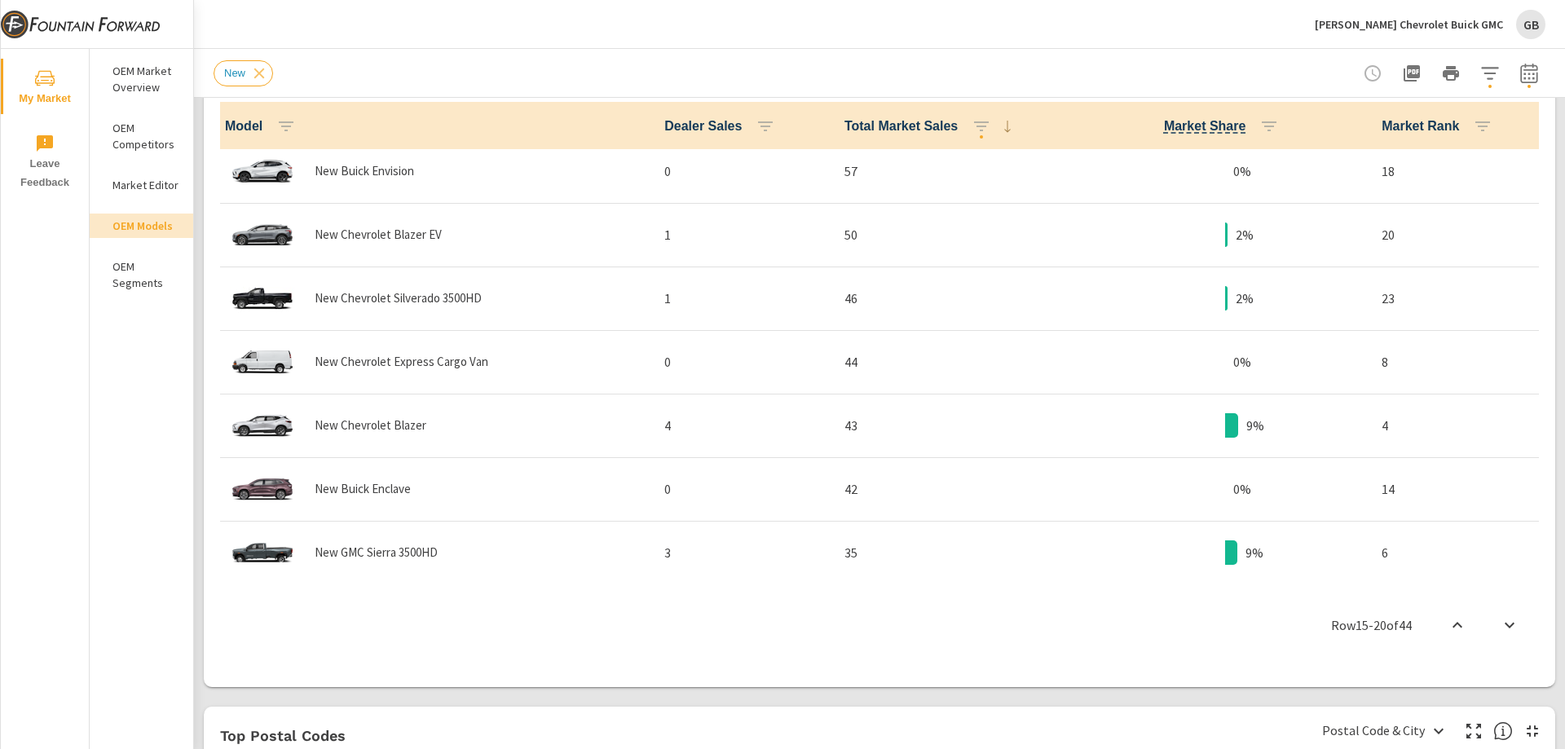
scroll to position [1327, 0]
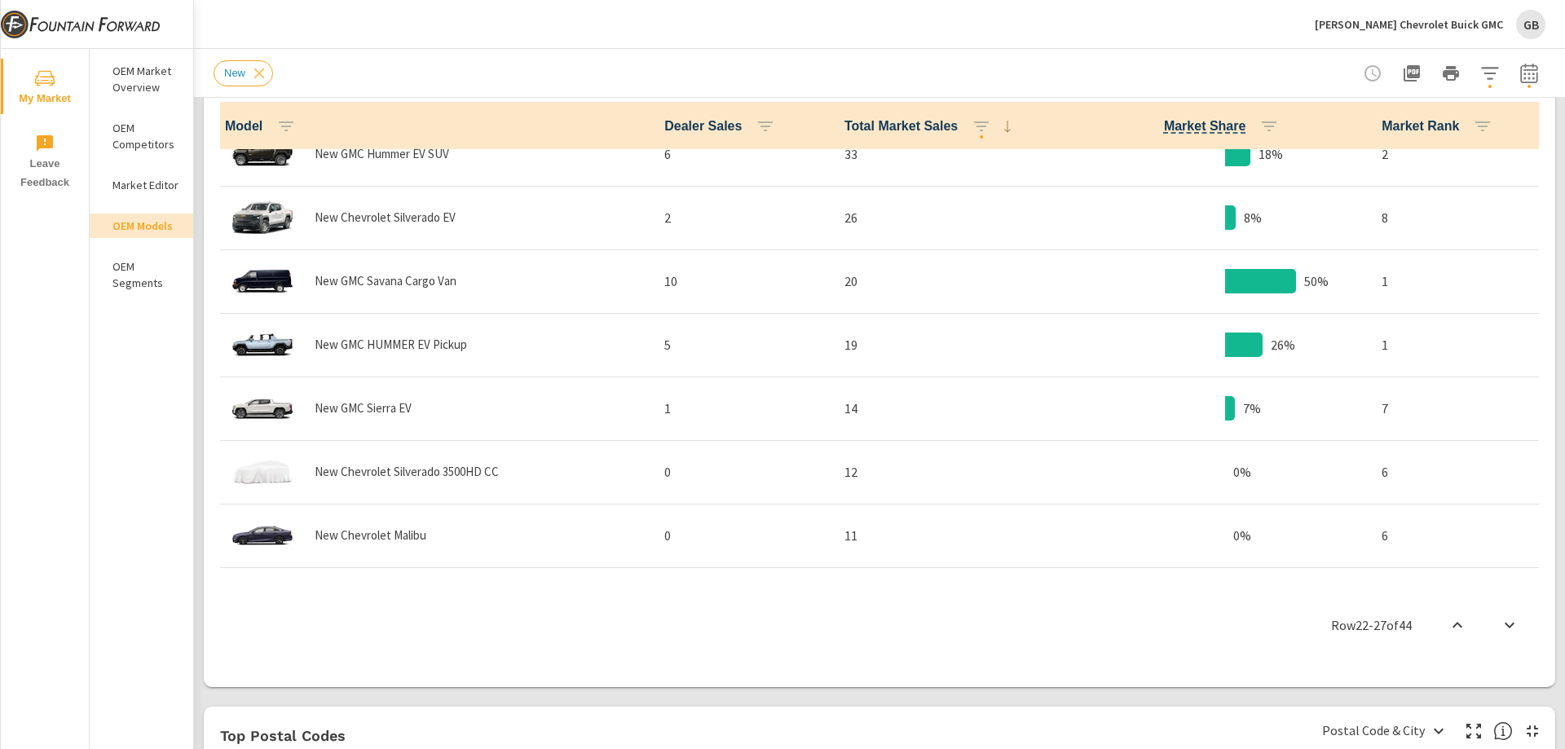
scroll to position [1789, 0]
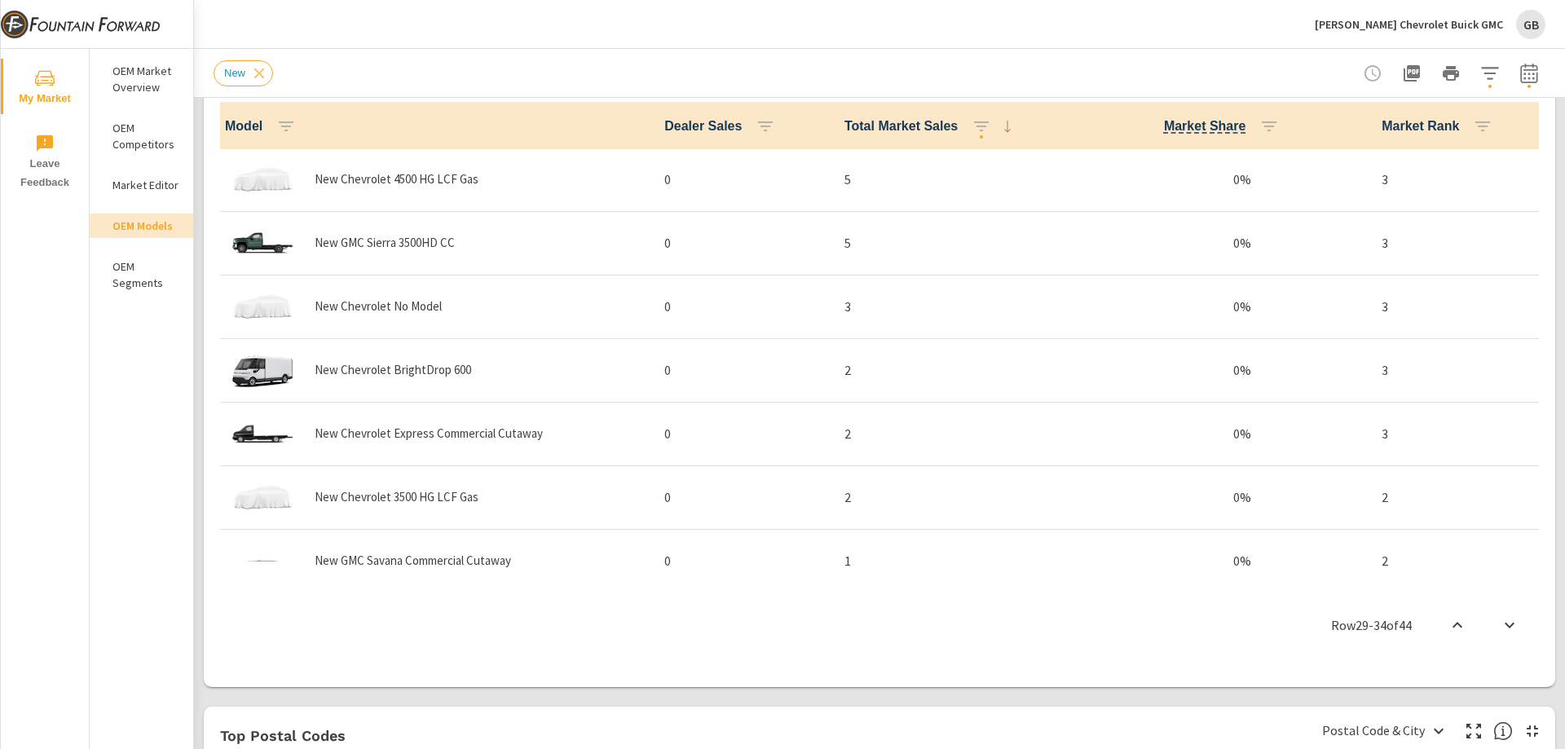
scroll to position [2231, 0]
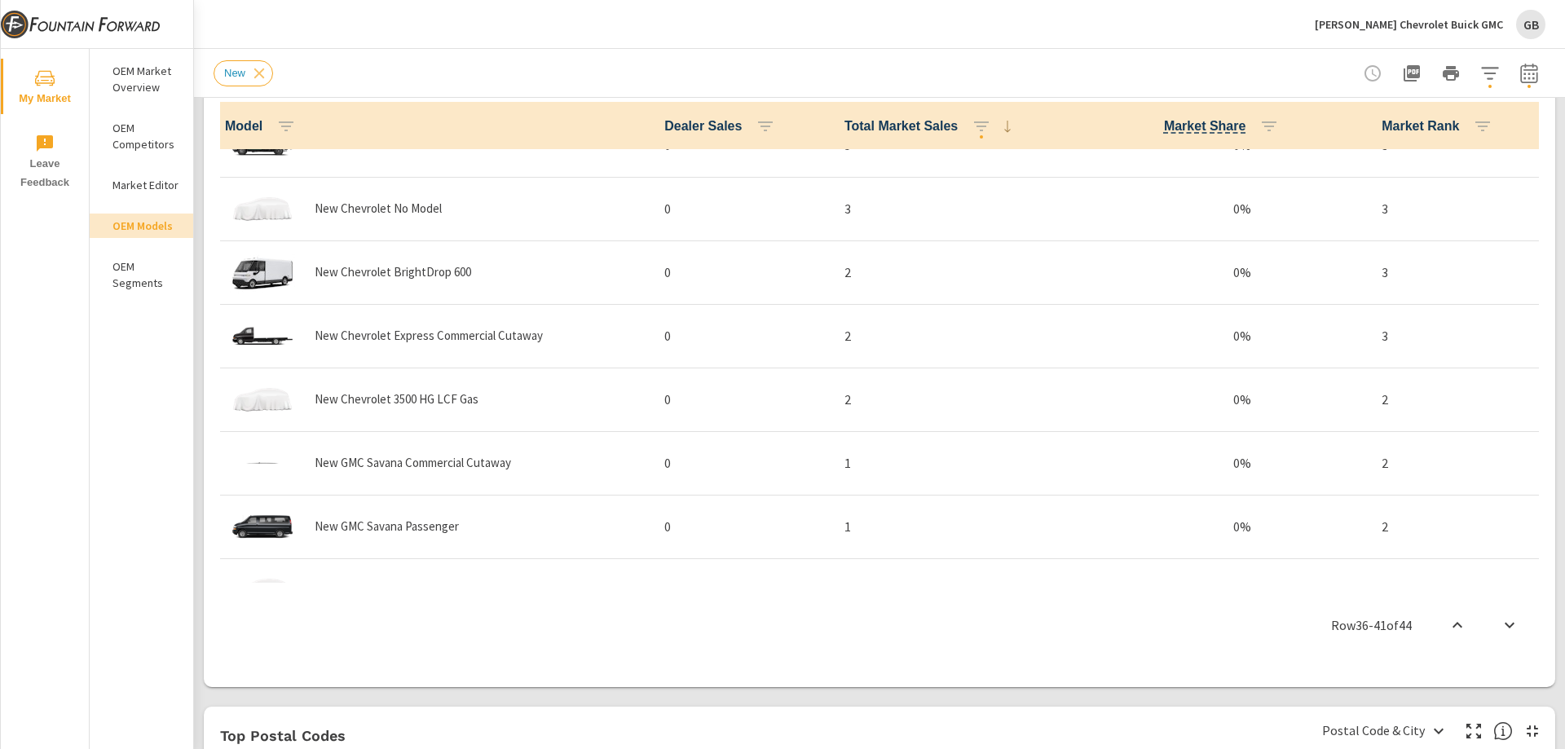
scroll to position [2364, 0]
